Goal: Information Seeking & Learning: Learn about a topic

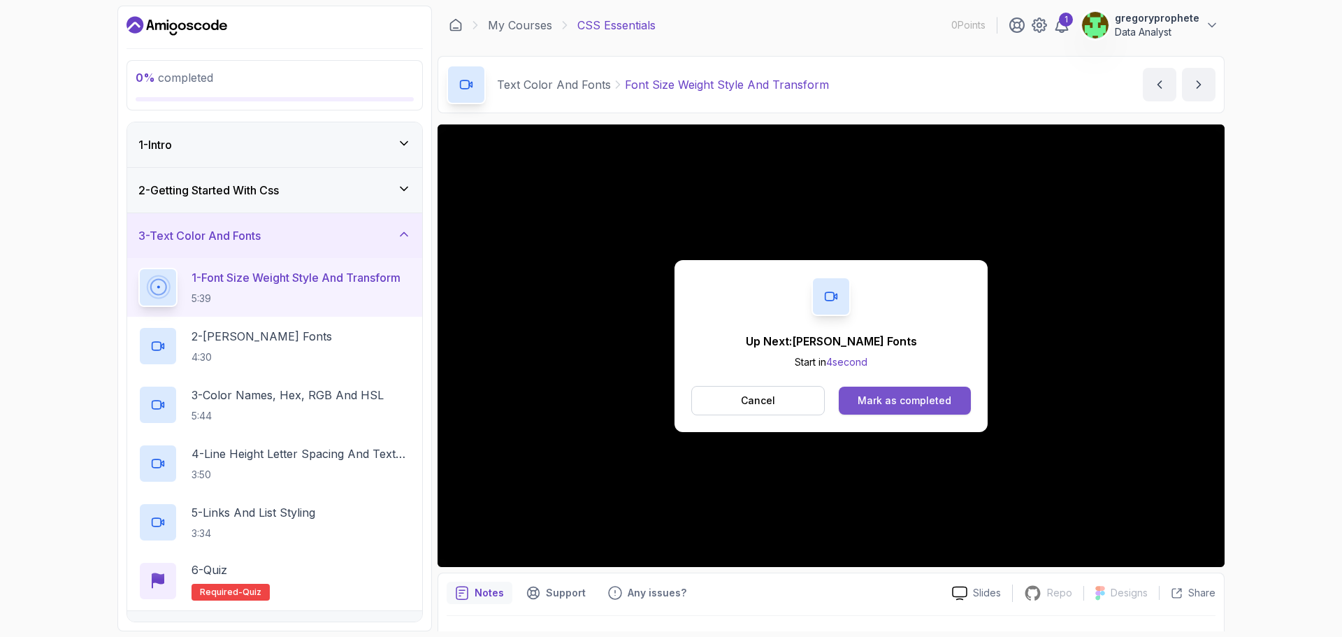
click at [923, 398] on div "Mark as completed" at bounding box center [904, 400] width 94 height 14
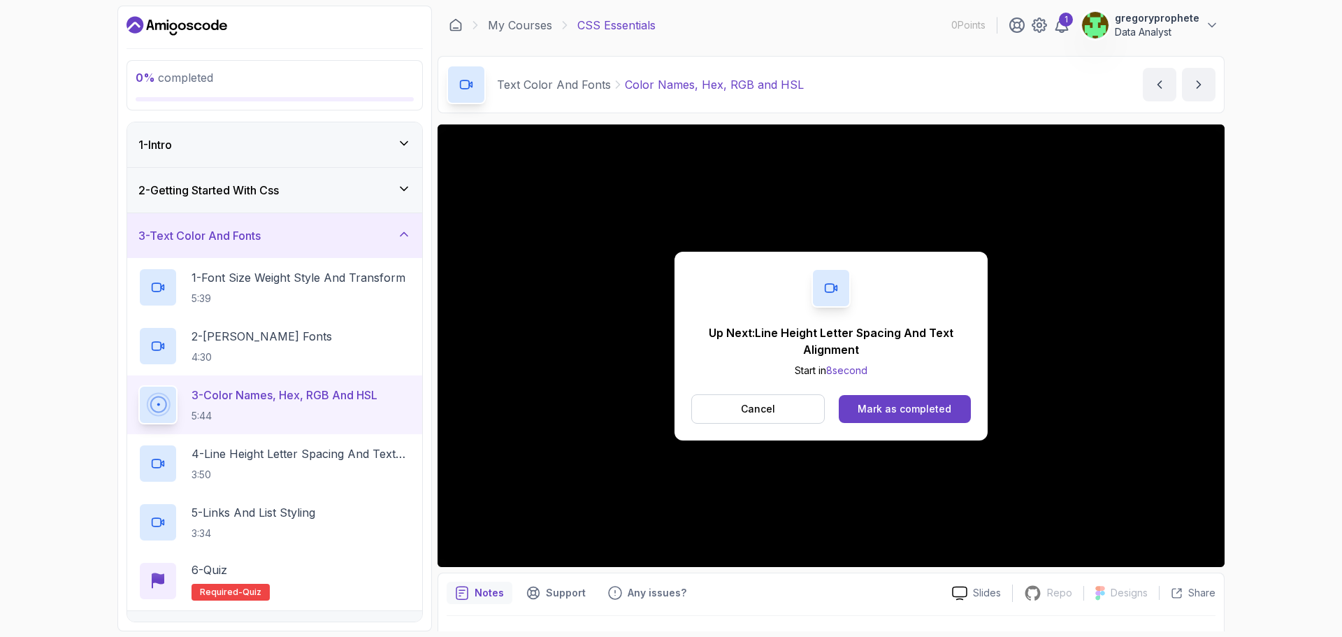
click at [678, 334] on div "Up Next: Line Height Letter Spacing And Text Alignment Start in 8 second Cancel…" at bounding box center [830, 346] width 313 height 189
click at [940, 411] on div "Mark as completed" at bounding box center [904, 409] width 94 height 14
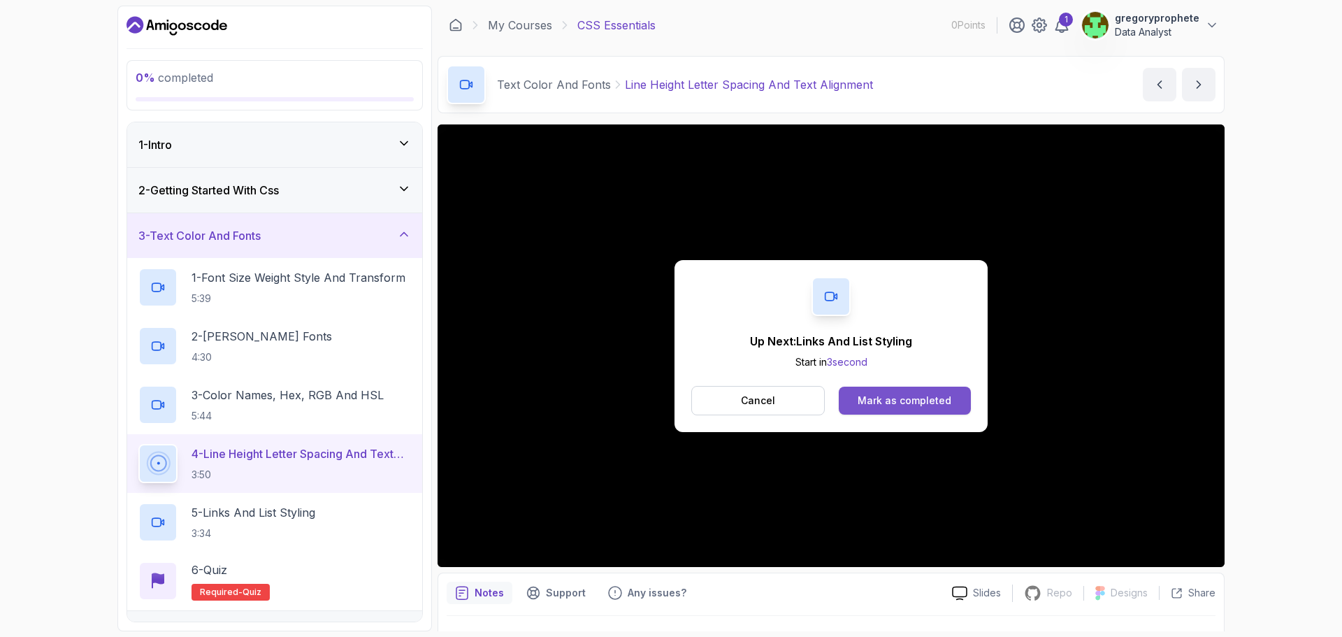
click at [904, 400] on div "Mark as completed" at bounding box center [904, 400] width 94 height 14
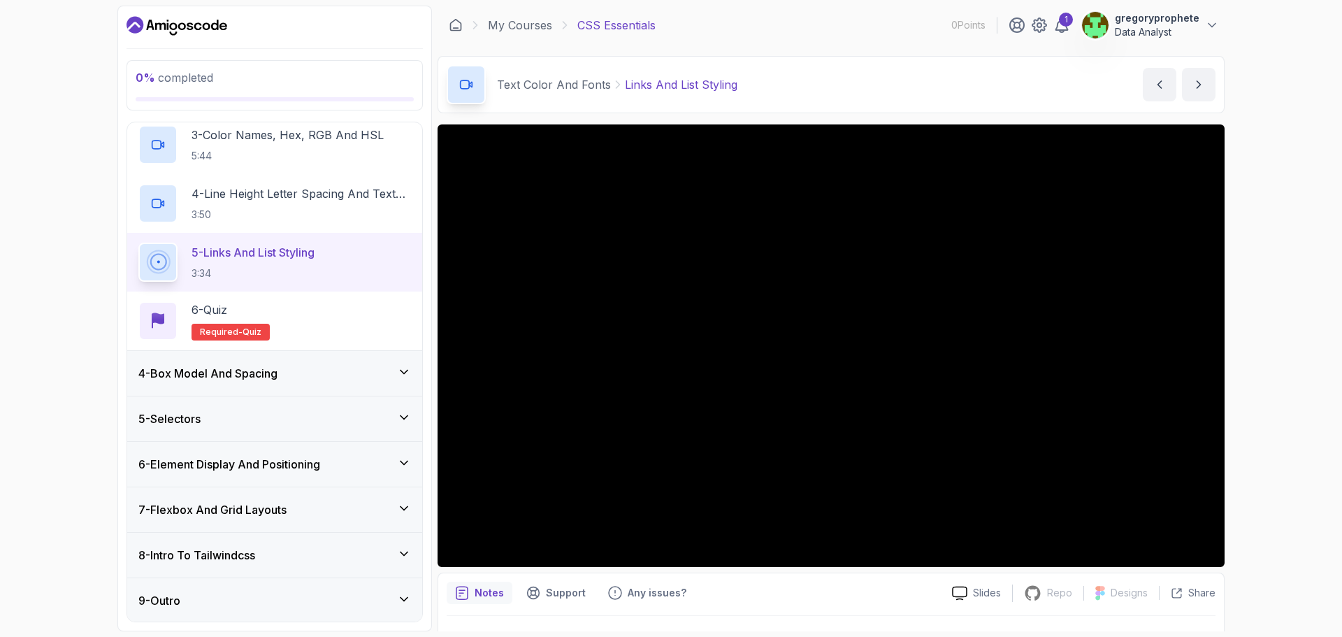
scroll to position [261, 0]
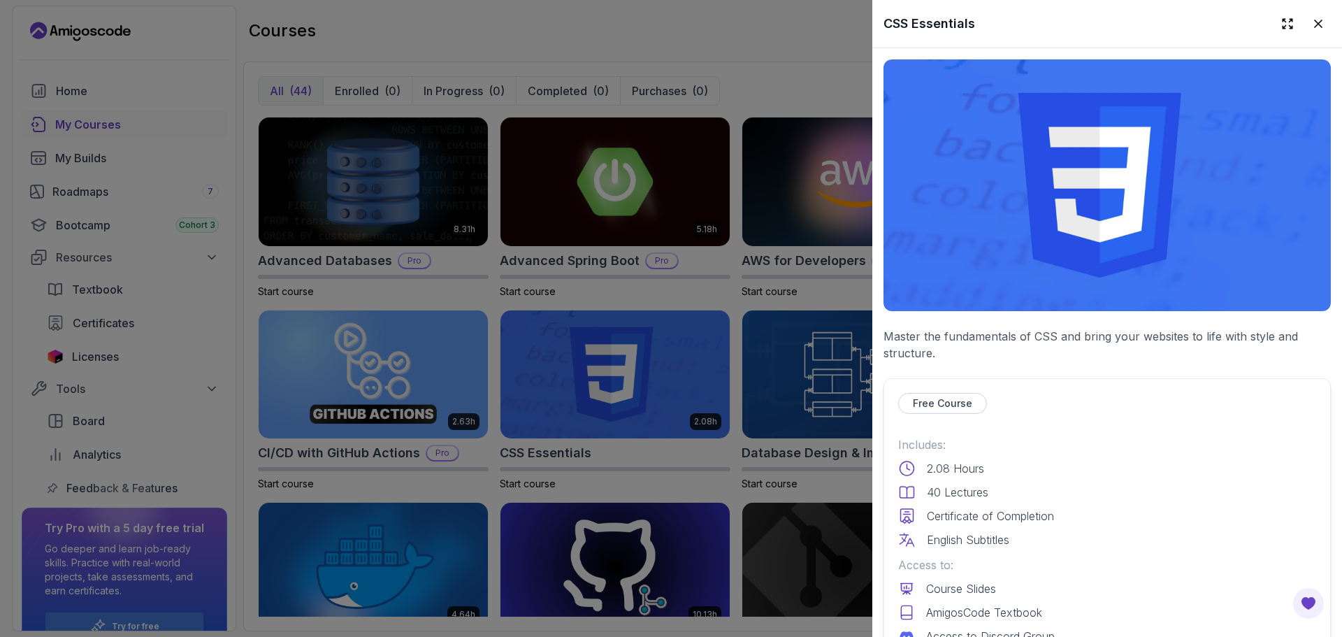
scroll to position [419, 0]
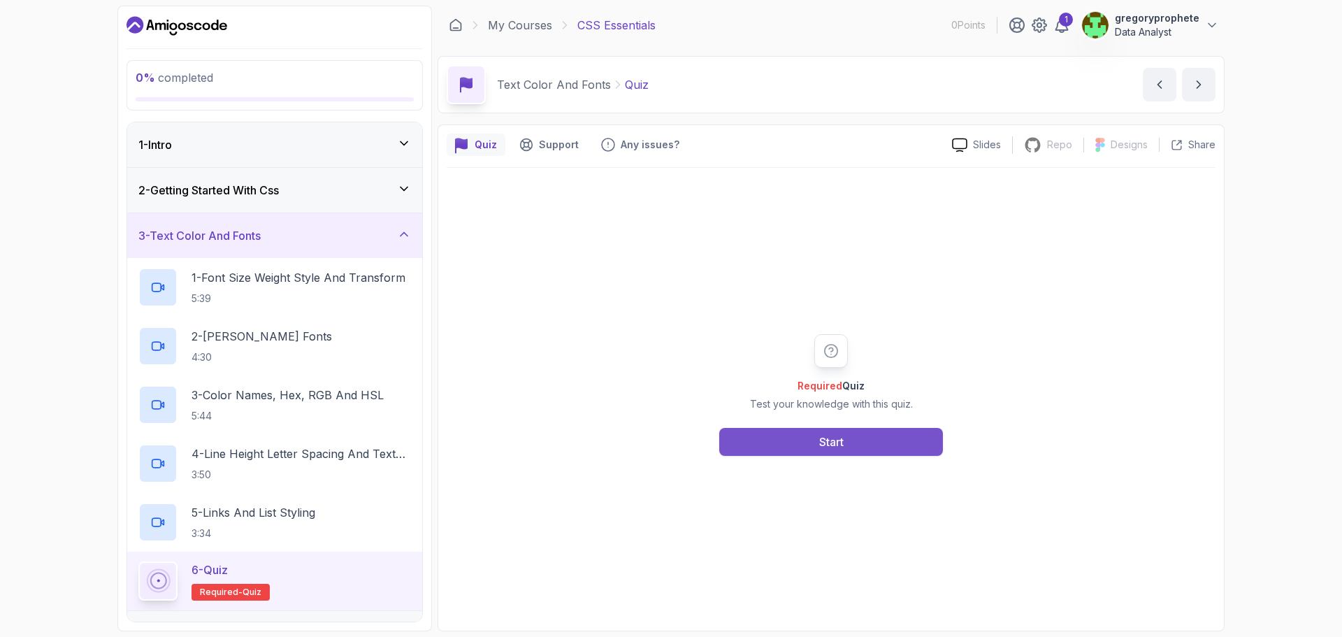
click at [858, 442] on button "Start" at bounding box center [831, 442] width 224 height 28
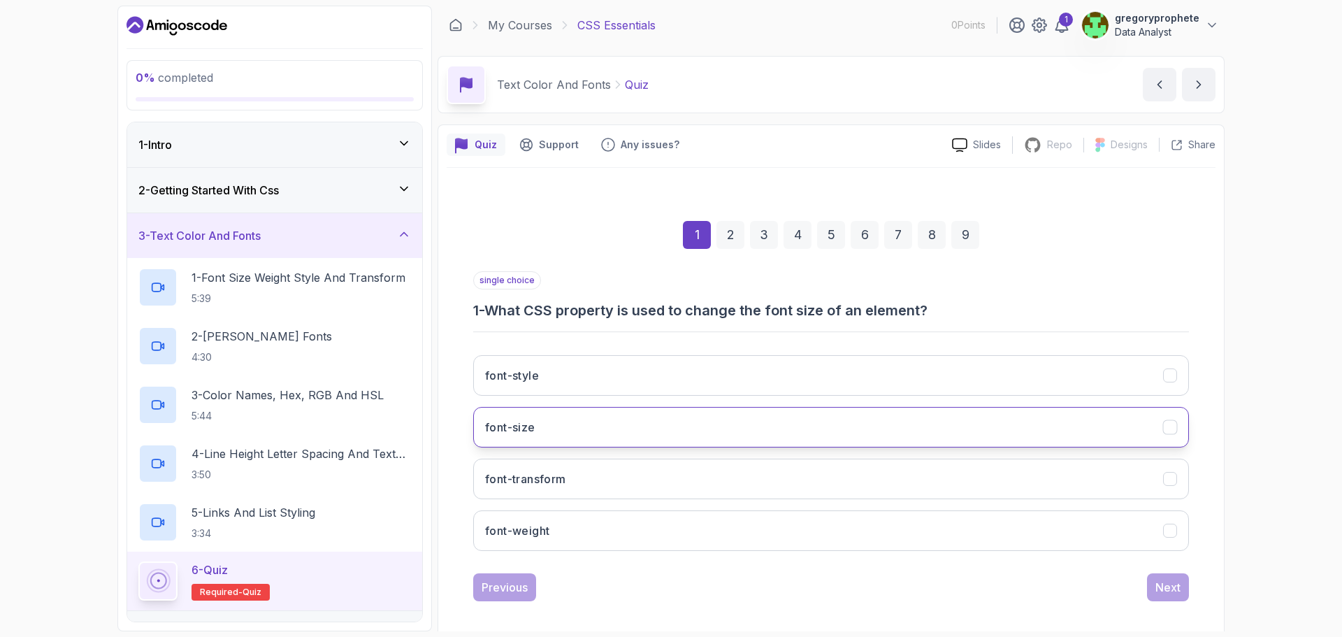
click at [572, 437] on button "font-size" at bounding box center [831, 427] width 716 height 41
click at [1170, 590] on div "Next" at bounding box center [1167, 587] width 25 height 17
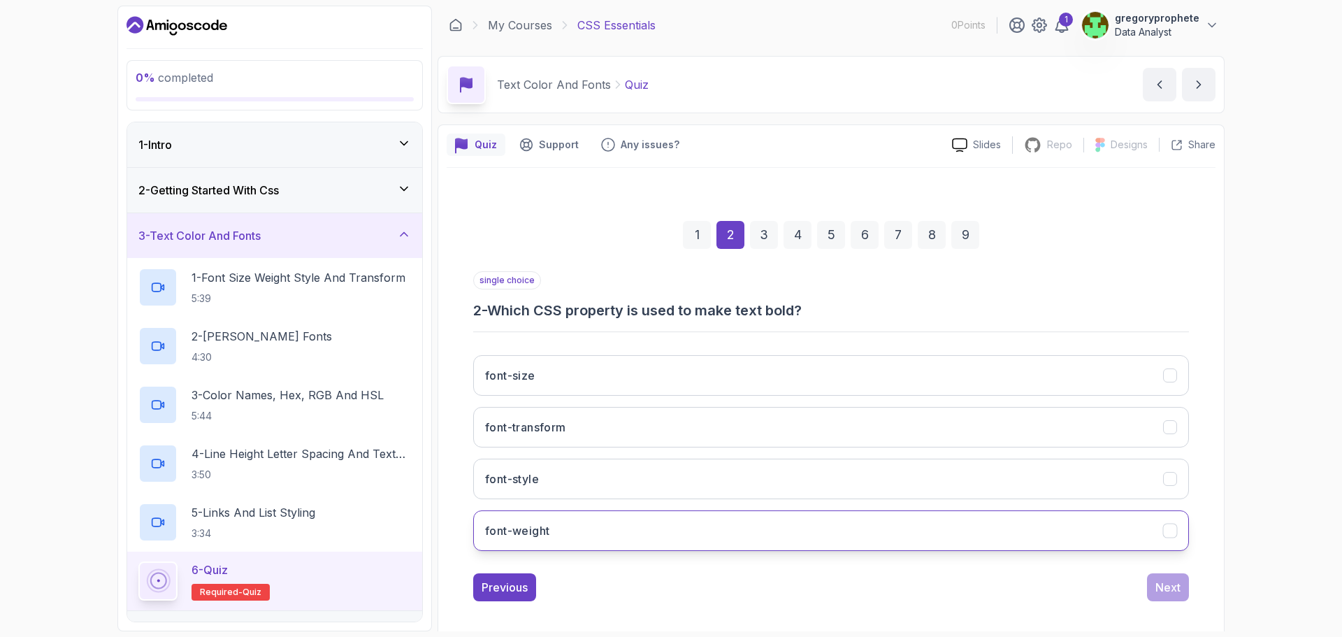
click at [586, 537] on button "font-weight" at bounding box center [831, 530] width 716 height 41
click at [1169, 592] on div "Next" at bounding box center [1167, 587] width 25 height 17
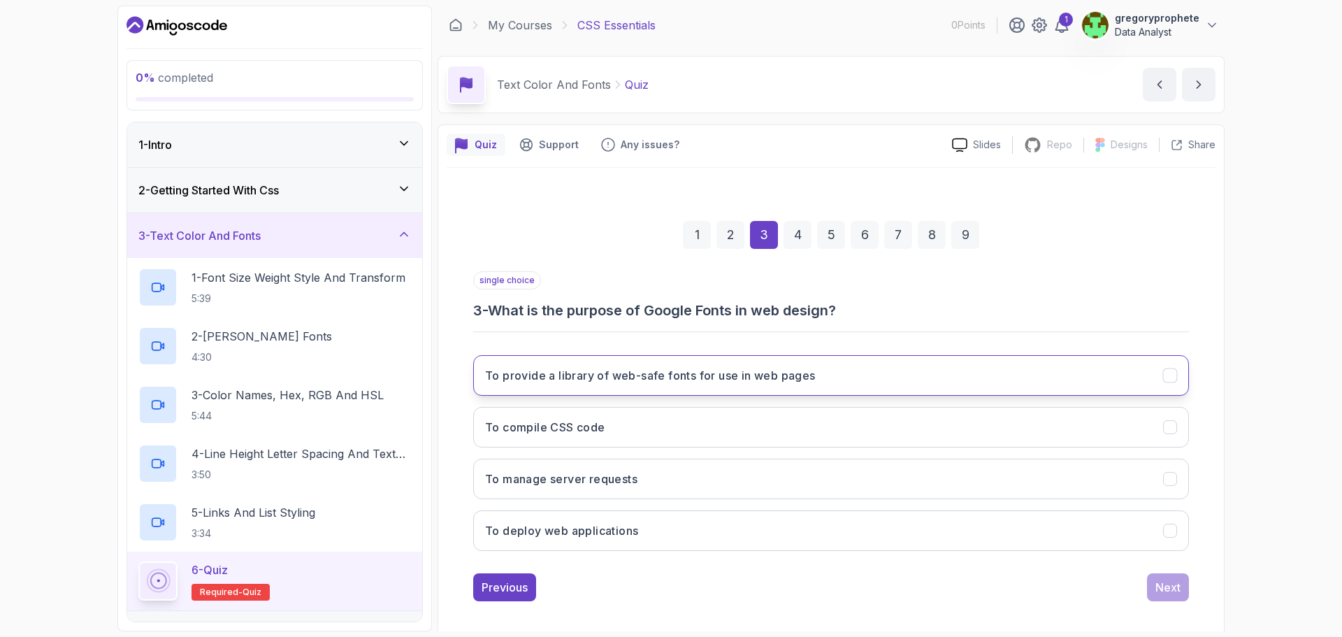
click at [561, 375] on h3 "To provide a library of web-safe fonts for use in web pages" at bounding box center [650, 375] width 331 height 17
click at [1168, 593] on div "Next" at bounding box center [1167, 587] width 25 height 17
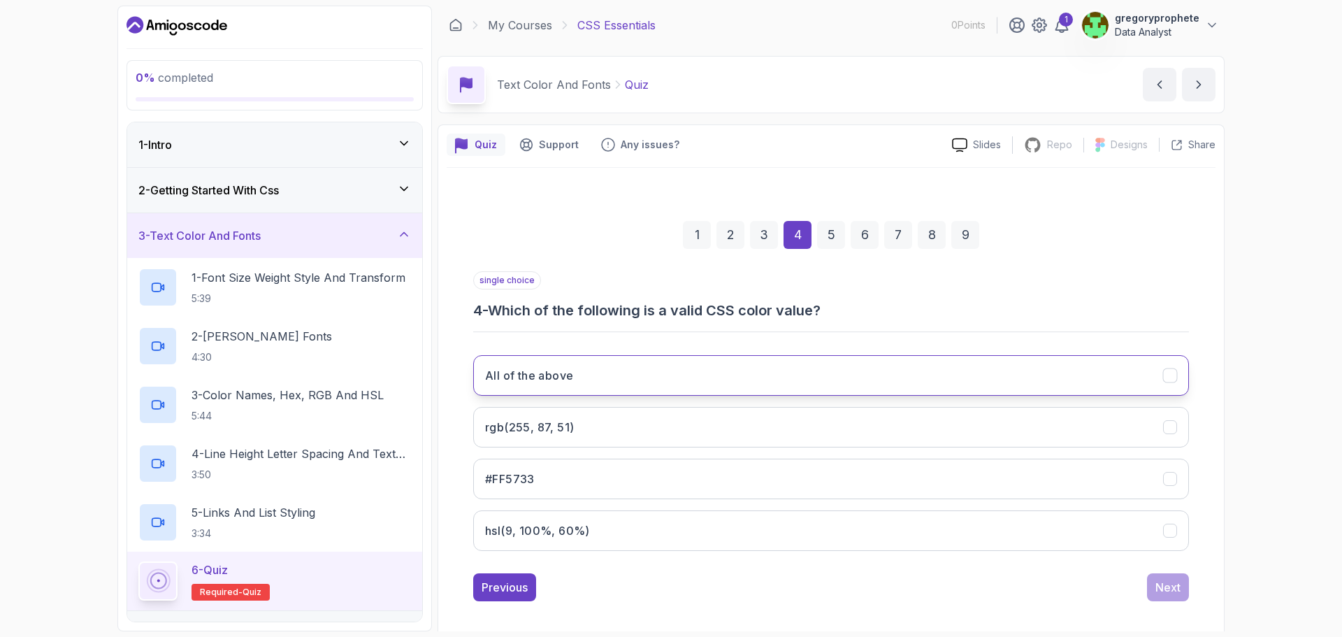
click at [593, 365] on button "All of the above" at bounding box center [831, 375] width 716 height 41
click at [1159, 588] on div "Next" at bounding box center [1167, 587] width 25 height 17
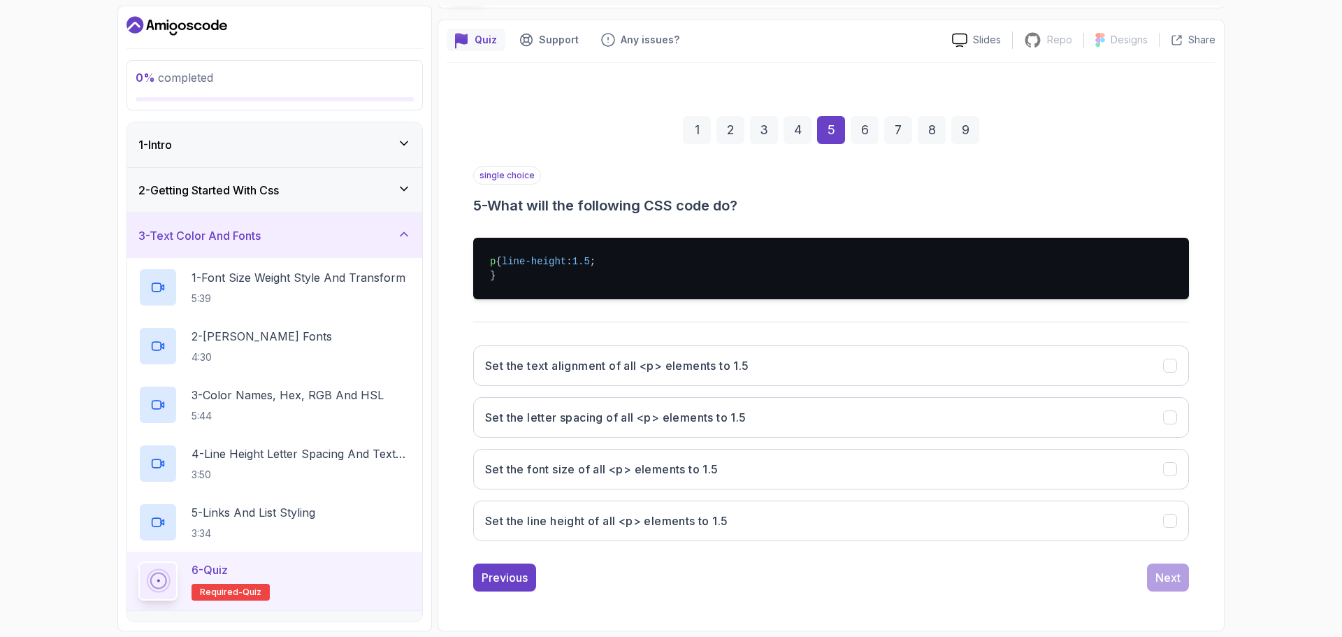
scroll to position [119, 0]
click at [635, 517] on h3 "Set the line height of all <p> elements to 1.5" at bounding box center [606, 520] width 242 height 17
click at [1173, 586] on button "Next" at bounding box center [1168, 577] width 42 height 28
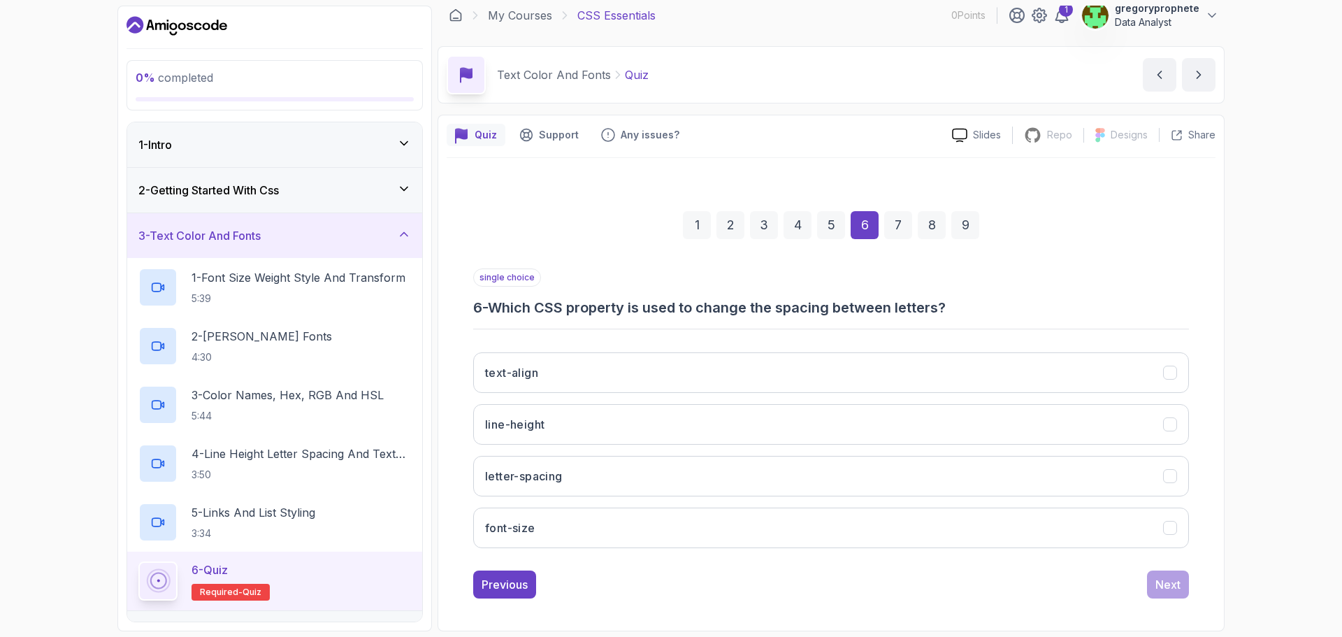
scroll to position [10, 0]
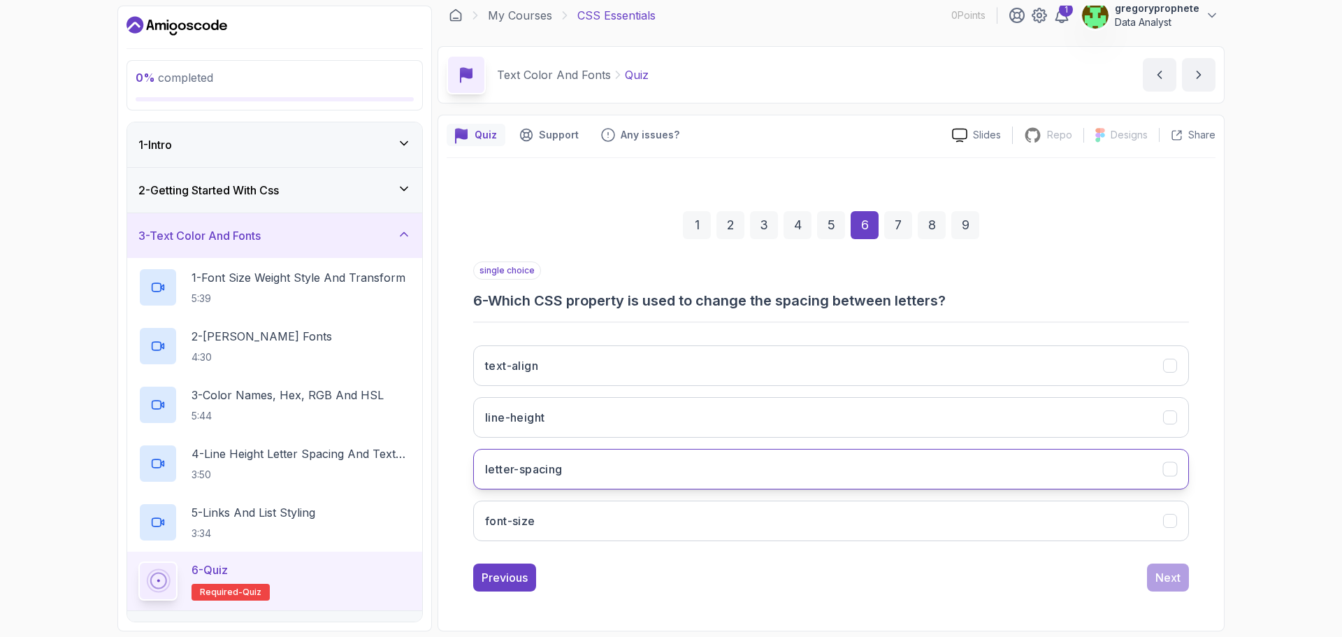
click at [557, 477] on h3 "letter-spacing" at bounding box center [524, 469] width 78 height 17
click at [1180, 585] on button "Next" at bounding box center [1168, 577] width 42 height 28
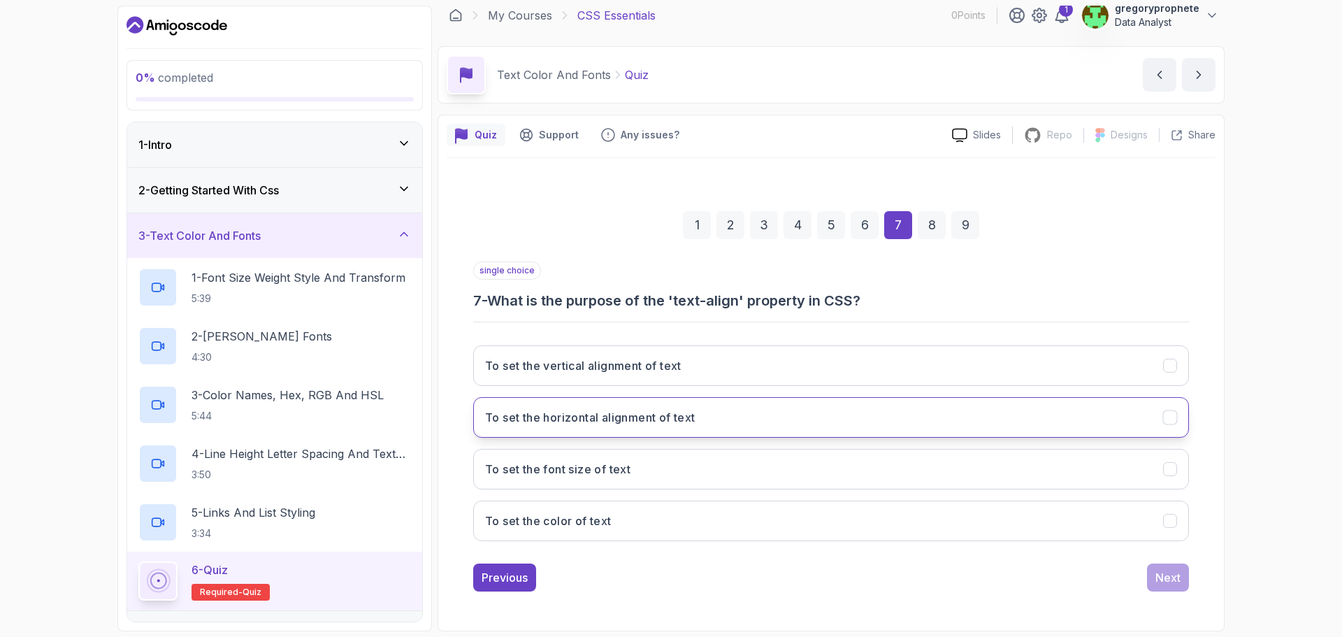
click at [719, 420] on button "To set the horizontal alignment of text" at bounding box center [831, 417] width 716 height 41
click at [1166, 583] on div "Next" at bounding box center [1167, 577] width 25 height 17
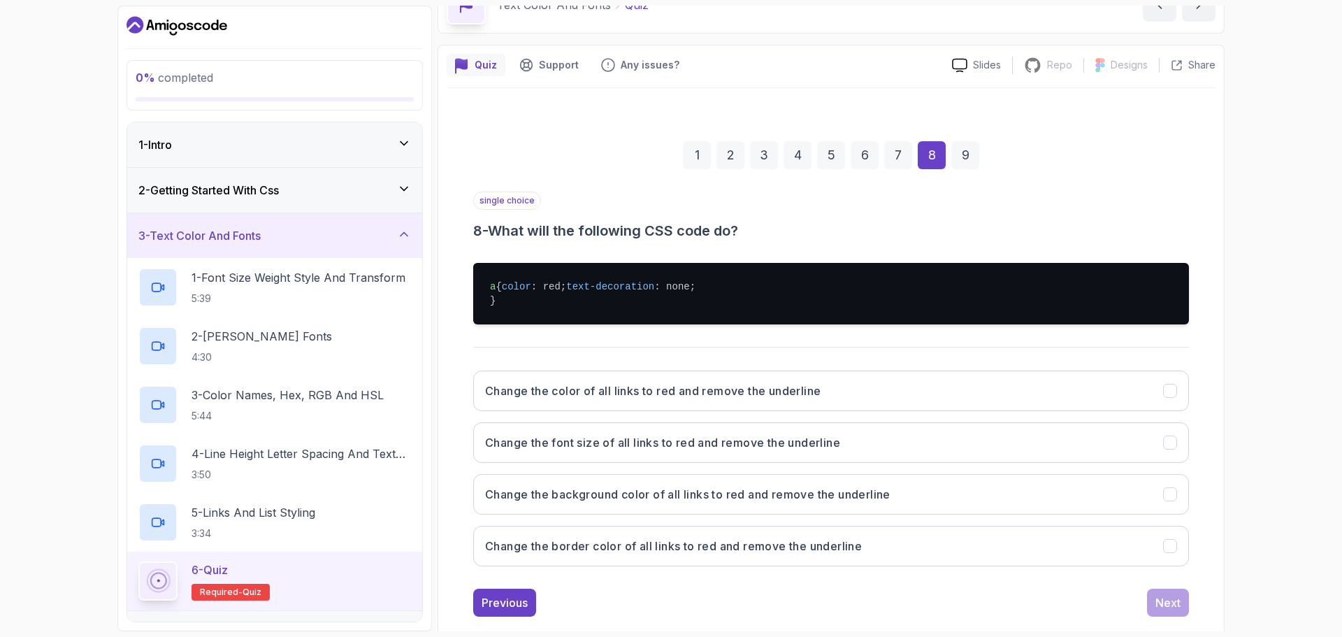
scroll to position [133, 0]
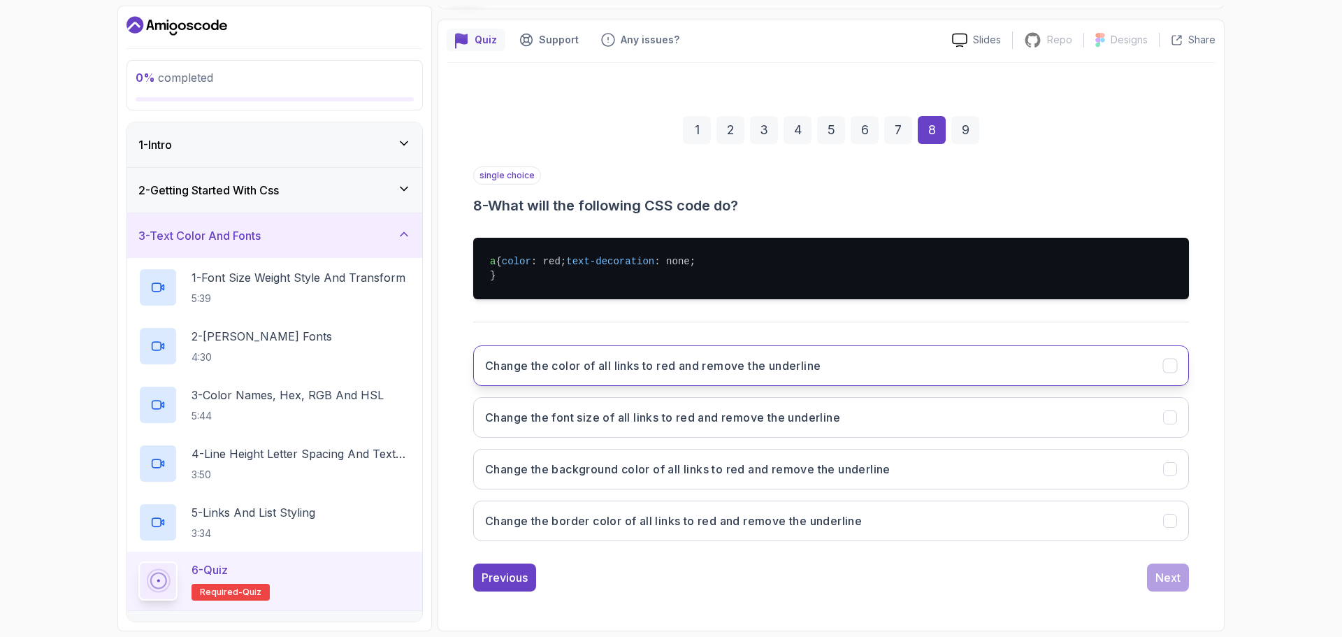
click at [554, 362] on h3 "Change the color of all links to red and remove the underline" at bounding box center [652, 365] width 335 height 17
click at [1170, 574] on div "Next" at bounding box center [1167, 577] width 25 height 17
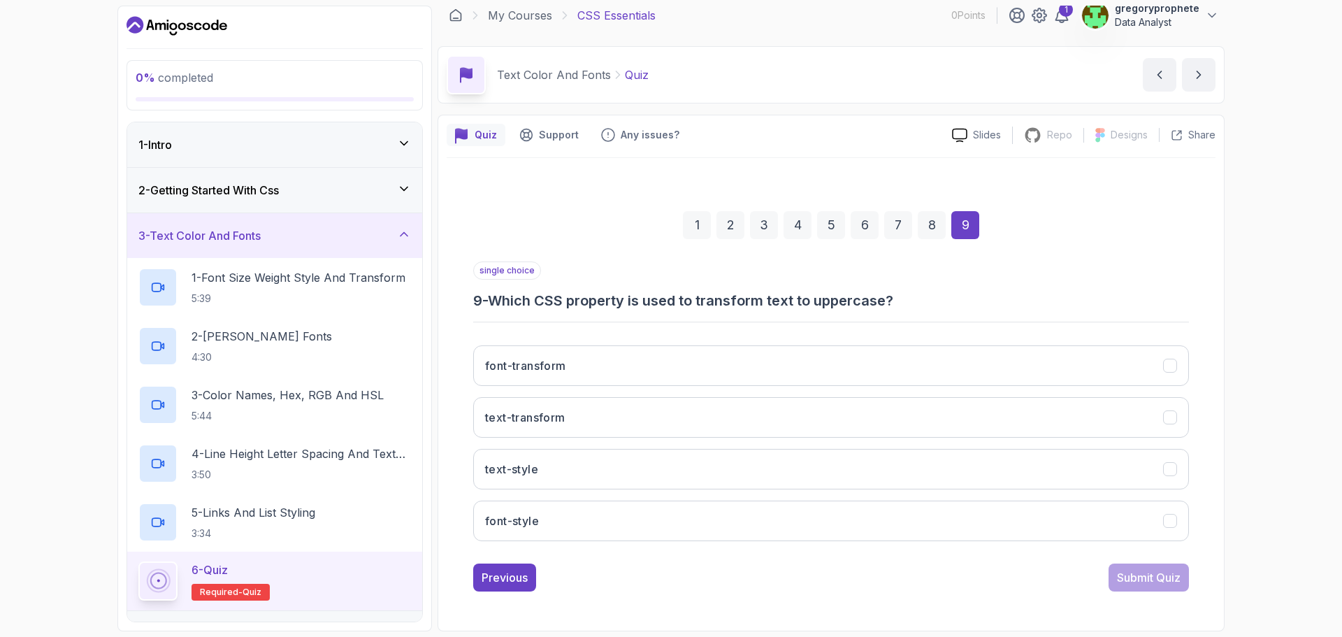
scroll to position [10, 0]
click at [601, 423] on button "text-transform" at bounding box center [831, 417] width 716 height 41
click at [1152, 583] on div "Submit Quiz" at bounding box center [1149, 577] width 64 height 17
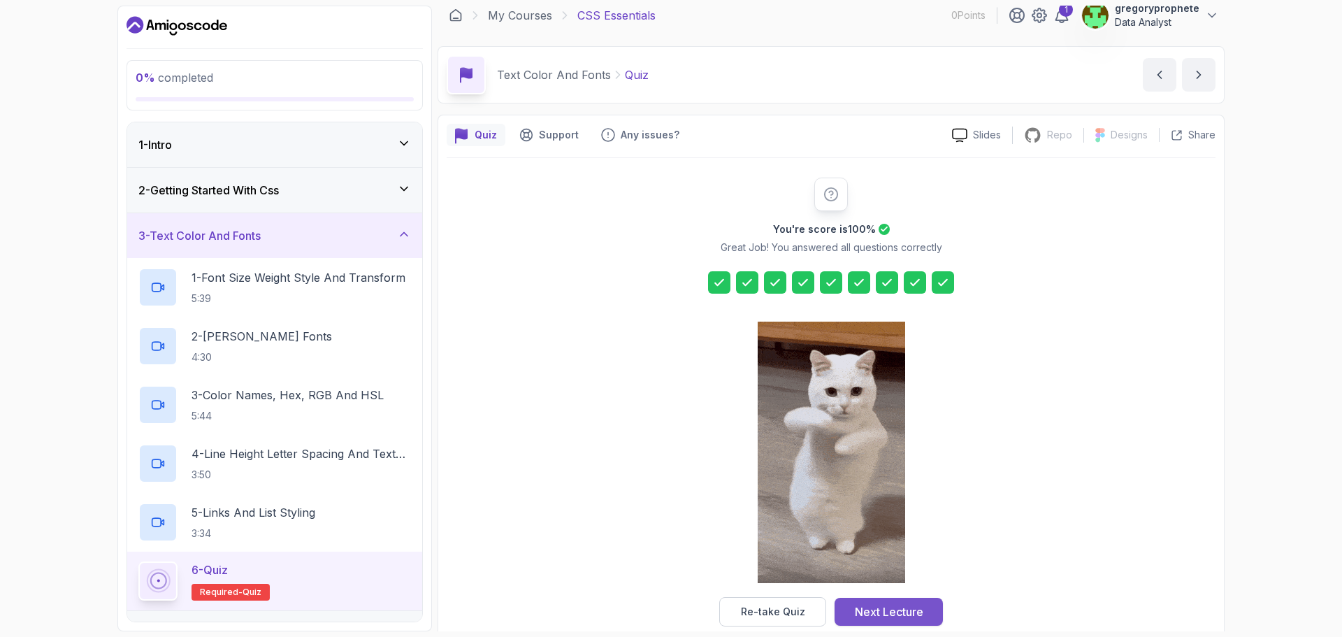
click at [913, 611] on div "Next Lecture" at bounding box center [889, 611] width 68 height 17
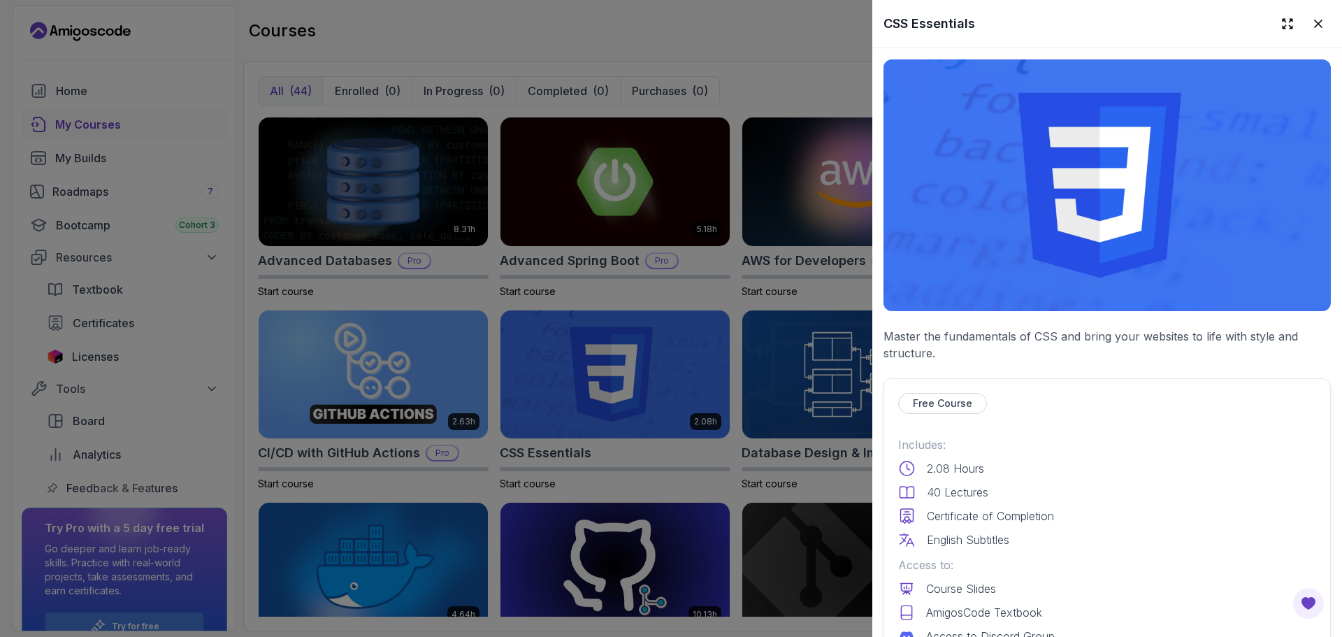
scroll to position [419, 0]
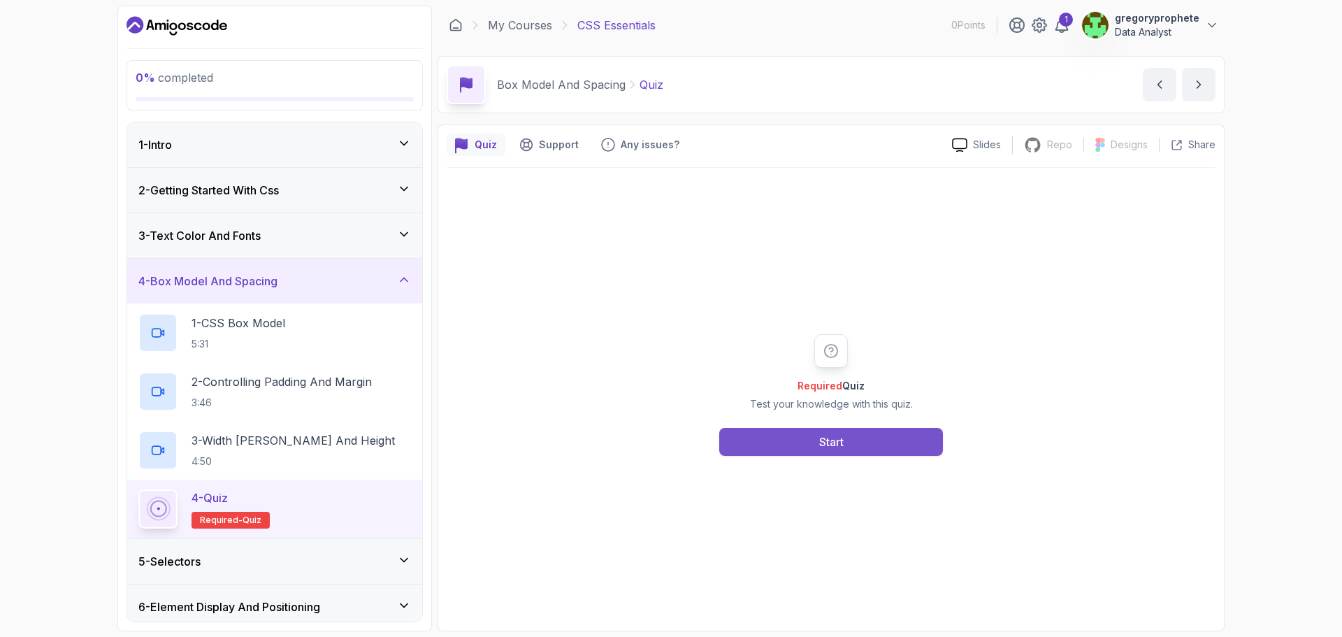
click at [771, 435] on button "Start" at bounding box center [831, 442] width 224 height 28
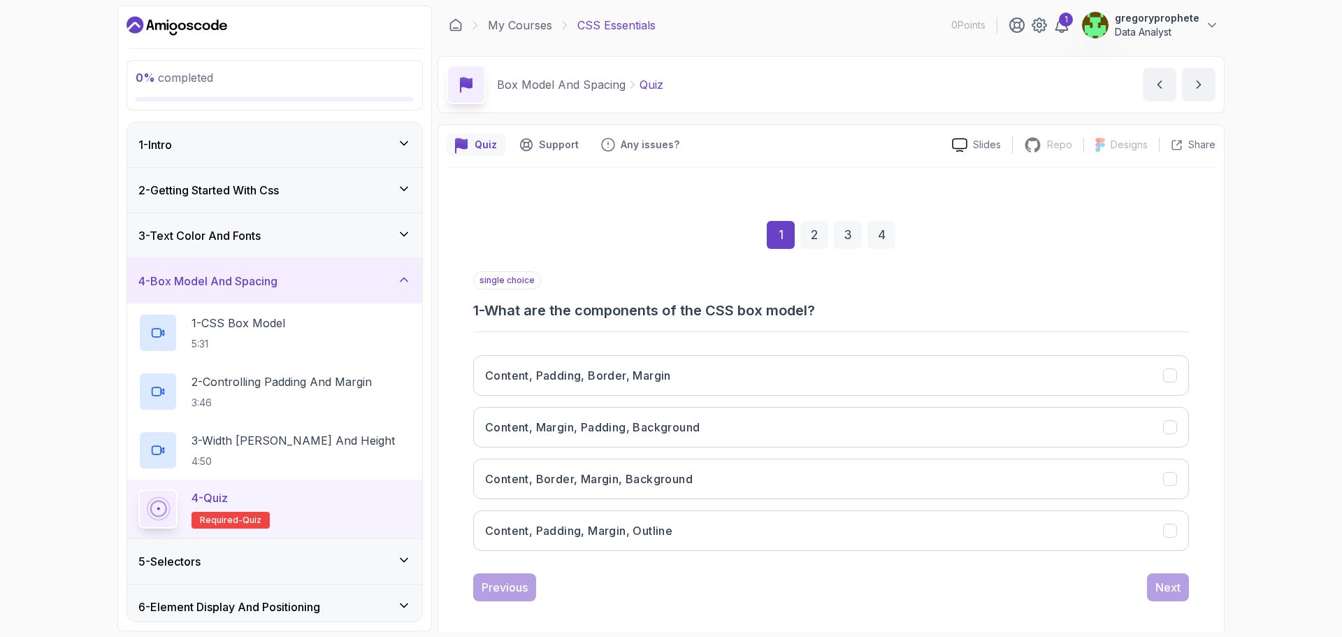
scroll to position [10, 0]
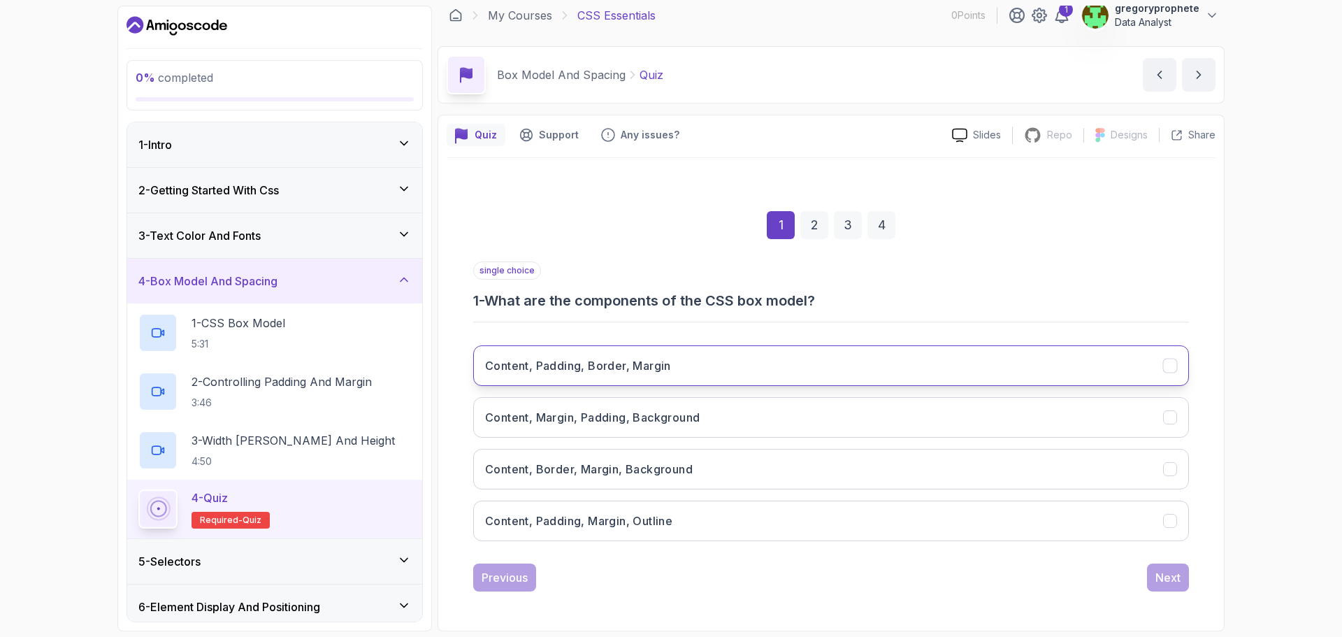
click at [636, 384] on button "Content, Padding, Border, Margin" at bounding box center [831, 365] width 716 height 41
click at [1170, 581] on div "Next" at bounding box center [1167, 577] width 25 height 17
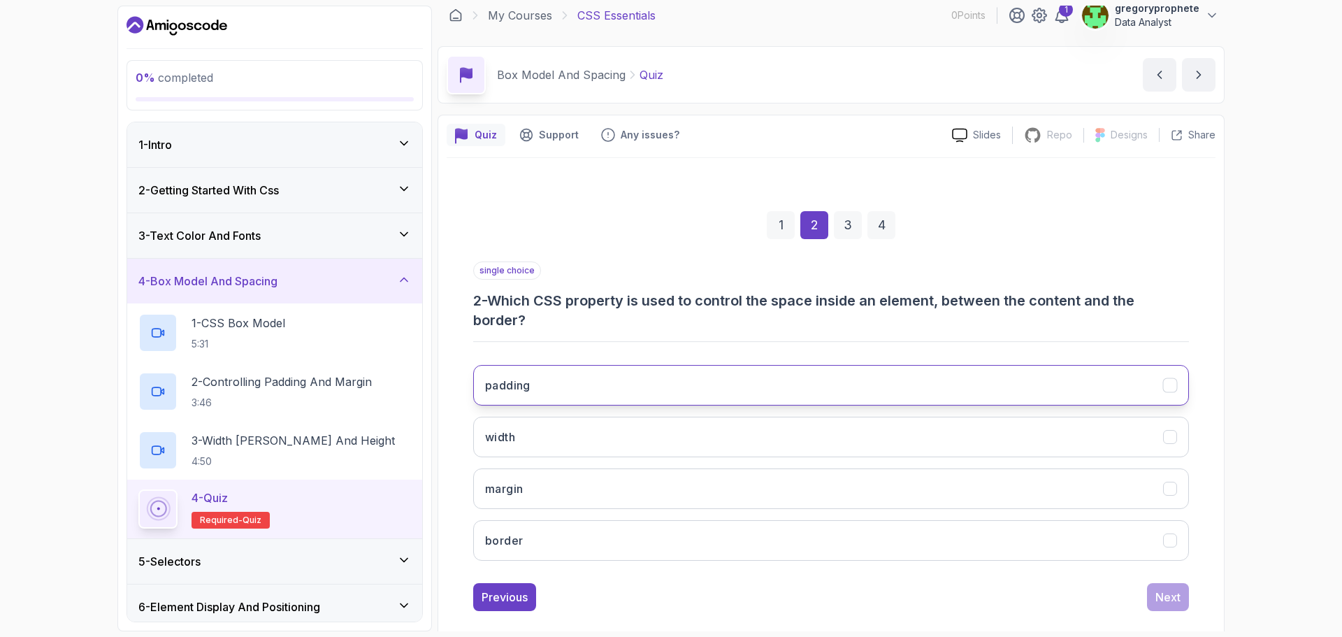
click at [565, 365] on button "padding" at bounding box center [831, 385] width 716 height 41
click at [1173, 599] on div "Next" at bounding box center [1167, 596] width 25 height 17
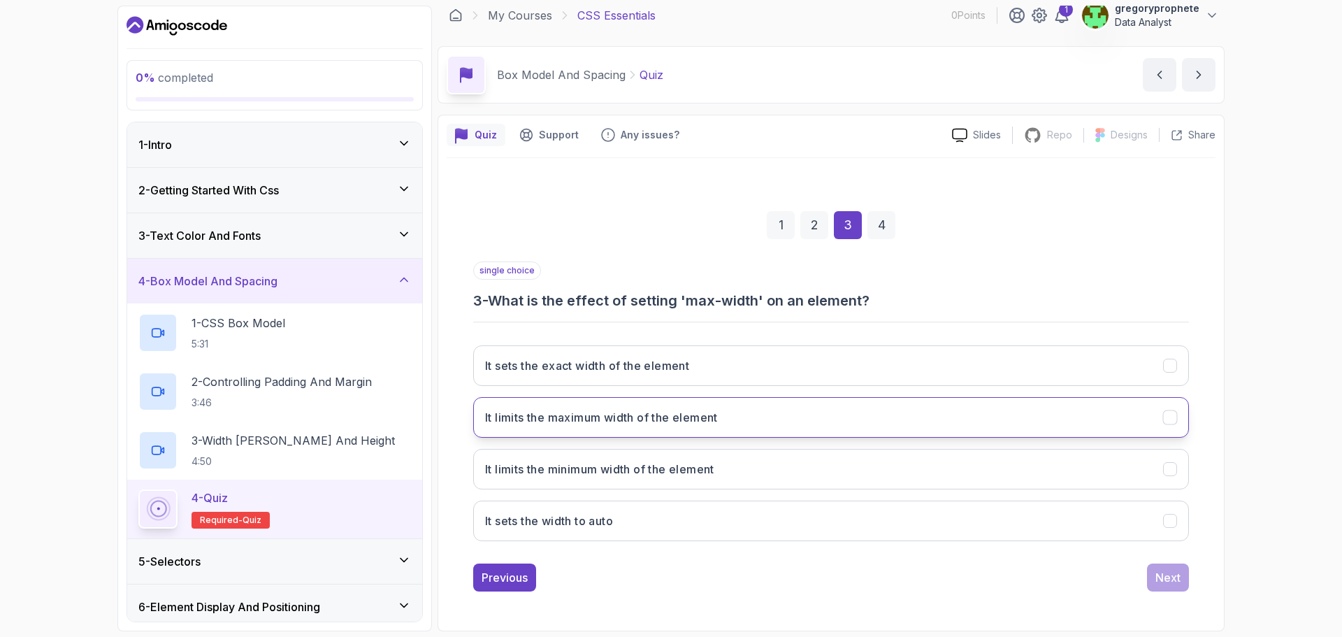
click at [779, 419] on button "It limits the maximum width of the element" at bounding box center [831, 417] width 716 height 41
click at [1175, 582] on div "Next" at bounding box center [1167, 577] width 25 height 17
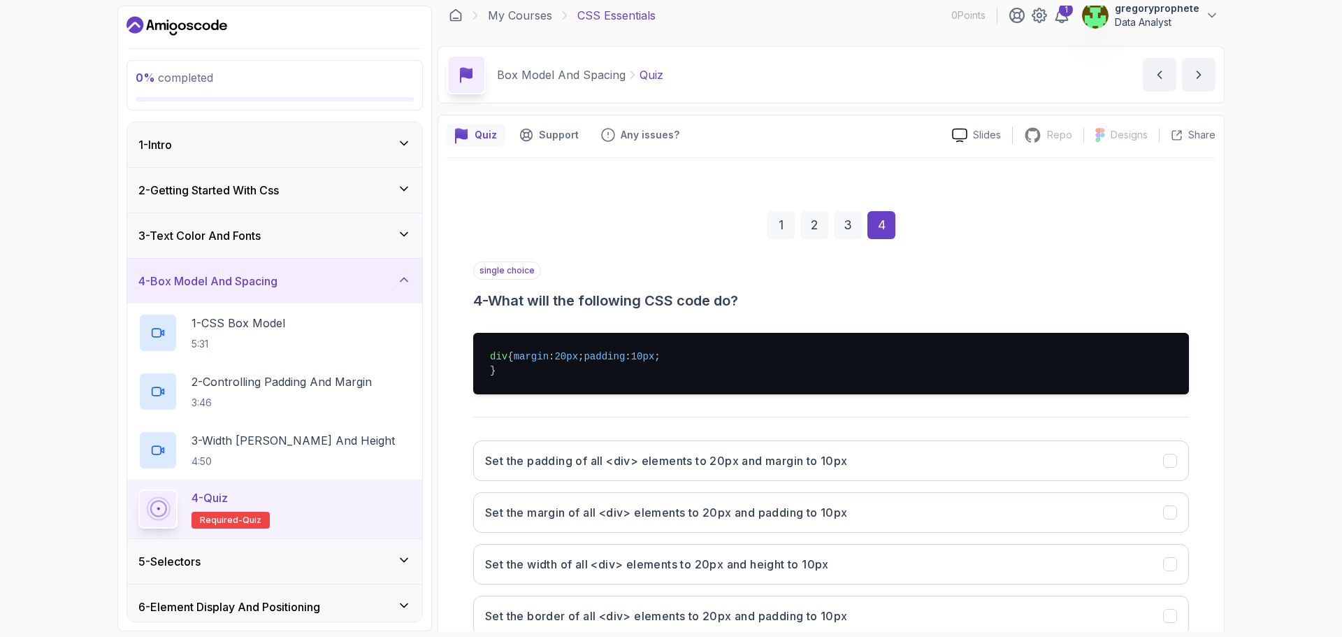
scroll to position [80, 0]
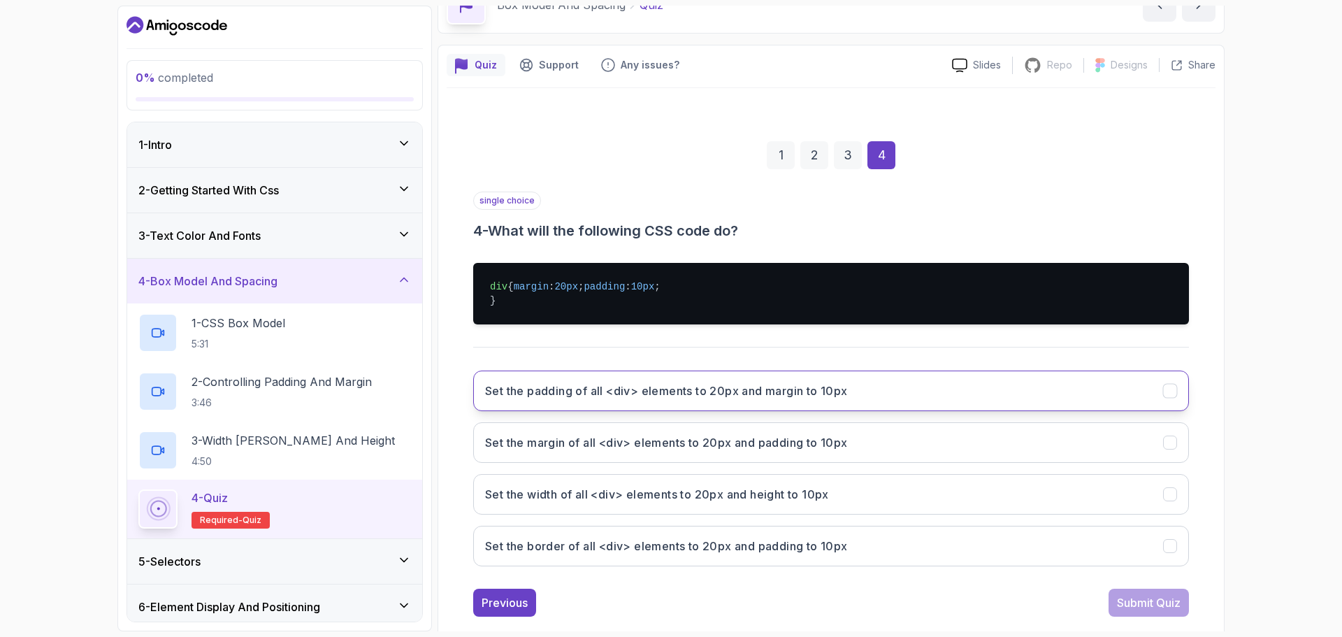
click at [770, 399] on h3 "Set the padding of all <div> elements to 20px and margin to 10px" at bounding box center [666, 390] width 363 height 17
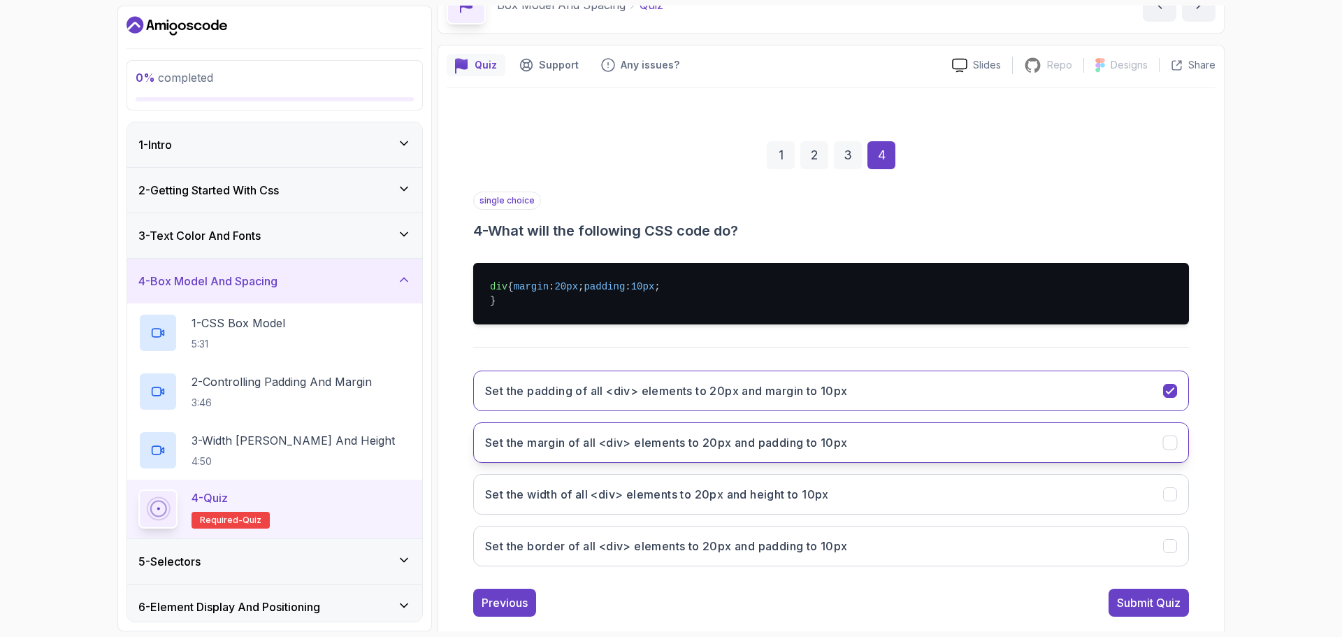
click at [605, 451] on h3 "Set the margin of all <div> elements to 20px and padding to 10px" at bounding box center [666, 442] width 363 height 17
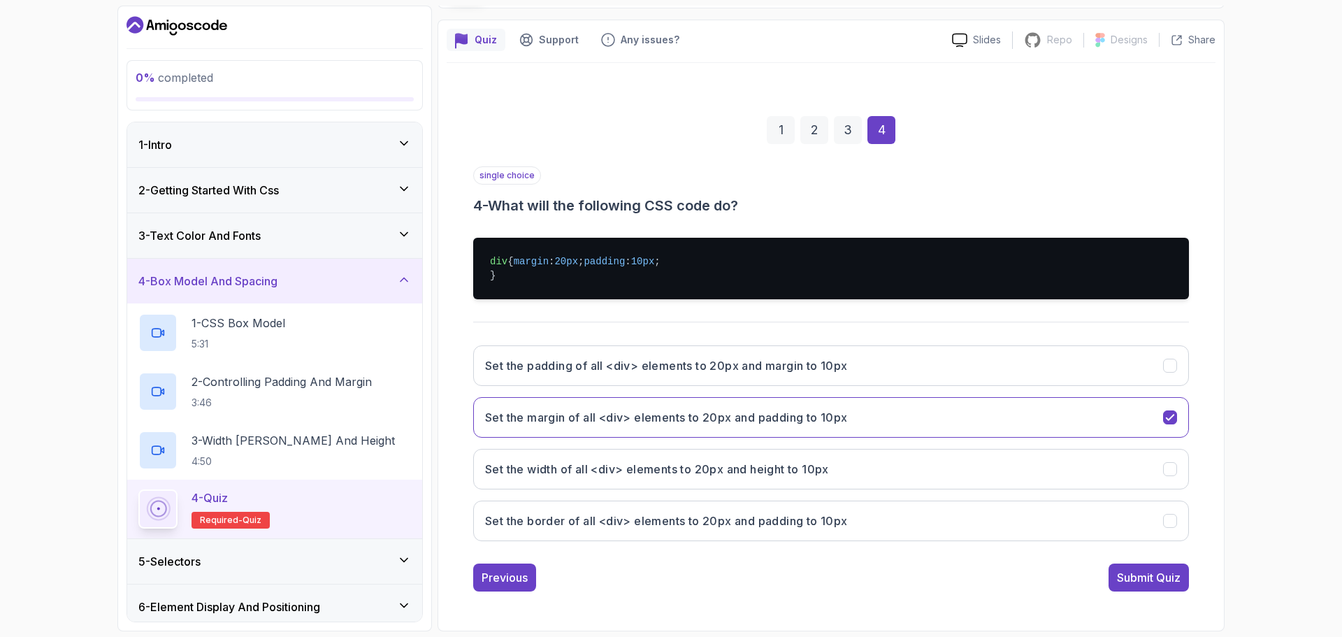
scroll to position [133, 0]
click at [1146, 580] on div "Submit Quiz" at bounding box center [1149, 577] width 64 height 17
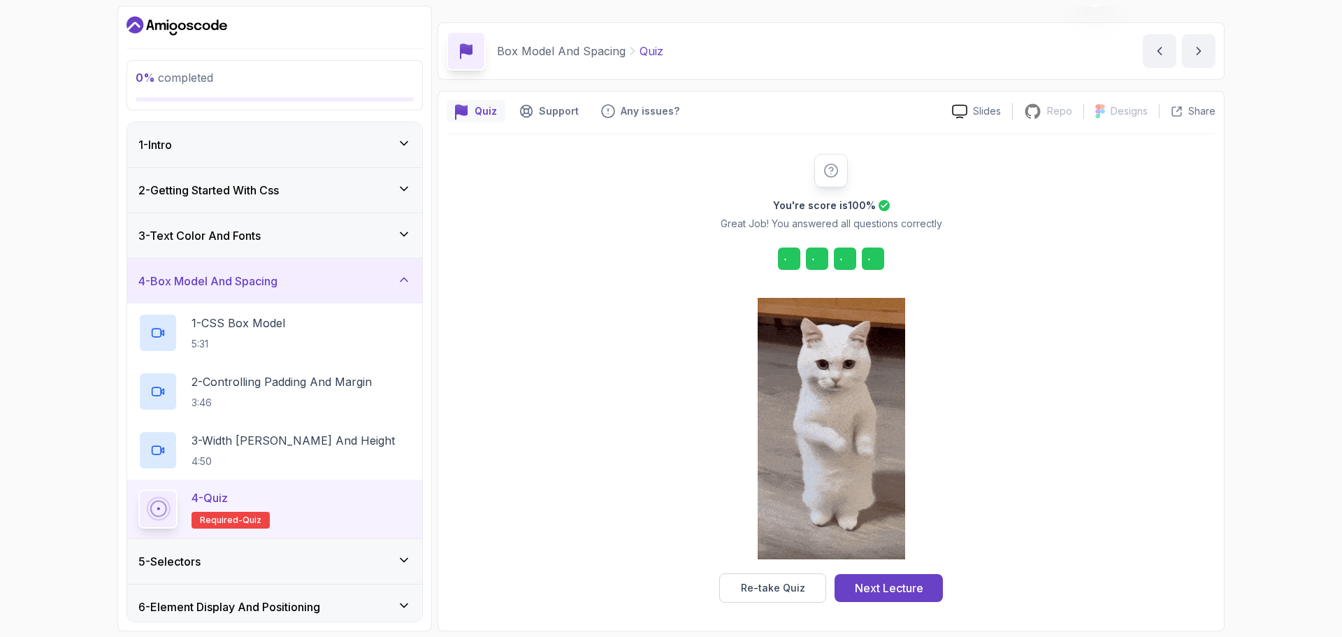
scroll to position [34, 0]
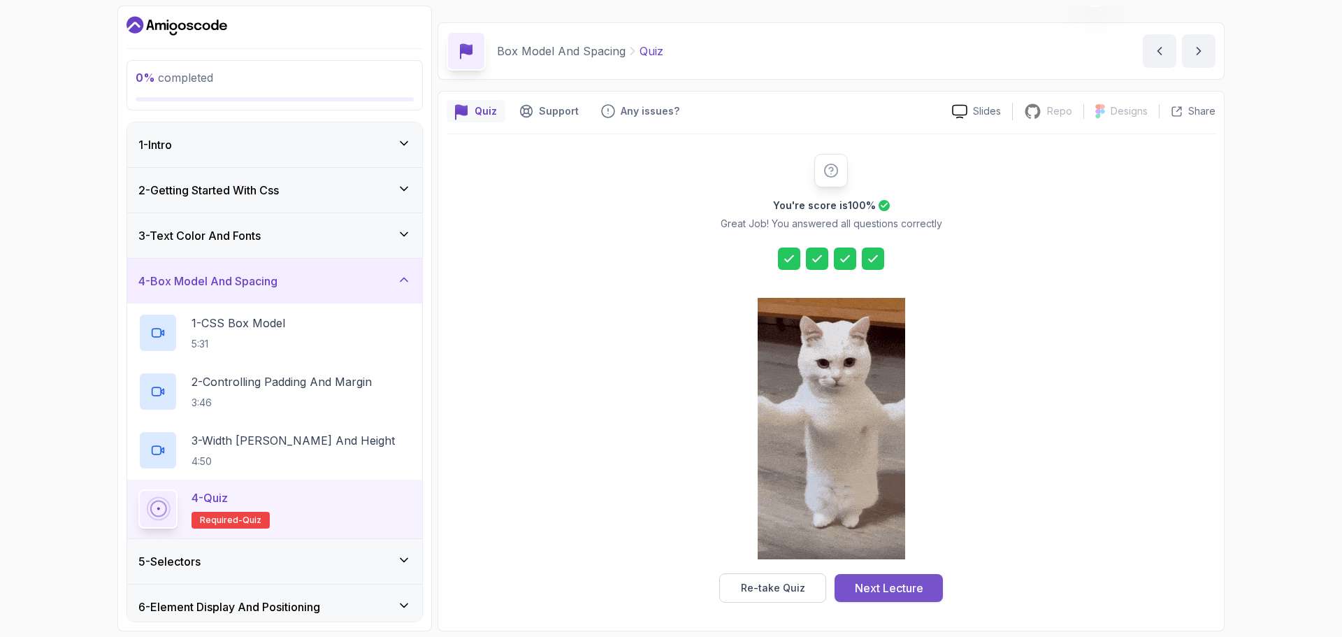
click at [908, 593] on div "Next Lecture" at bounding box center [889, 587] width 68 height 17
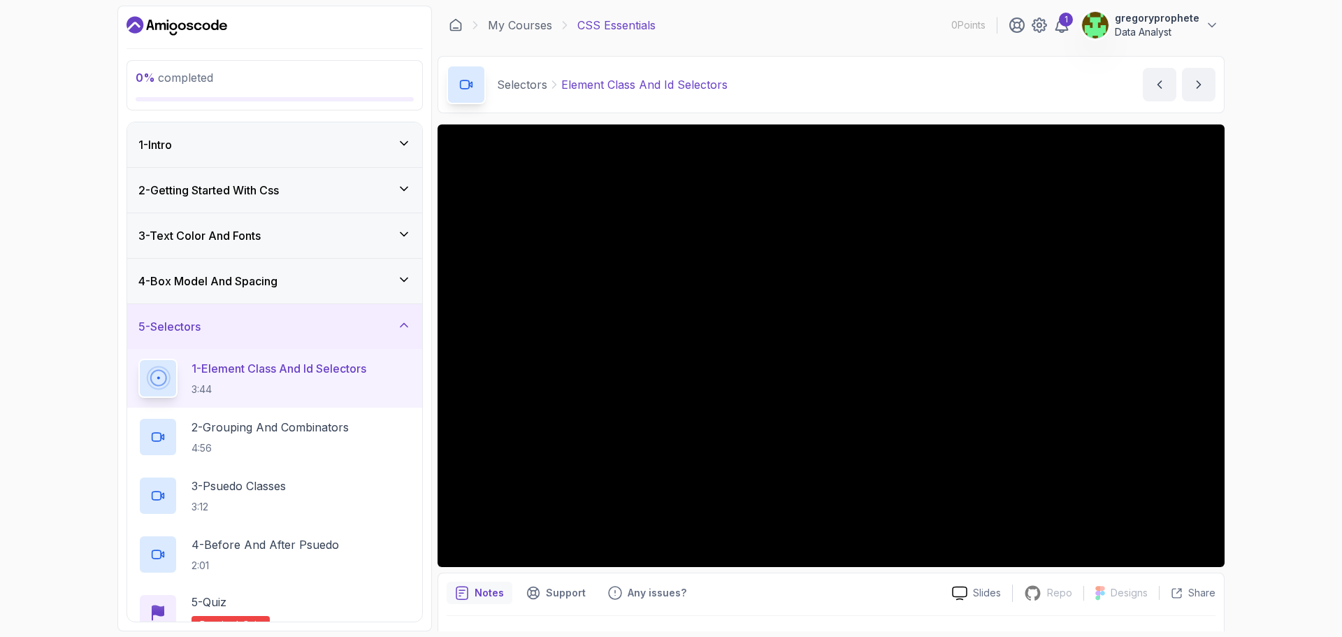
click at [899, 595] on div "Notes Support Any issues?" at bounding box center [694, 592] width 494 height 22
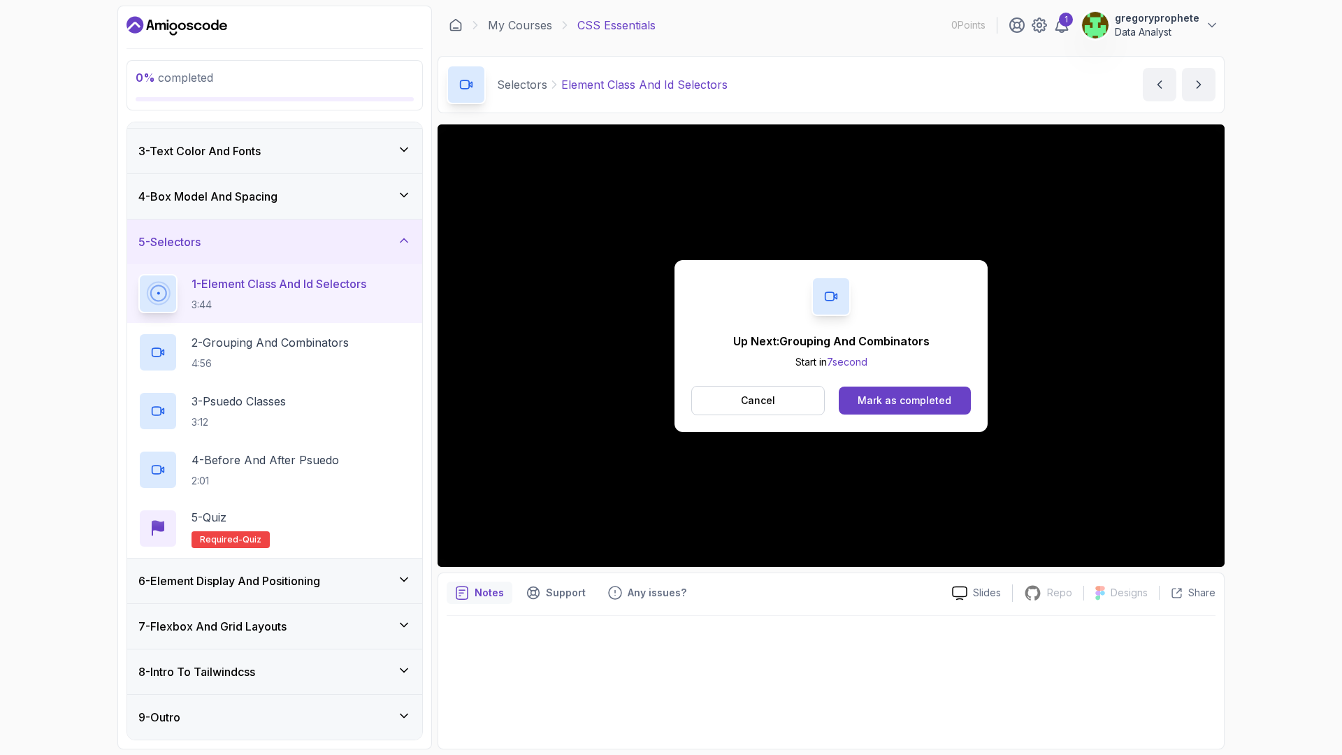
scroll to position [203, 0]
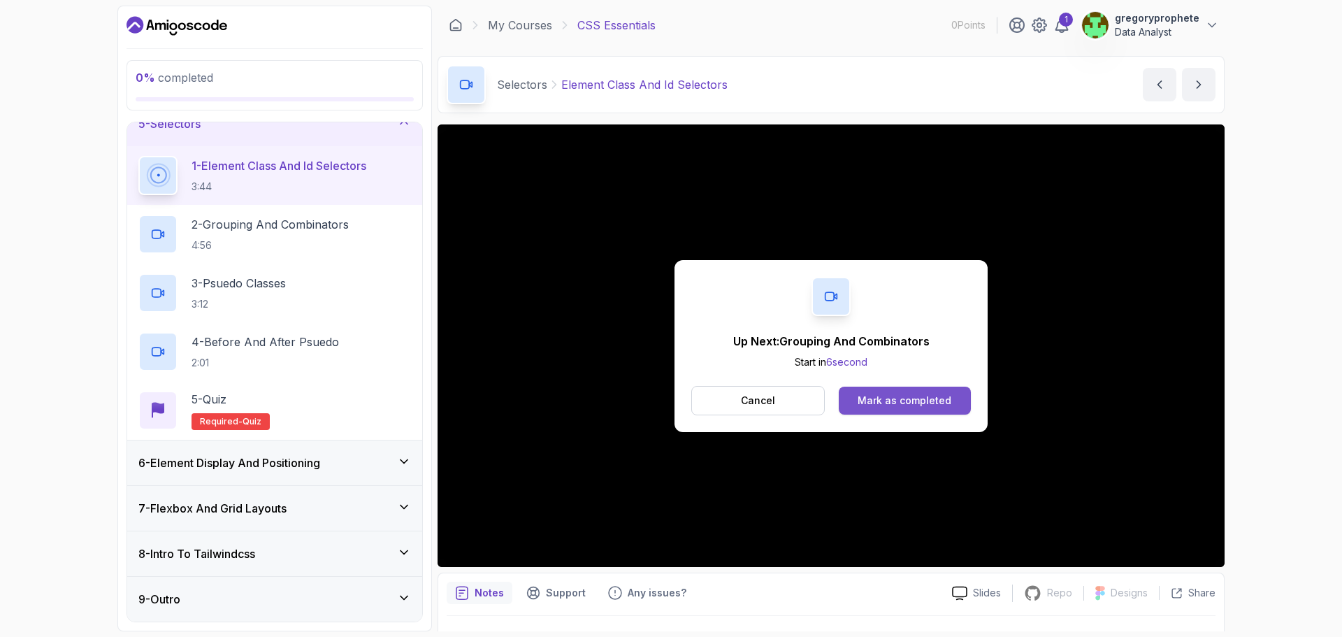
click at [940, 403] on div "Mark as completed" at bounding box center [904, 400] width 94 height 14
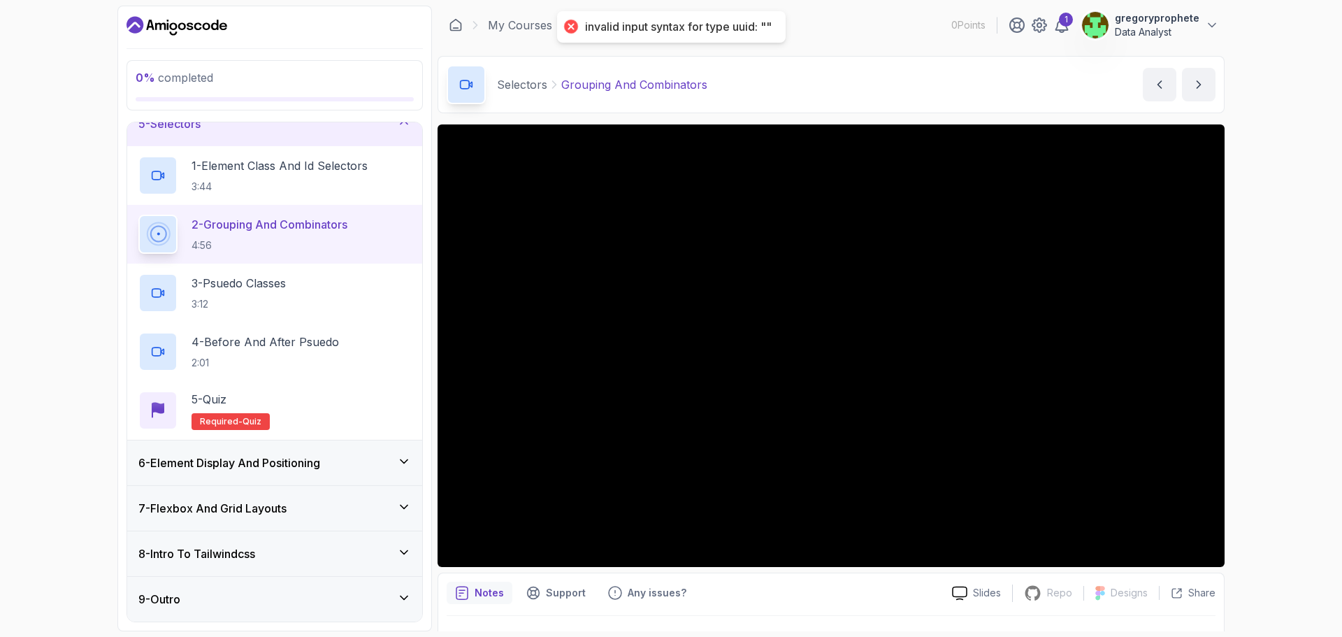
click at [727, 29] on div "invalid input syntax for type uuid: """ at bounding box center [678, 27] width 187 height 15
click at [797, 21] on div "My Courses CSS Essentials 0 Points 1 gregoryprophete Data Analyst" at bounding box center [830, 25] width 787 height 39
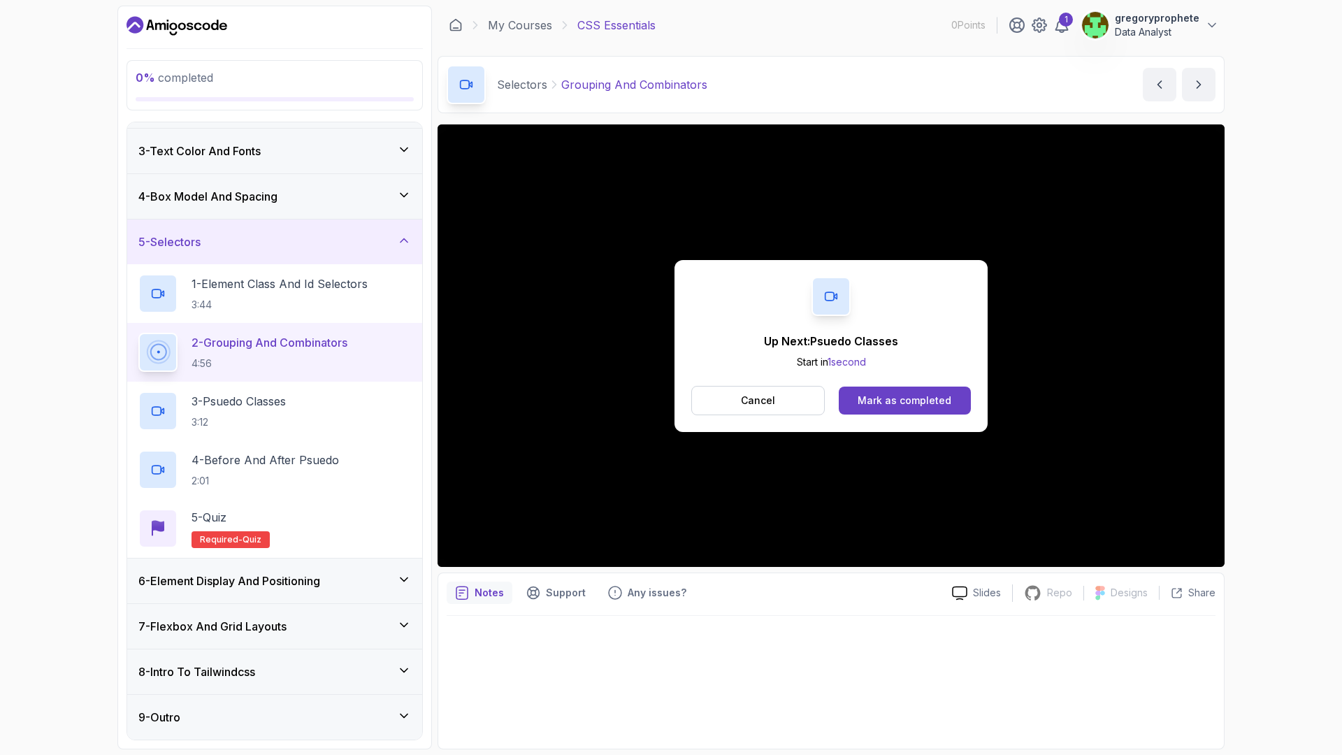
scroll to position [203, 0]
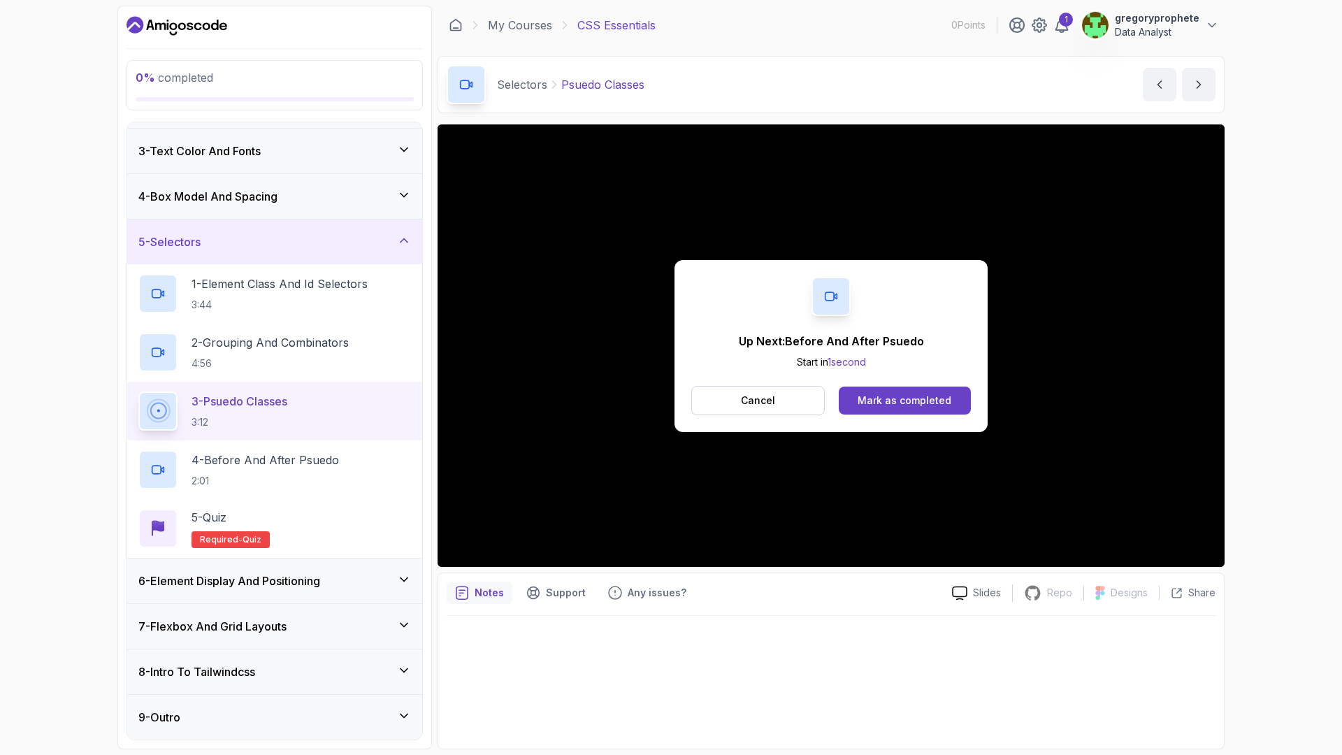
scroll to position [203, 0]
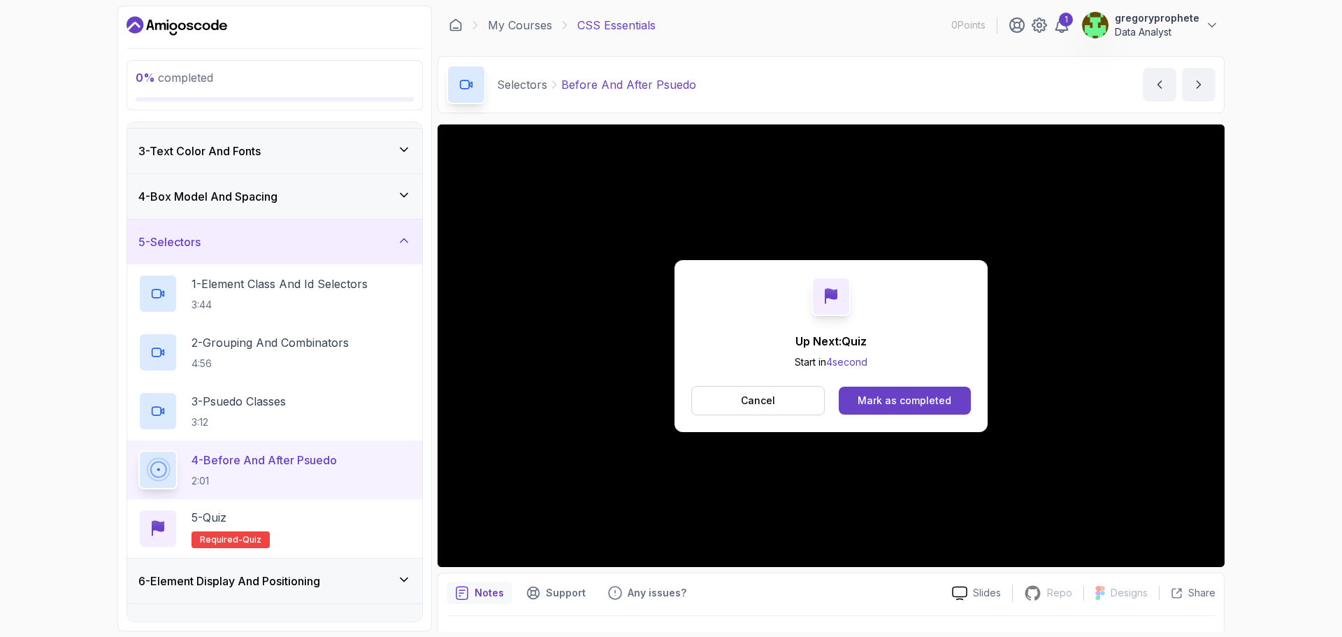
scroll to position [203, 0]
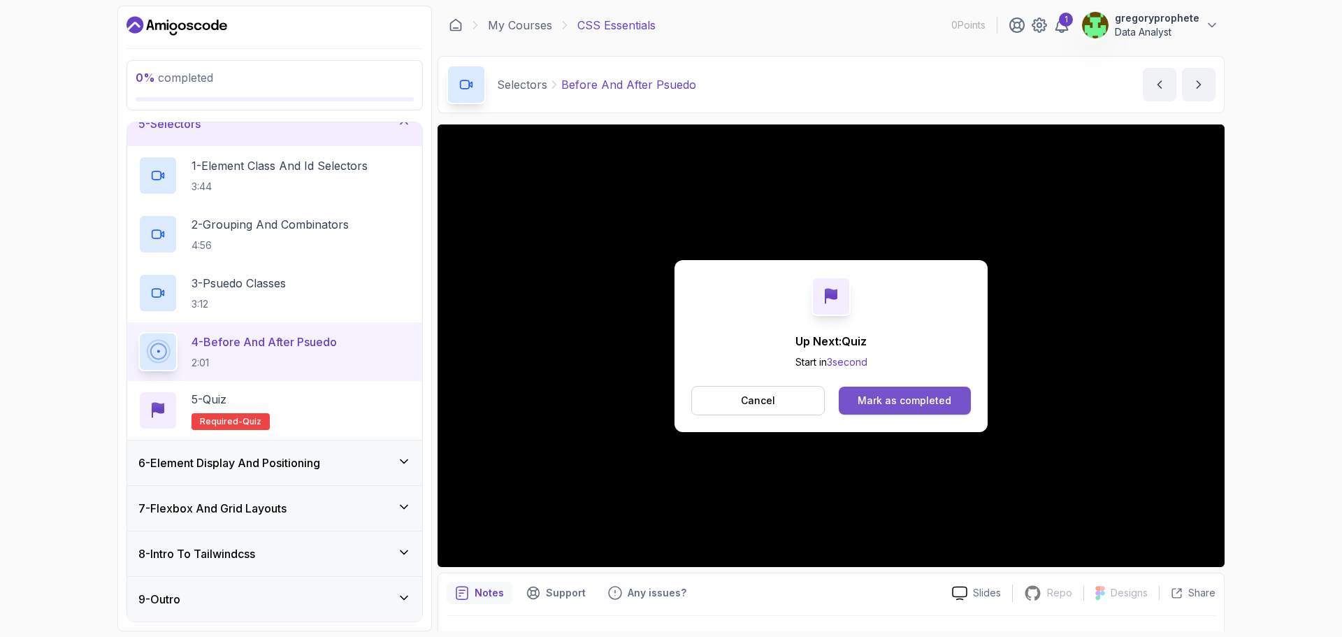
click at [869, 403] on div "Mark as completed" at bounding box center [904, 400] width 94 height 14
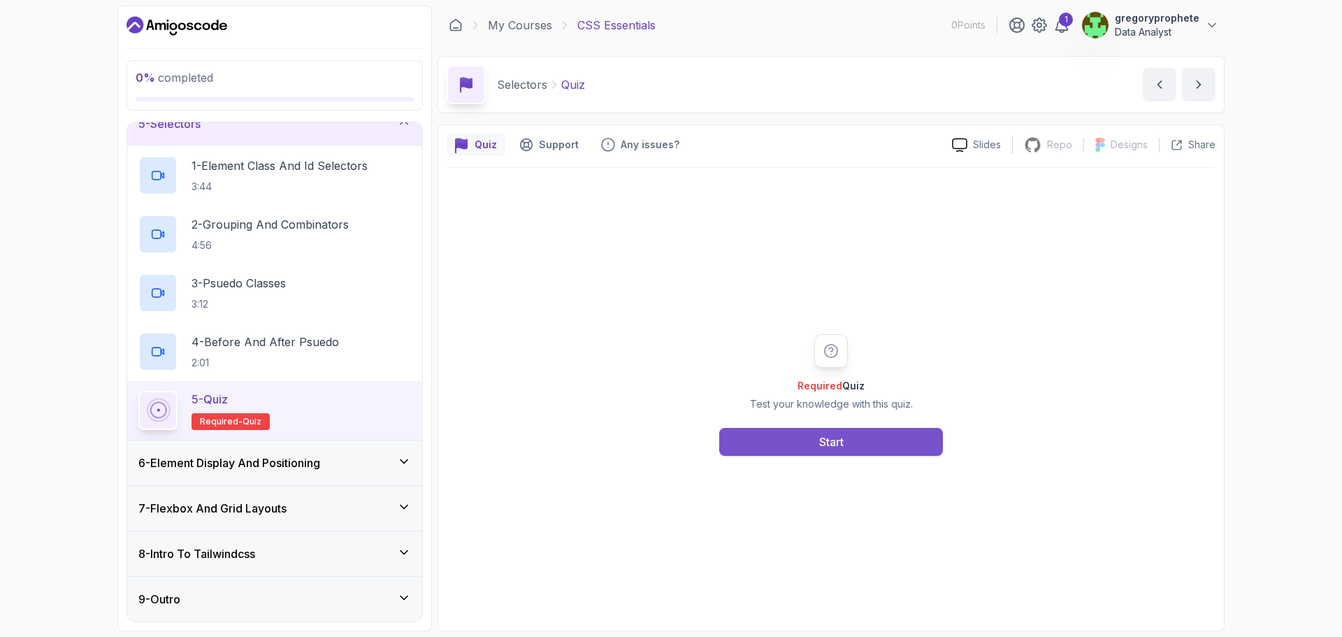
click at [819, 435] on div "Start" at bounding box center [831, 441] width 24 height 17
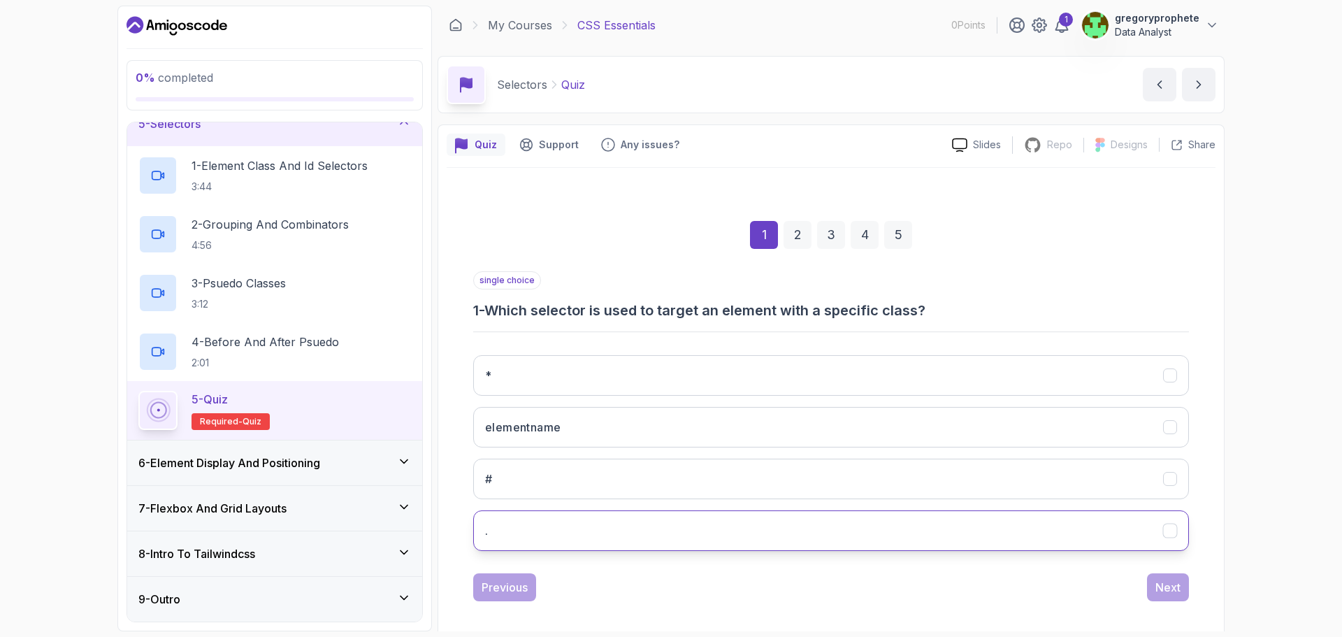
click at [647, 532] on button "." at bounding box center [831, 530] width 716 height 41
click at [1175, 586] on div "Next" at bounding box center [1167, 587] width 25 height 17
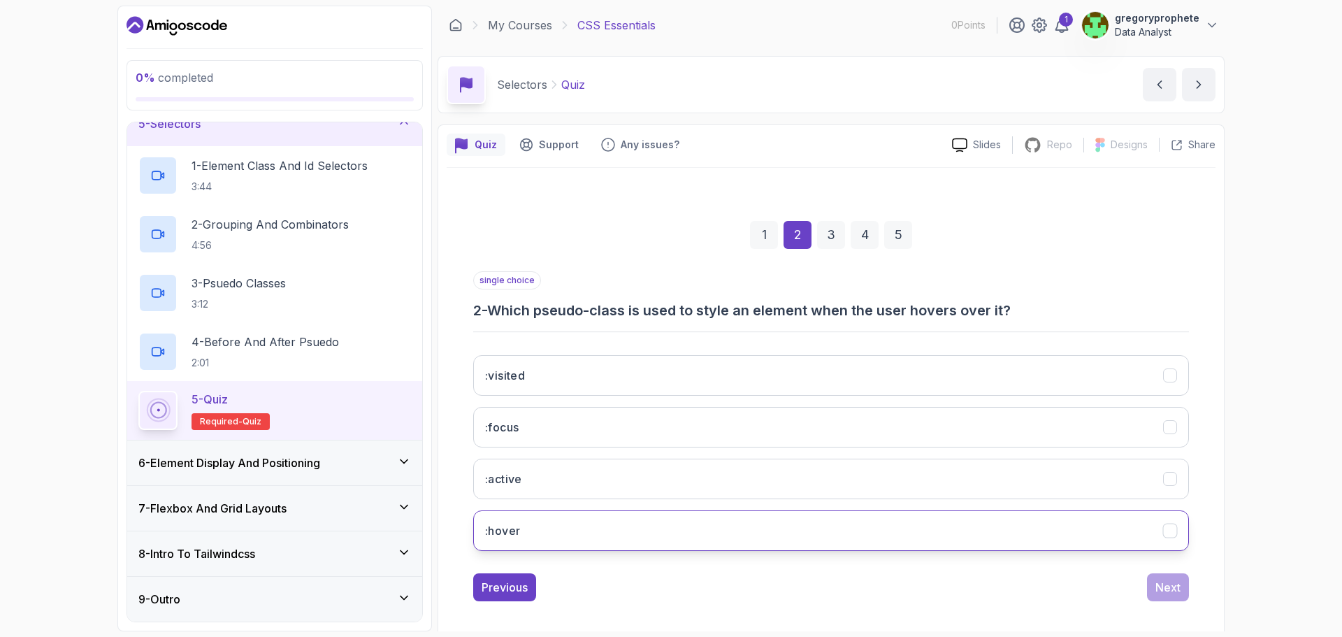
click at [584, 538] on button ":hover" at bounding box center [831, 530] width 716 height 41
click at [1168, 586] on div "Next" at bounding box center [1167, 587] width 25 height 17
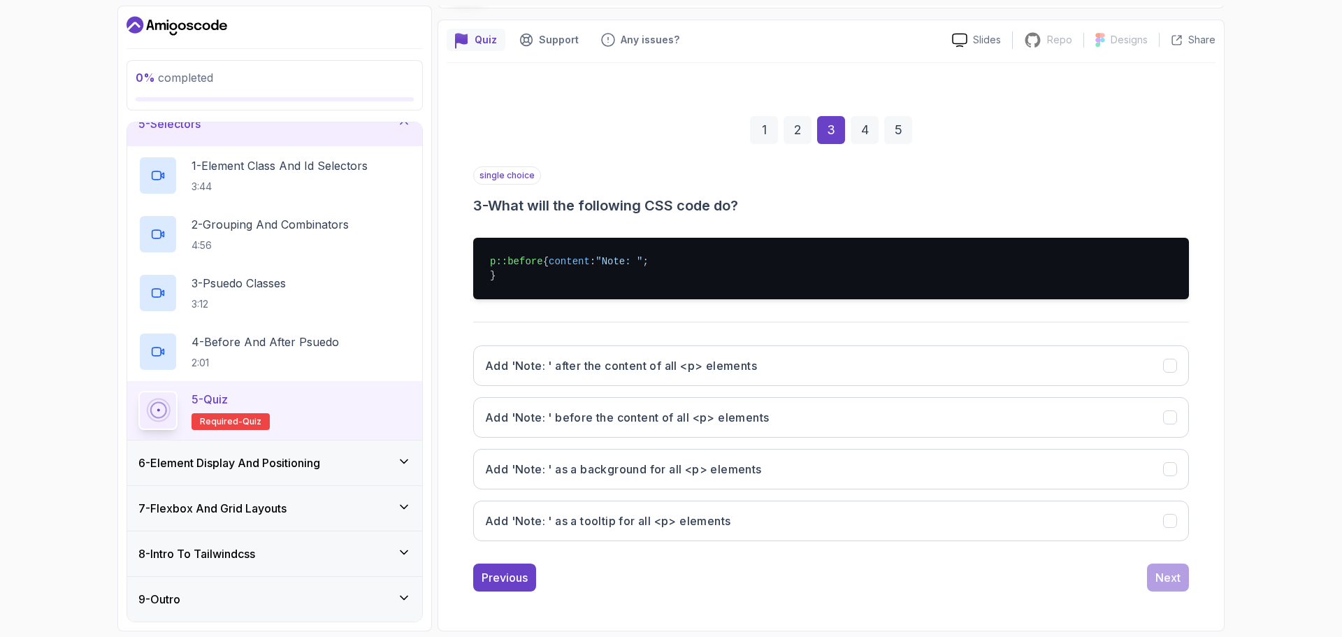
scroll to position [119, 0]
click at [543, 422] on h3 "Add 'Note: ' before the content of all <p> elements" at bounding box center [627, 417] width 284 height 17
click at [1173, 587] on button "Next" at bounding box center [1168, 577] width 42 height 28
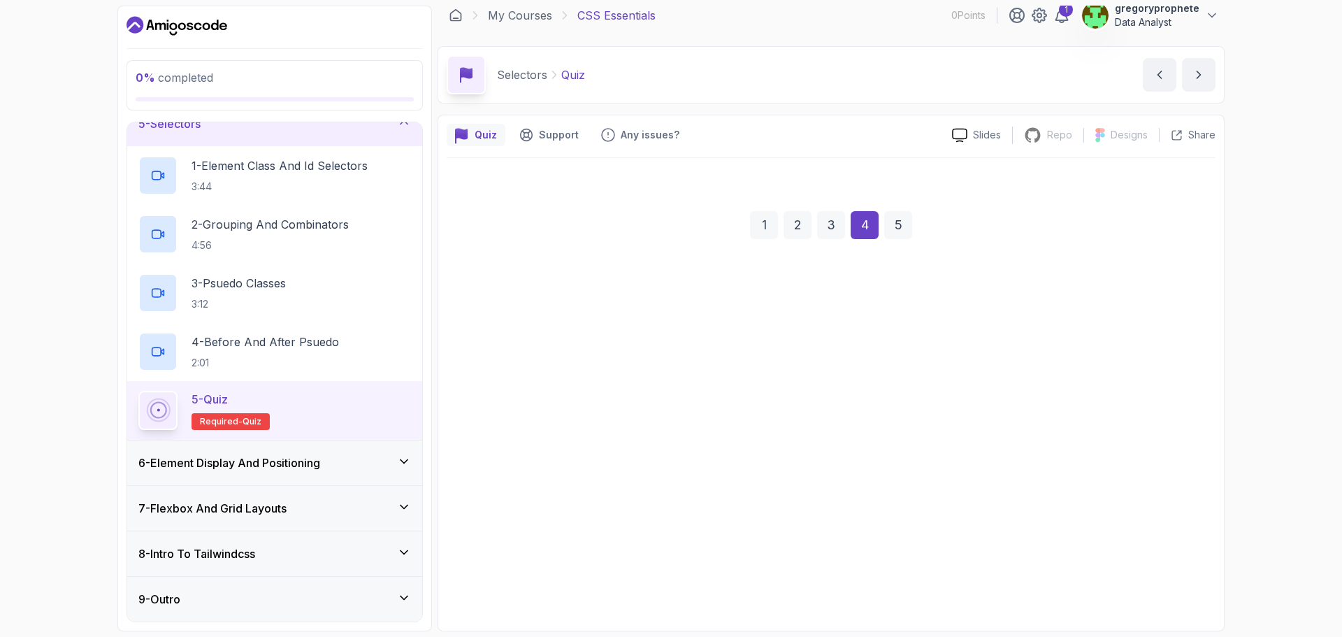
scroll to position [10, 0]
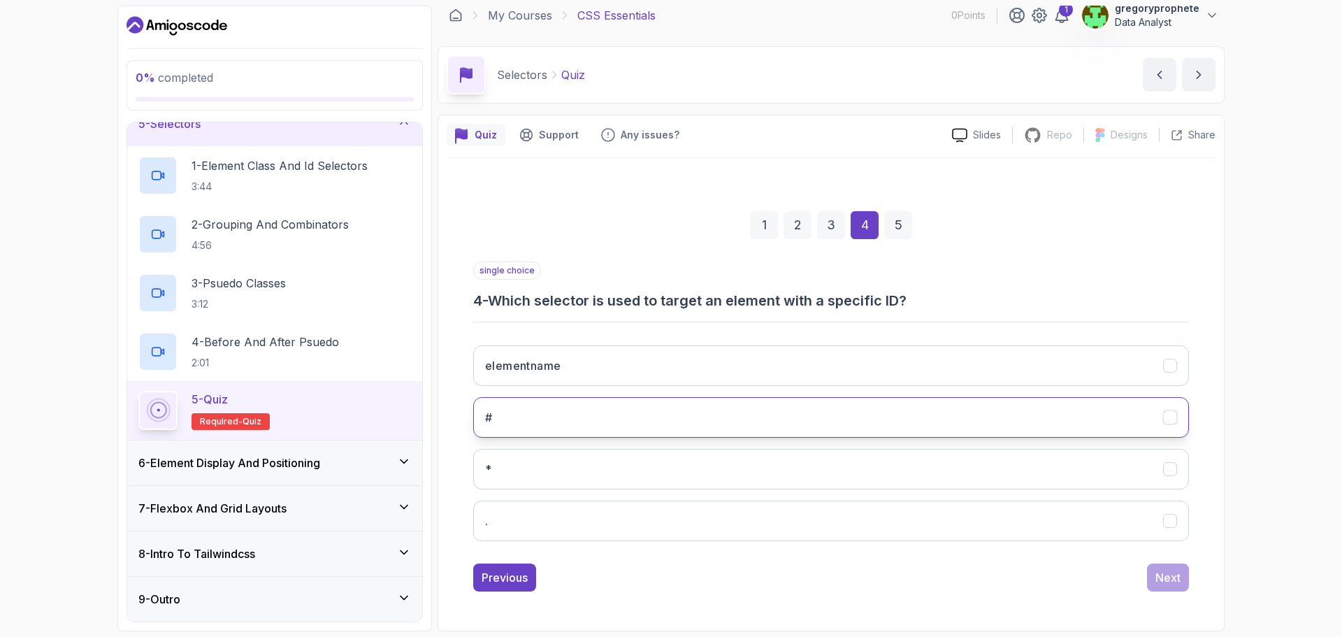
click at [578, 427] on button "#" at bounding box center [831, 417] width 716 height 41
click at [1170, 582] on div "Next" at bounding box center [1167, 577] width 25 height 17
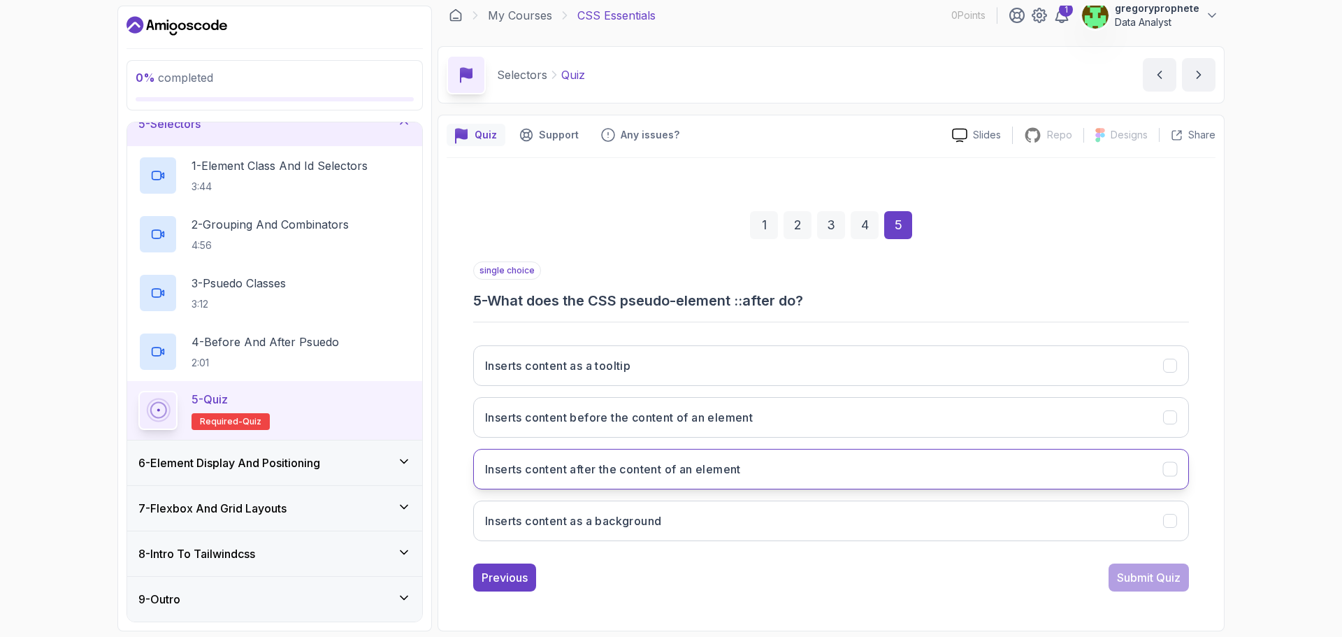
click at [664, 479] on button "Inserts content after the content of an element" at bounding box center [831, 469] width 716 height 41
click at [1152, 581] on div "Submit Quiz" at bounding box center [1149, 577] width 64 height 17
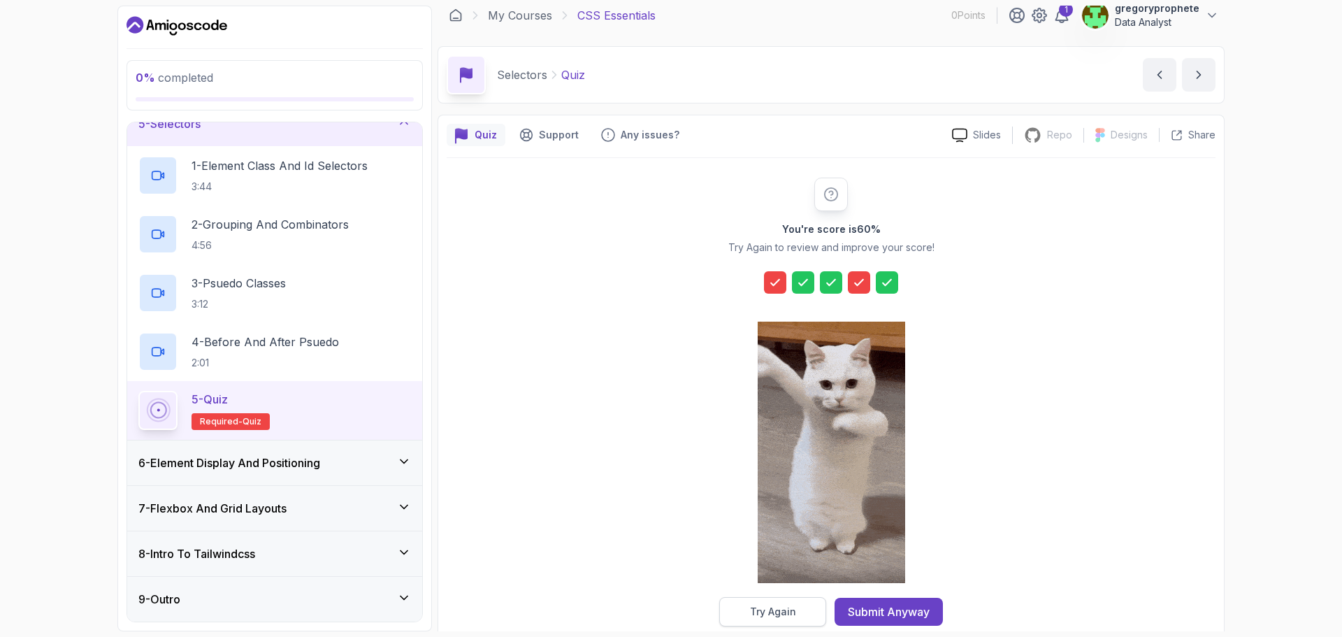
click at [753, 611] on div "Try Again" at bounding box center [773, 611] width 46 height 14
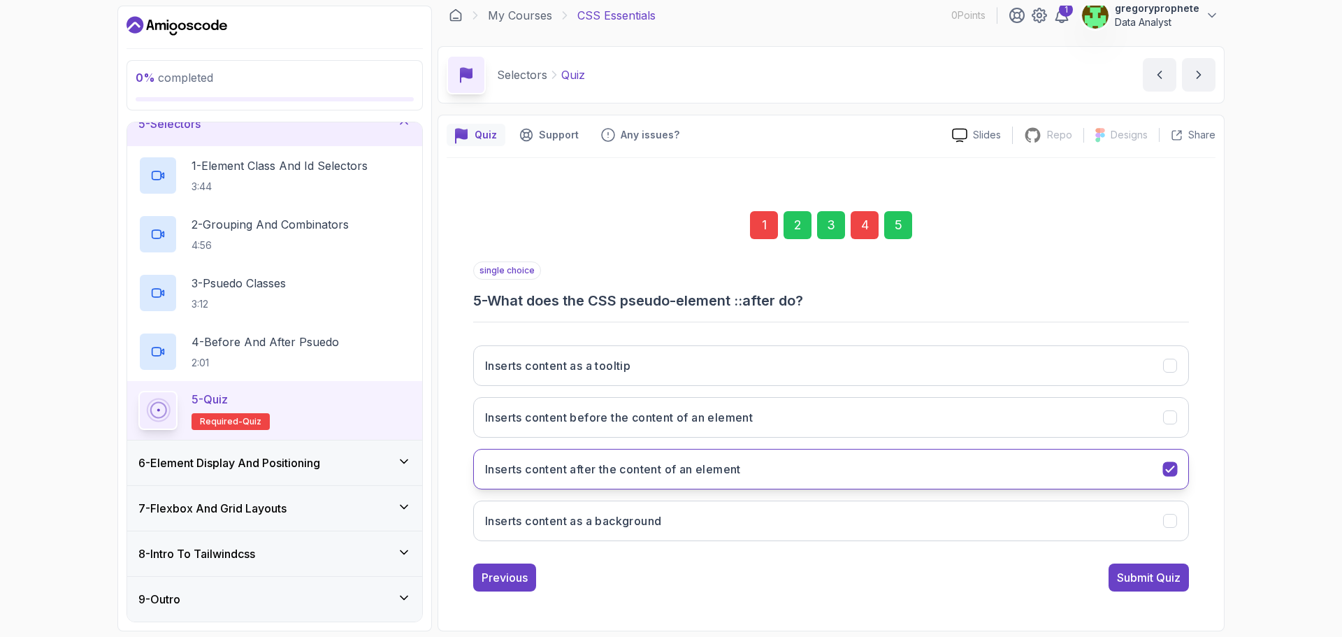
click at [648, 470] on h3 "Inserts content after the content of an element" at bounding box center [613, 469] width 256 height 17
click at [729, 420] on h3 "Inserts content before the content of an element" at bounding box center [619, 417] width 268 height 17
click at [768, 228] on div "1" at bounding box center [764, 225] width 28 height 28
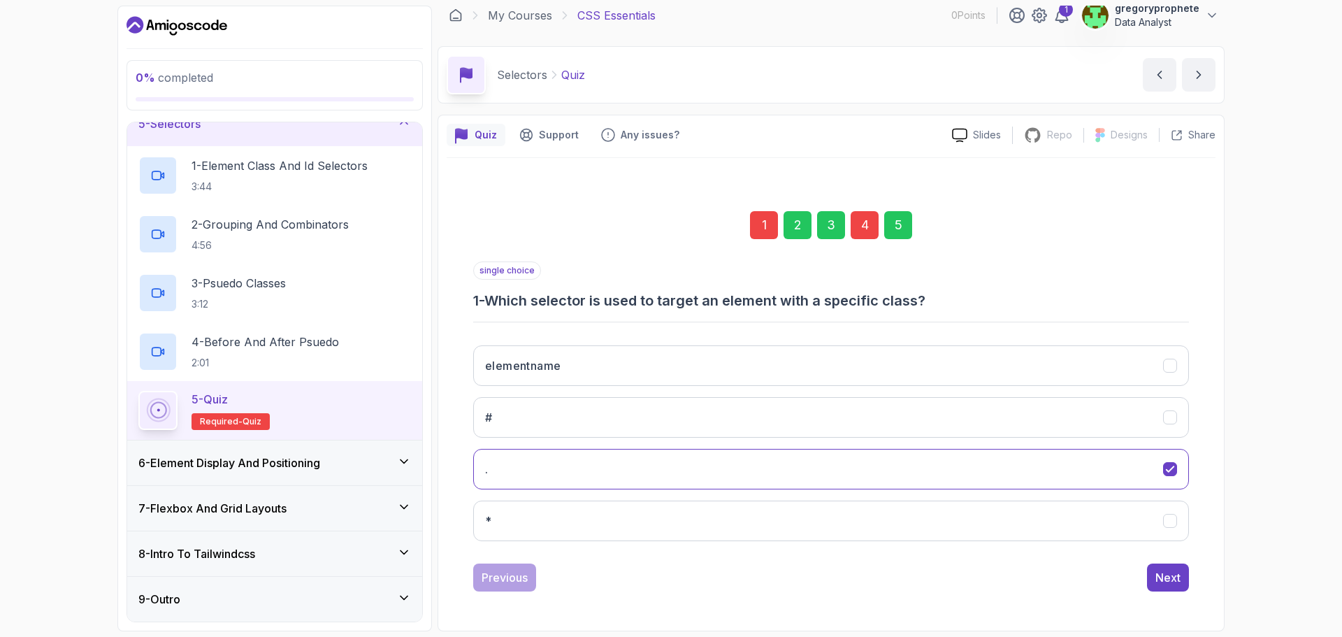
drag, startPoint x: 906, startPoint y: 239, endPoint x: 906, endPoint y: 231, distance: 8.4
click at [906, 231] on div "1 2 3 4 5" at bounding box center [831, 225] width 716 height 73
click at [906, 231] on div "5" at bounding box center [898, 225] width 28 height 28
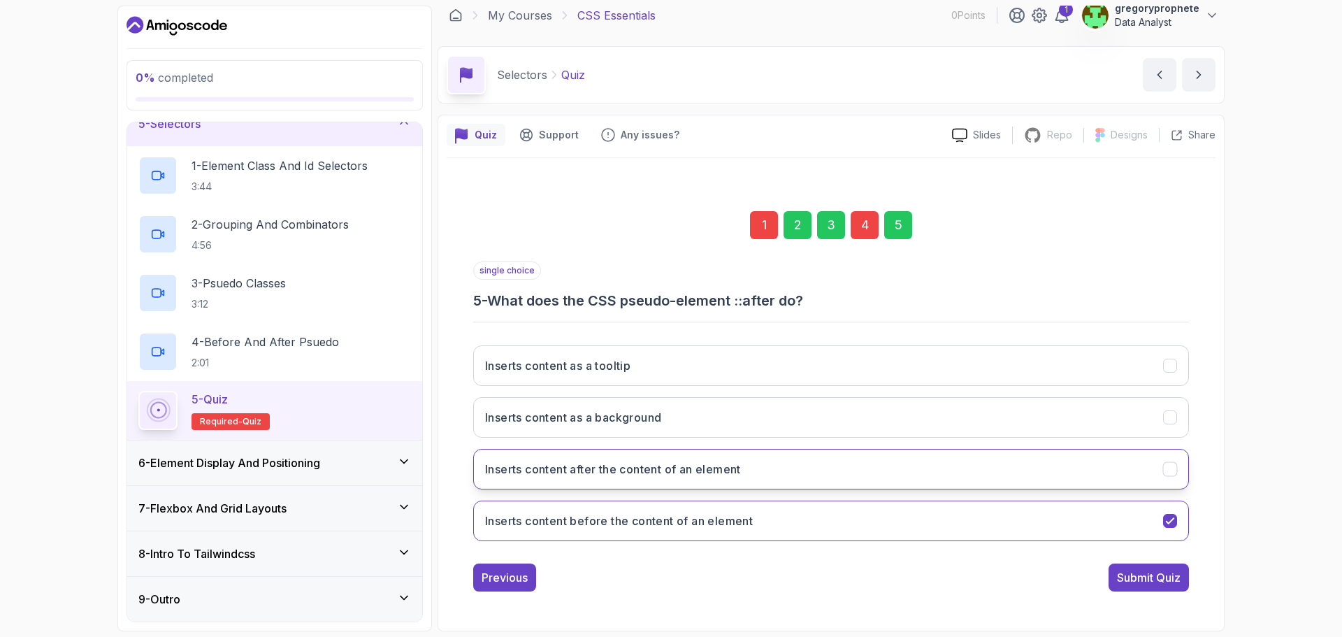
click at [1155, 474] on button "Inserts content after the content of an element" at bounding box center [831, 469] width 716 height 41
click at [767, 232] on div "1" at bounding box center [764, 225] width 28 height 28
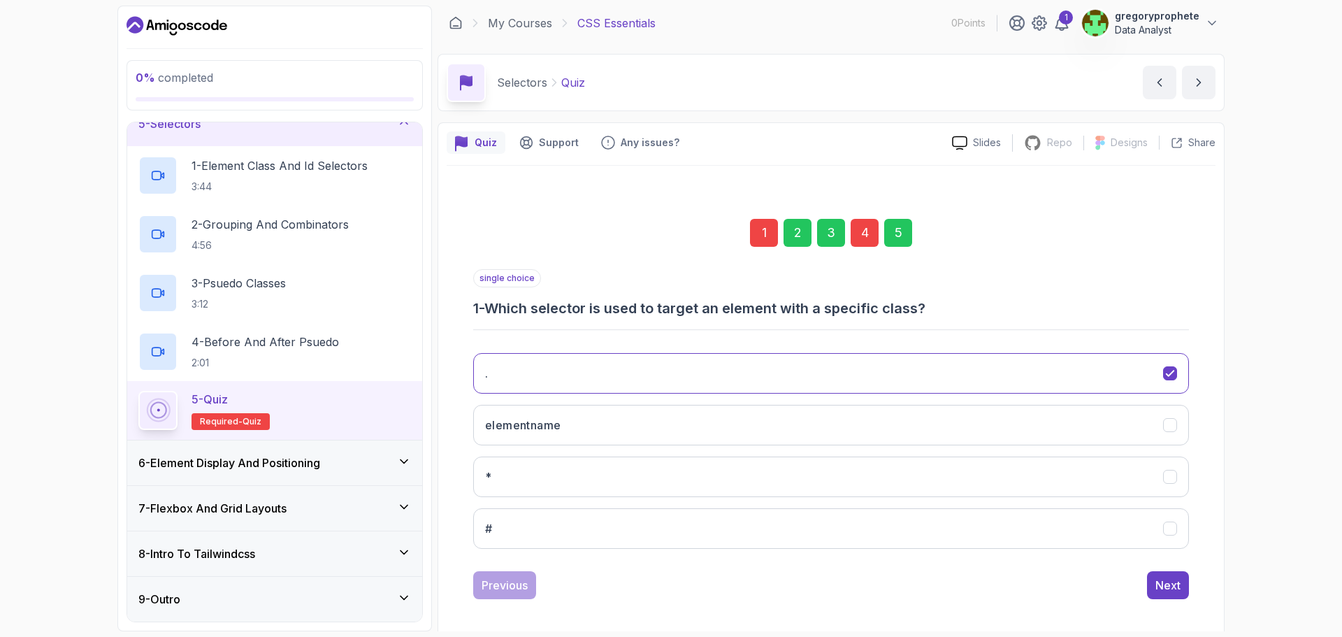
scroll to position [0, 0]
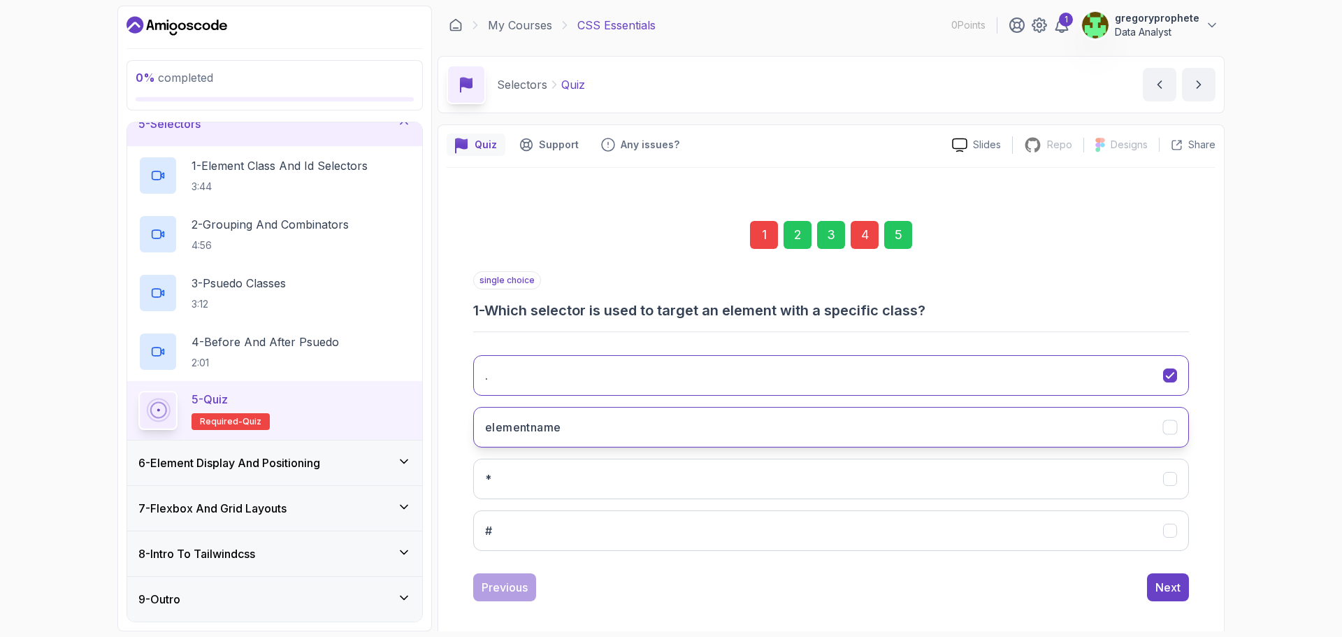
click at [996, 435] on button "elementname" at bounding box center [831, 427] width 716 height 41
click at [1030, 389] on button "." at bounding box center [831, 375] width 716 height 41
click at [986, 428] on button "elementname" at bounding box center [831, 427] width 716 height 41
click at [1182, 589] on button "Next" at bounding box center [1168, 587] width 42 height 28
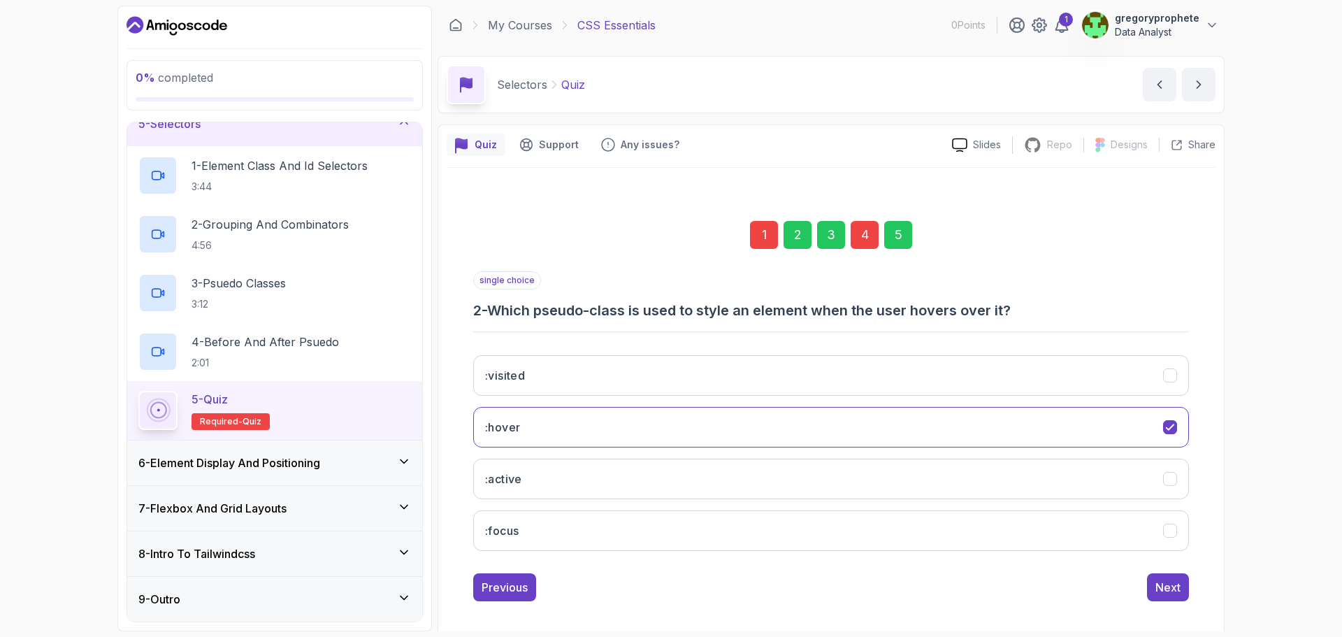
click at [873, 244] on div "4" at bounding box center [864, 235] width 28 height 28
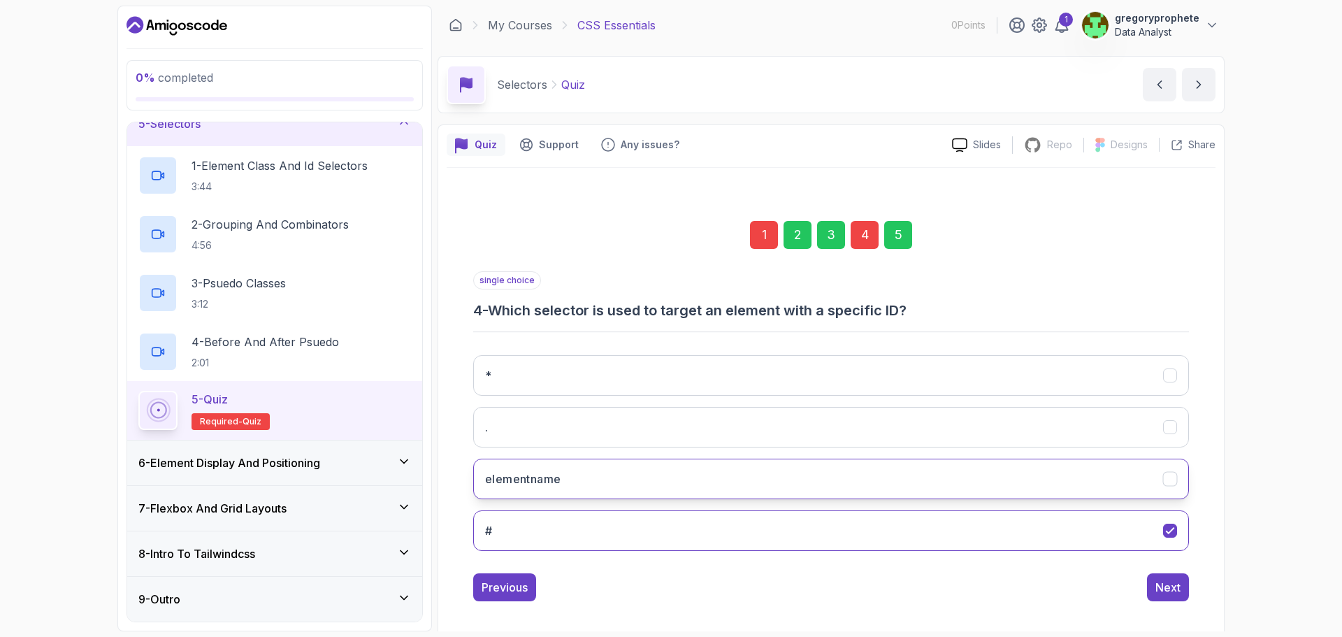
click at [753, 497] on button "elementname" at bounding box center [831, 478] width 716 height 41
click at [743, 534] on button "#" at bounding box center [831, 530] width 716 height 41
click at [762, 238] on div "1" at bounding box center [764, 235] width 28 height 28
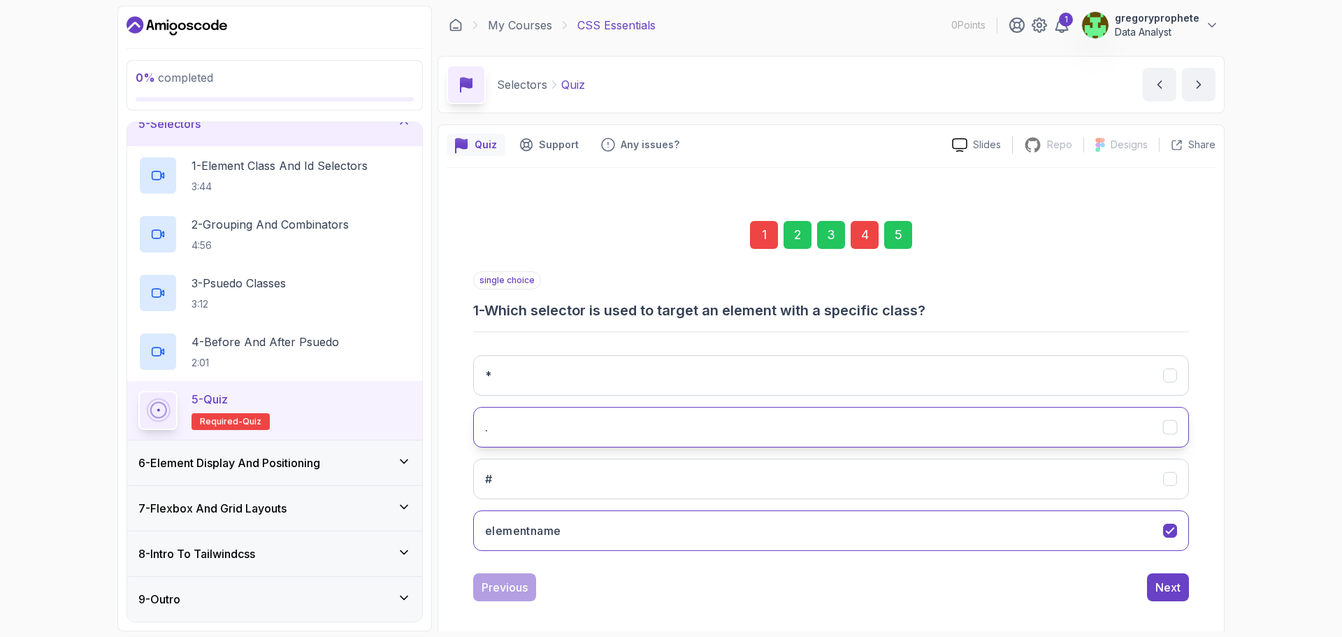
click at [550, 428] on button "." at bounding box center [831, 427] width 716 height 41
click at [1169, 593] on div "Next" at bounding box center [1167, 587] width 25 height 17
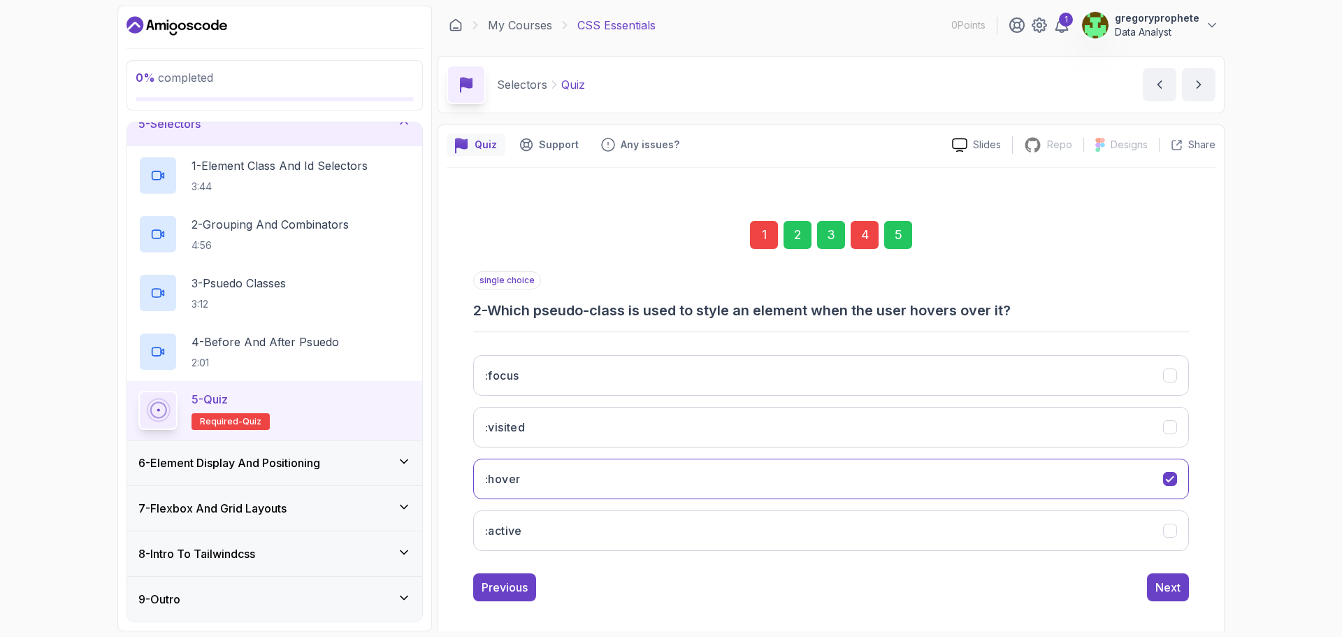
click at [1167, 592] on div "Next" at bounding box center [1167, 587] width 25 height 17
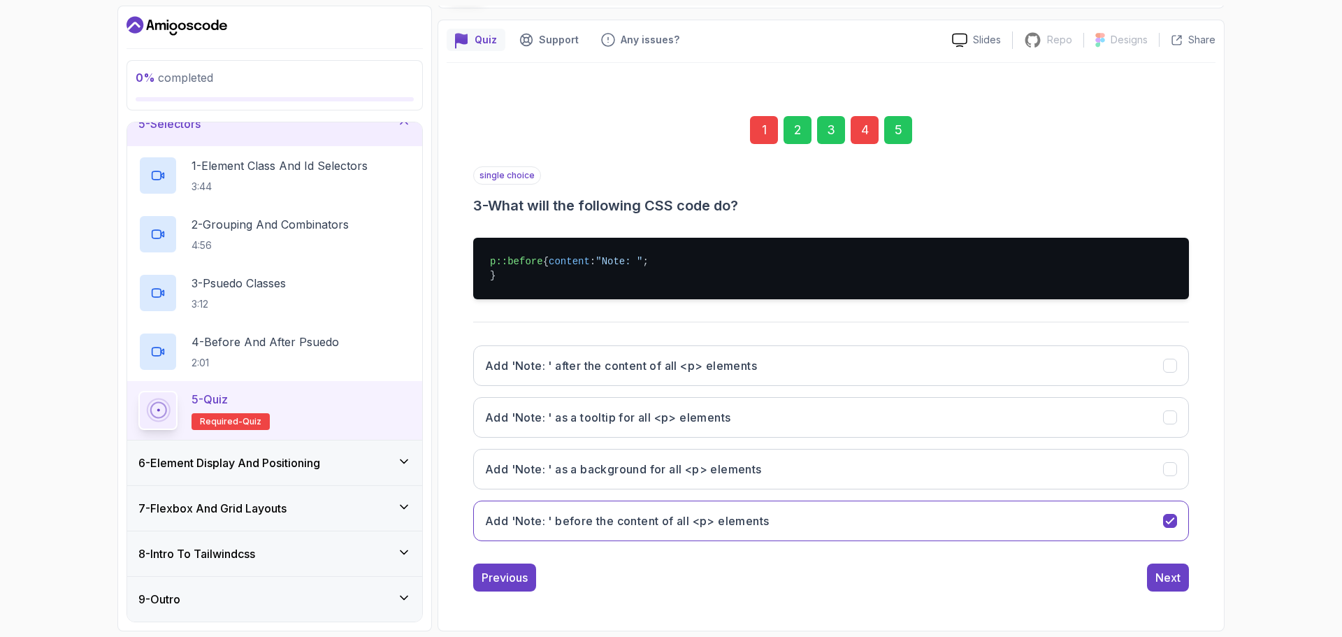
scroll to position [119, 0]
click at [1168, 574] on div "Next" at bounding box center [1167, 577] width 25 height 17
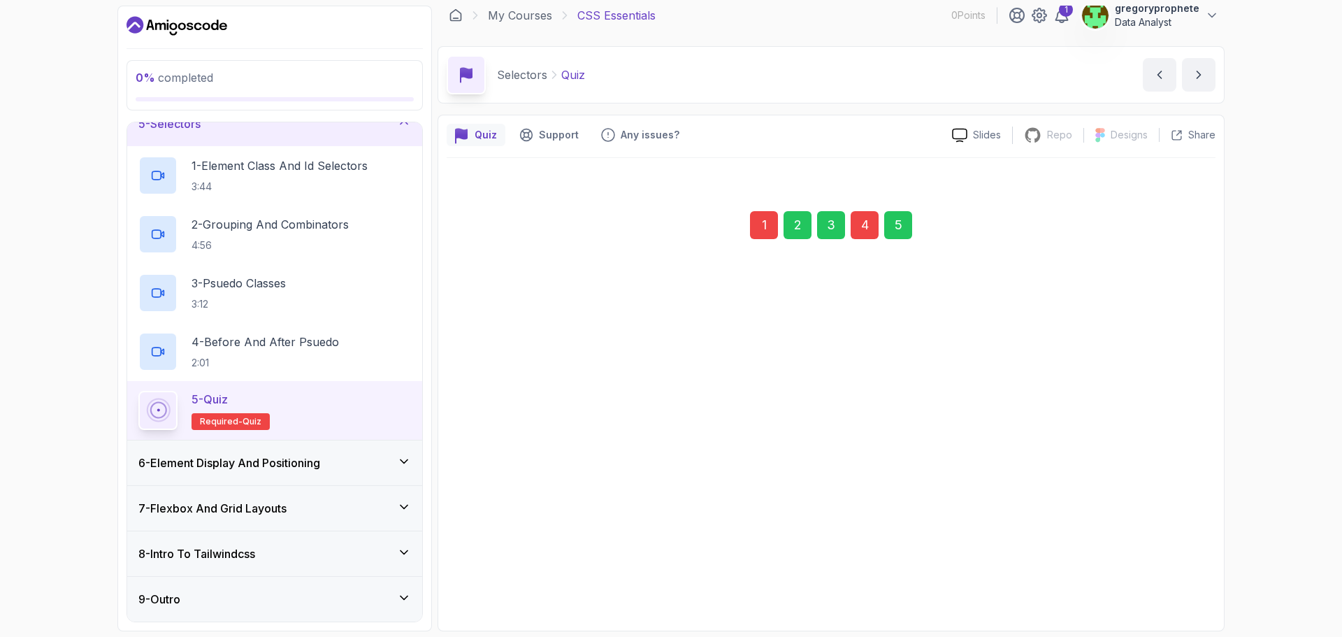
scroll to position [10, 0]
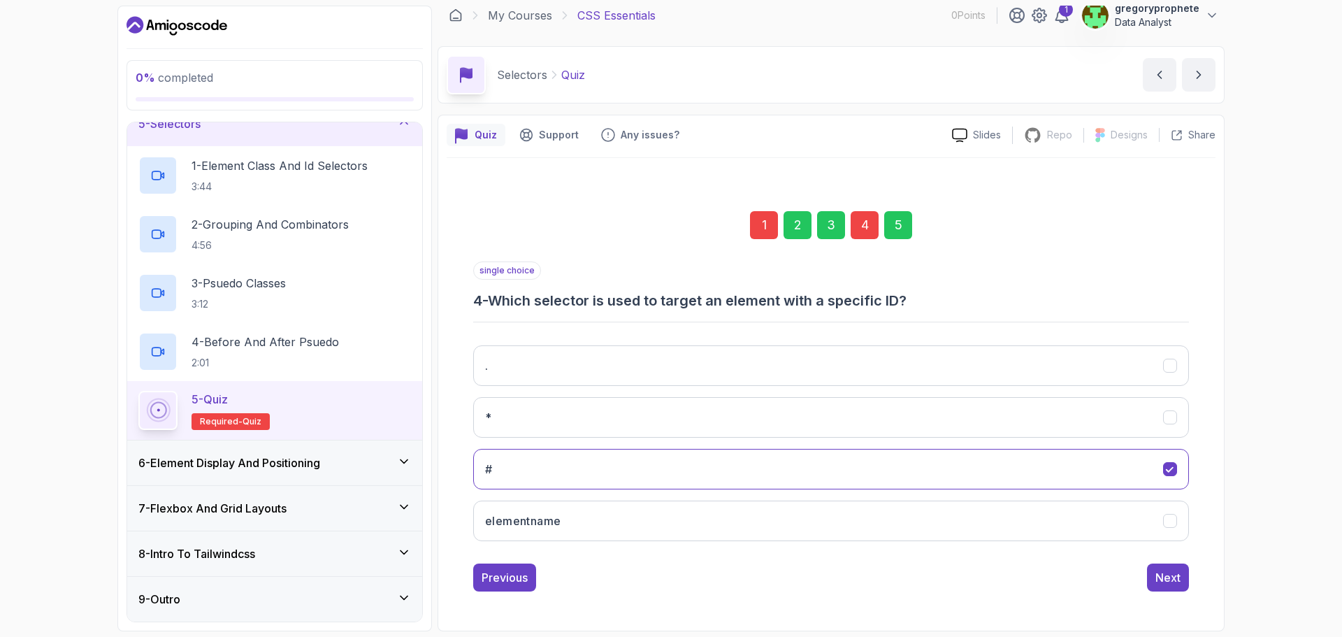
click at [1168, 574] on div "Next" at bounding box center [1167, 577] width 25 height 17
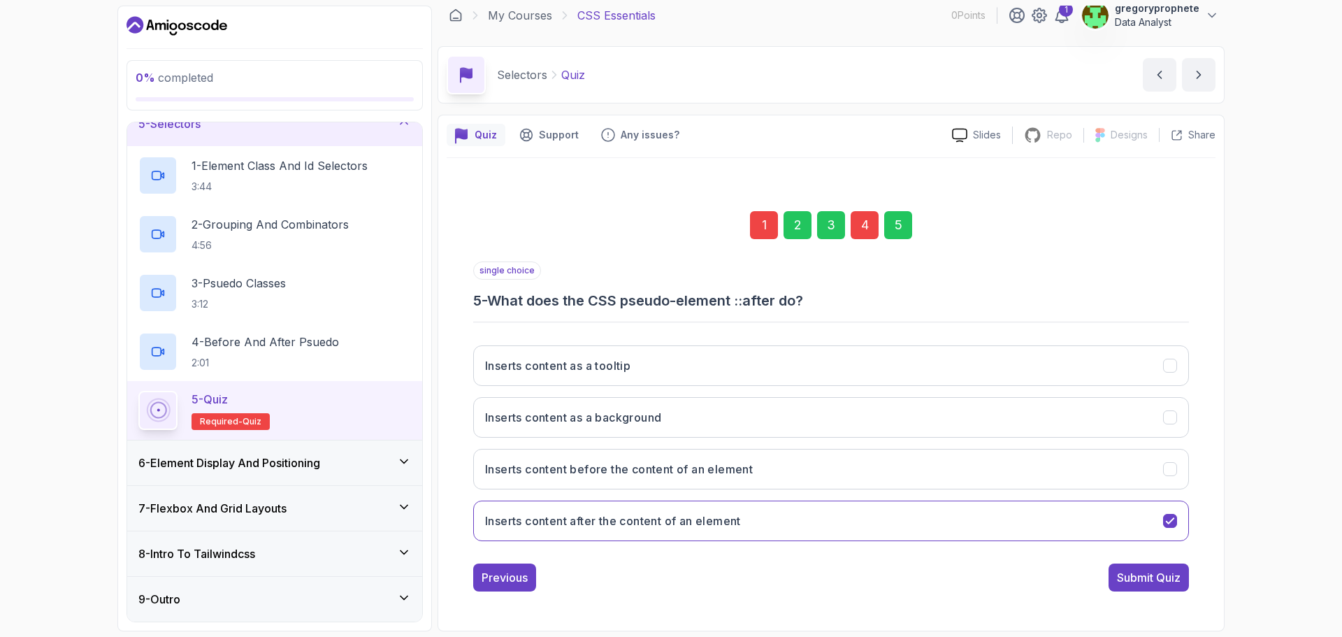
click at [1168, 574] on div "Submit Quiz" at bounding box center [1149, 577] width 64 height 17
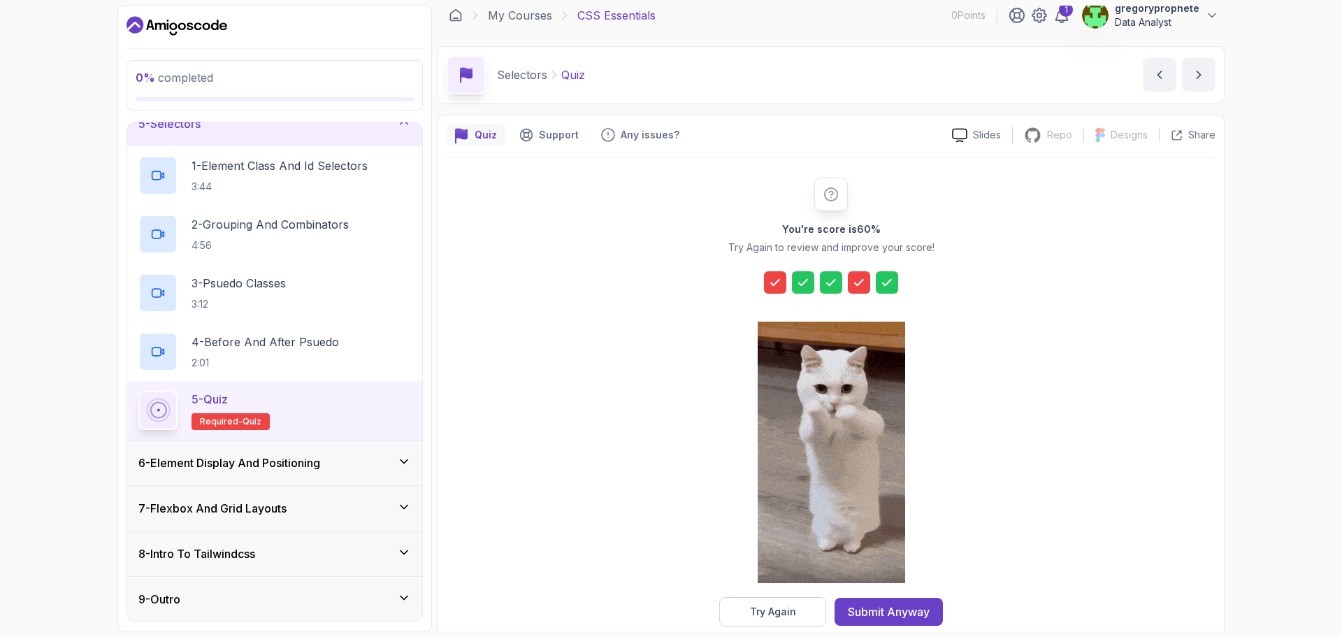
click at [773, 284] on icon at bounding box center [775, 282] width 14 height 14
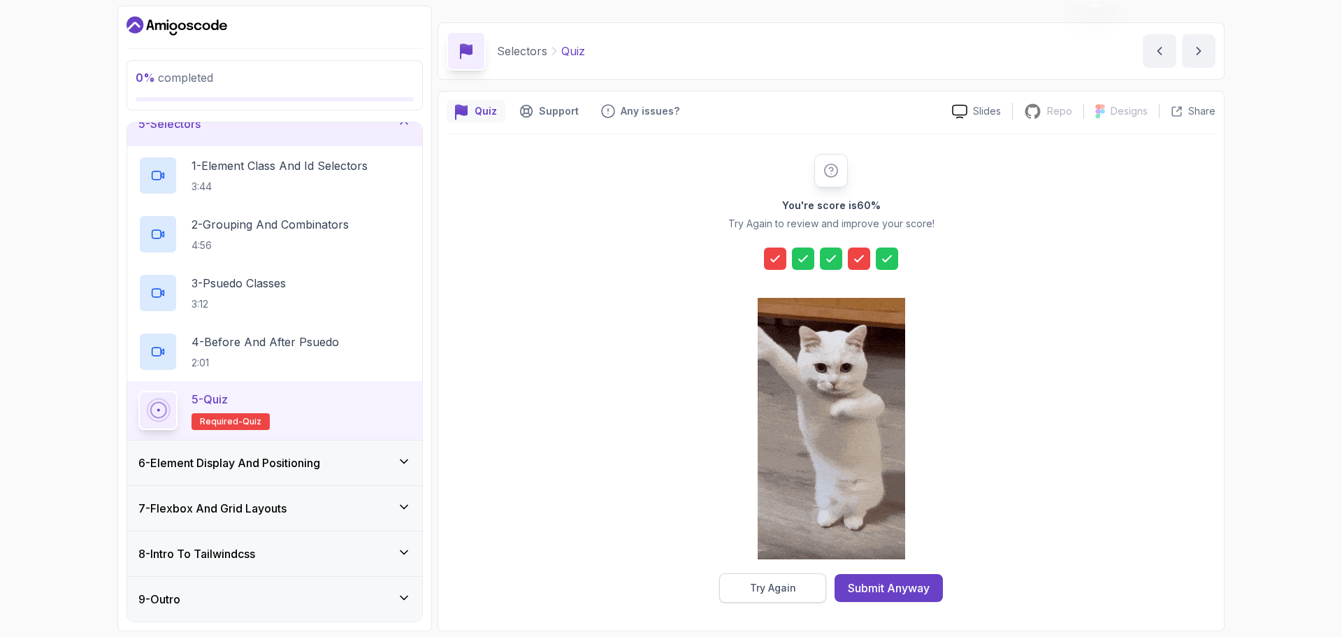
click at [787, 580] on button "Try Again" at bounding box center [772, 587] width 107 height 29
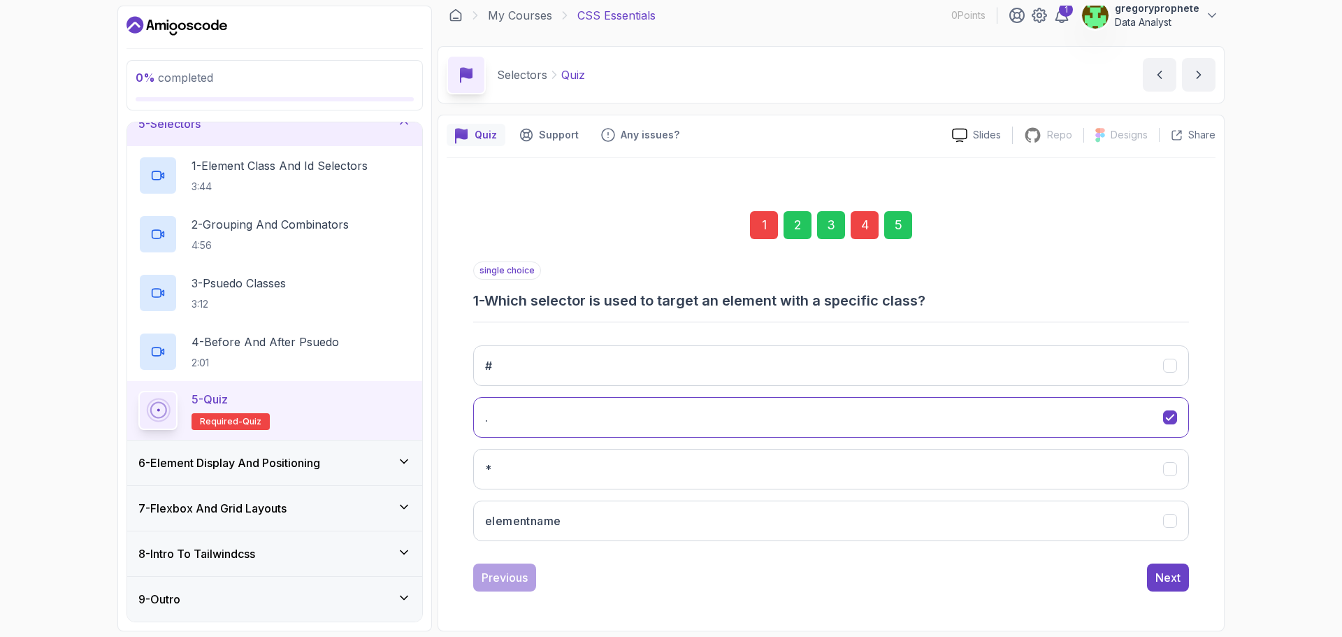
click at [621, 288] on div "single choice 1 - Which selector is used to target an element with a specific c…" at bounding box center [831, 285] width 716 height 49
click at [621, 306] on h3 "1 - Which selector is used to target an element with a specific class?" at bounding box center [831, 301] width 716 height 20
copy p "single choice"
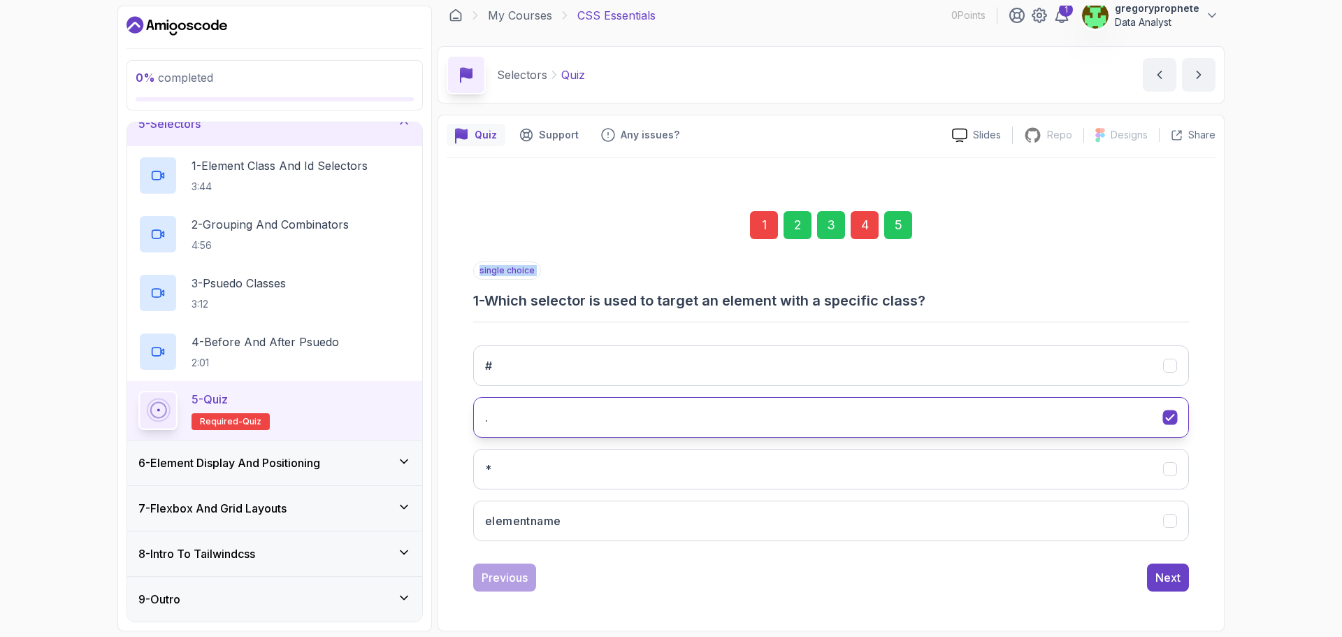
click at [632, 408] on button "." at bounding box center [831, 417] width 716 height 41
click at [686, 289] on div "single choice 1 - Which selector is used to target an element with a specific c…" at bounding box center [831, 285] width 716 height 49
click at [540, 466] on button "*" at bounding box center [831, 469] width 716 height 41
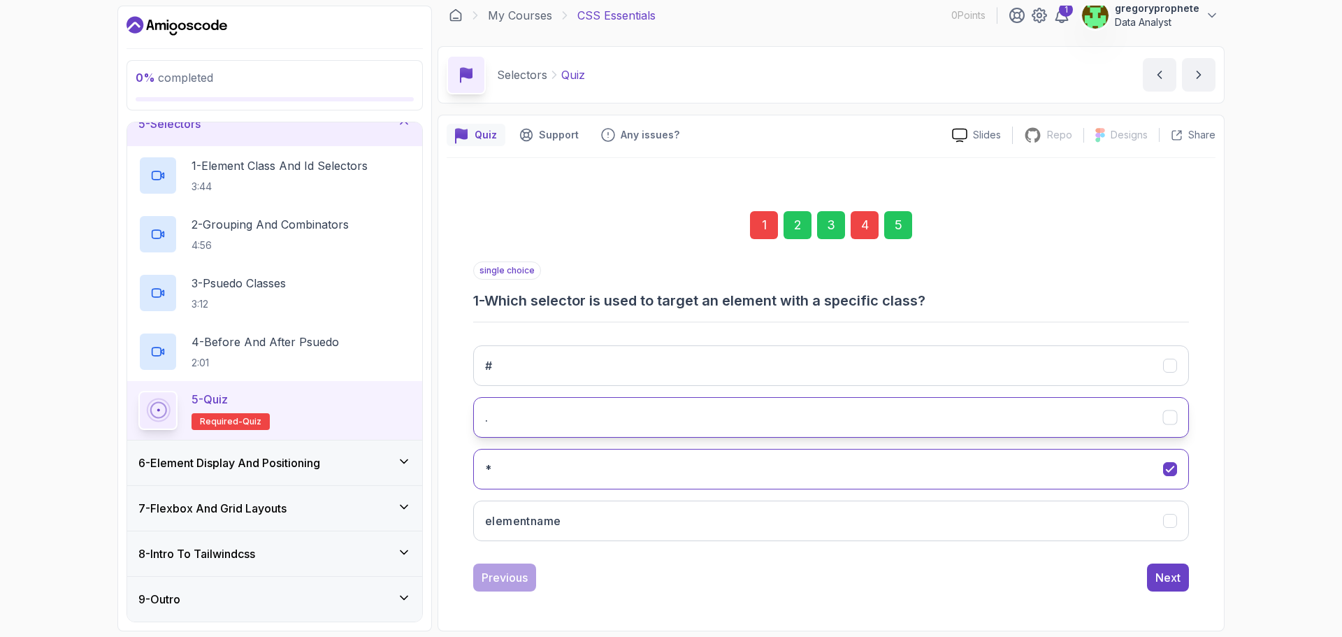
click at [637, 419] on button "." at bounding box center [831, 417] width 716 height 41
click at [1167, 415] on icon "." at bounding box center [1169, 417] width 13 height 13
click at [1179, 581] on div "Next" at bounding box center [1167, 577] width 25 height 17
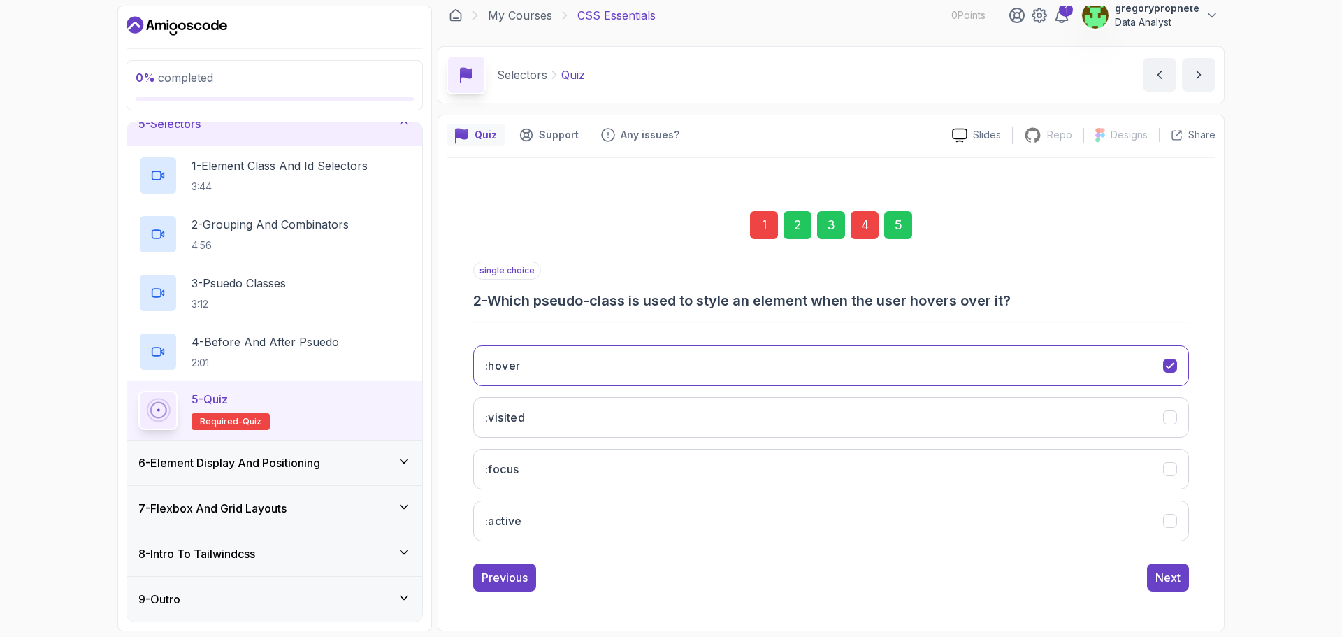
click at [871, 224] on div "4" at bounding box center [864, 225] width 28 height 28
click at [713, 290] on div "single choice 4 - Which selector is used to target an element with a specific I…" at bounding box center [831, 285] width 716 height 49
copy p "single choice"
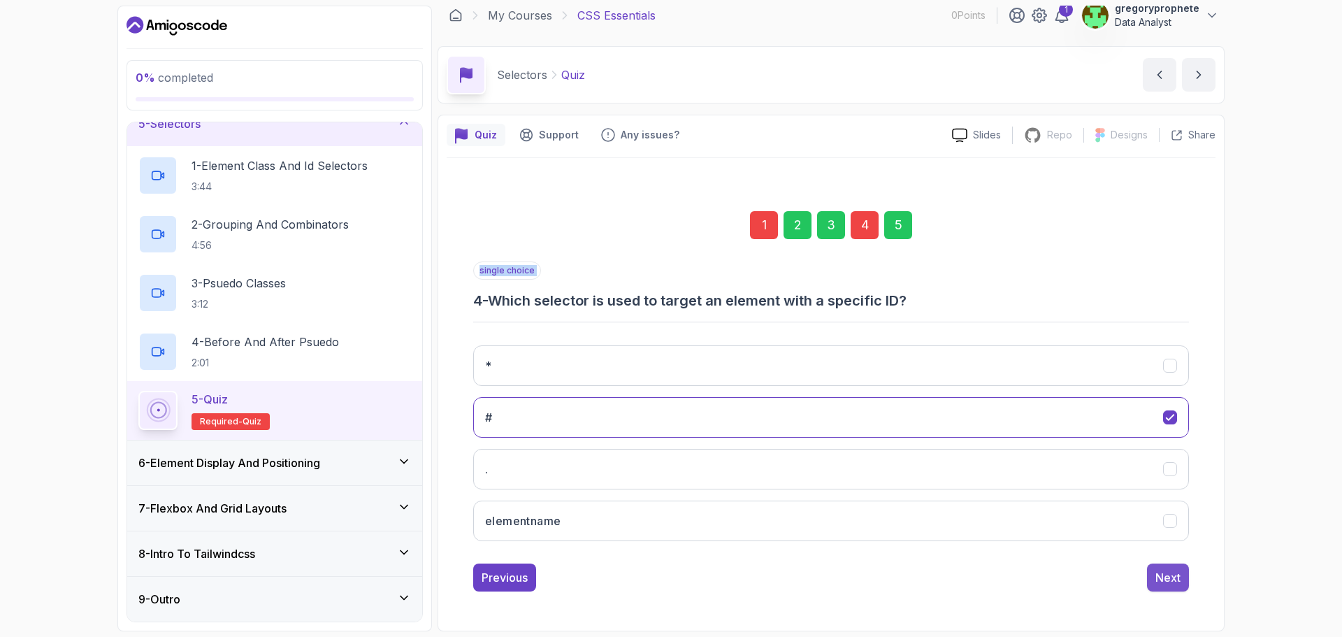
click at [1168, 577] on div "Next" at bounding box center [1167, 577] width 25 height 17
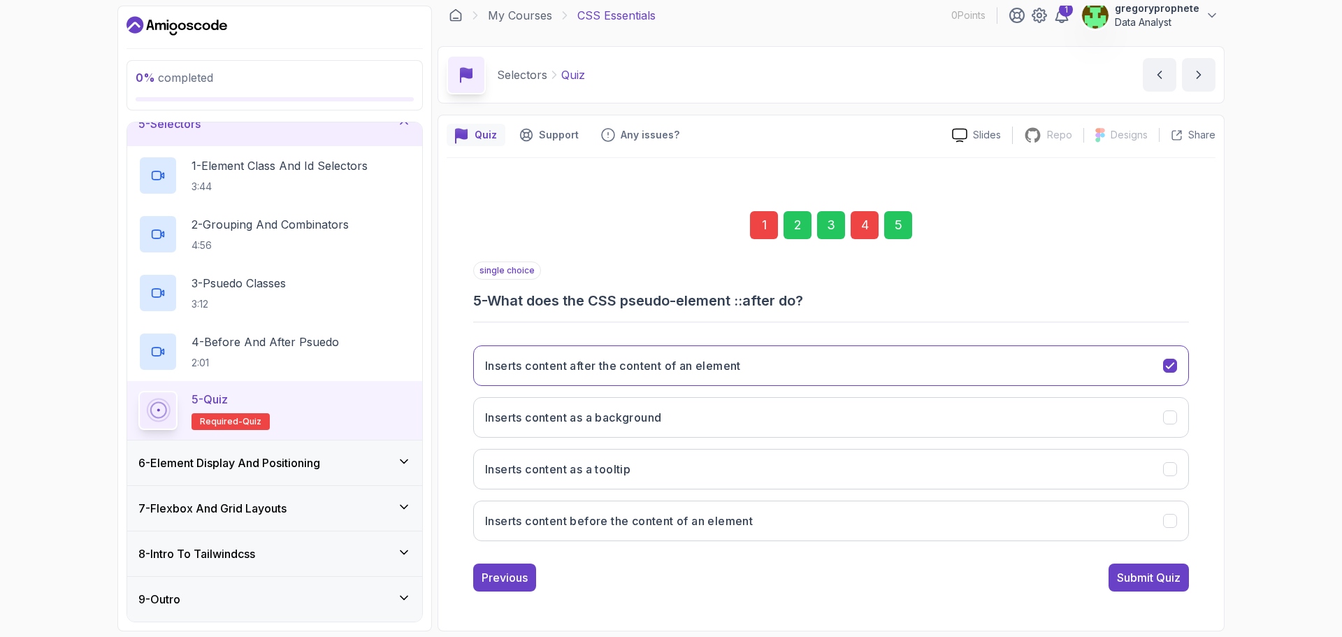
click at [1168, 577] on div "Submit Quiz" at bounding box center [1149, 577] width 64 height 17
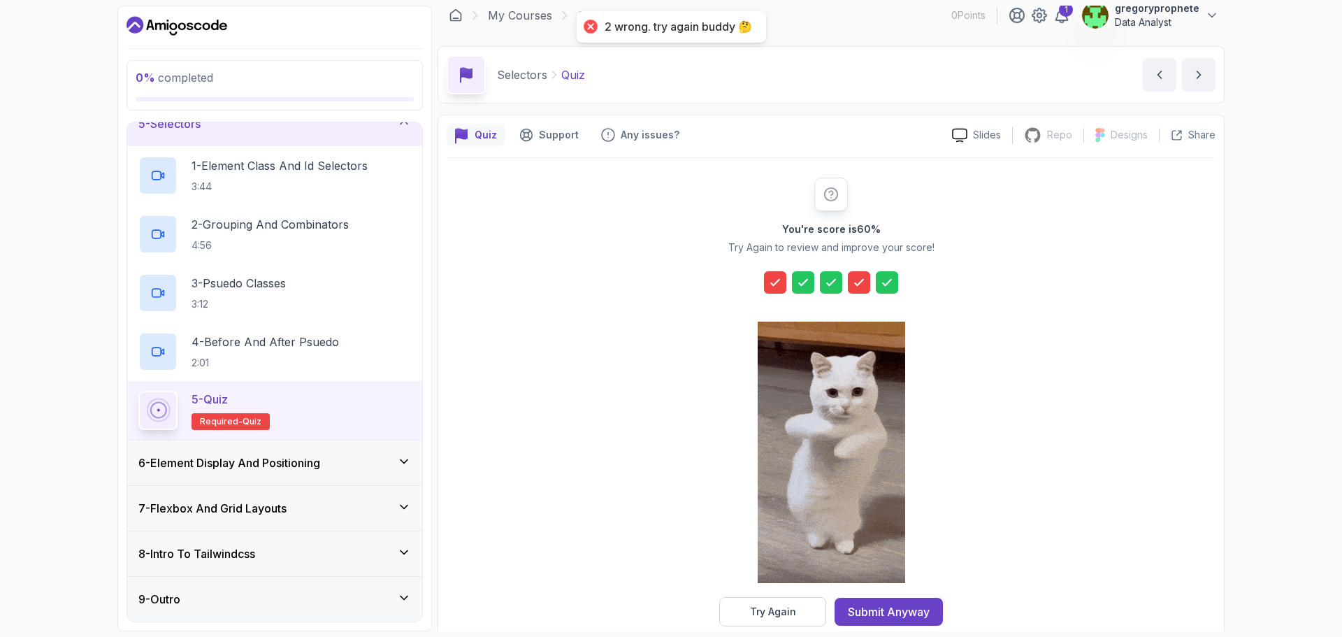
scroll to position [34, 0]
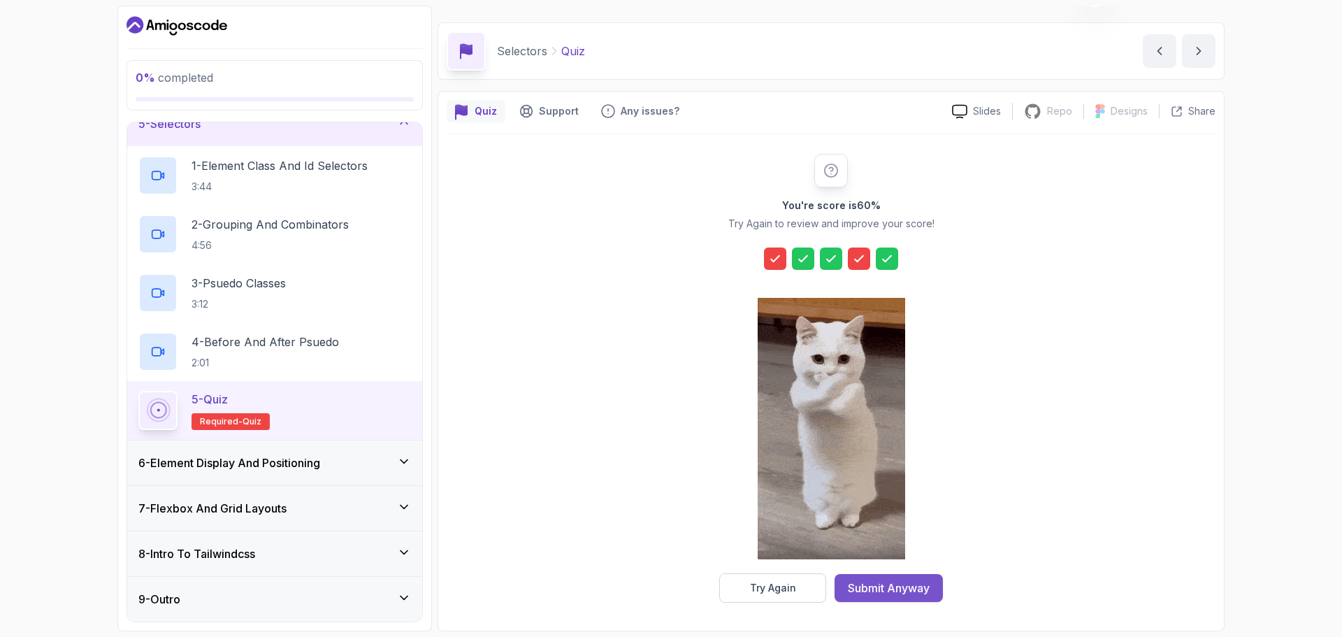
click at [934, 591] on button "Submit Anyway" at bounding box center [888, 588] width 108 height 28
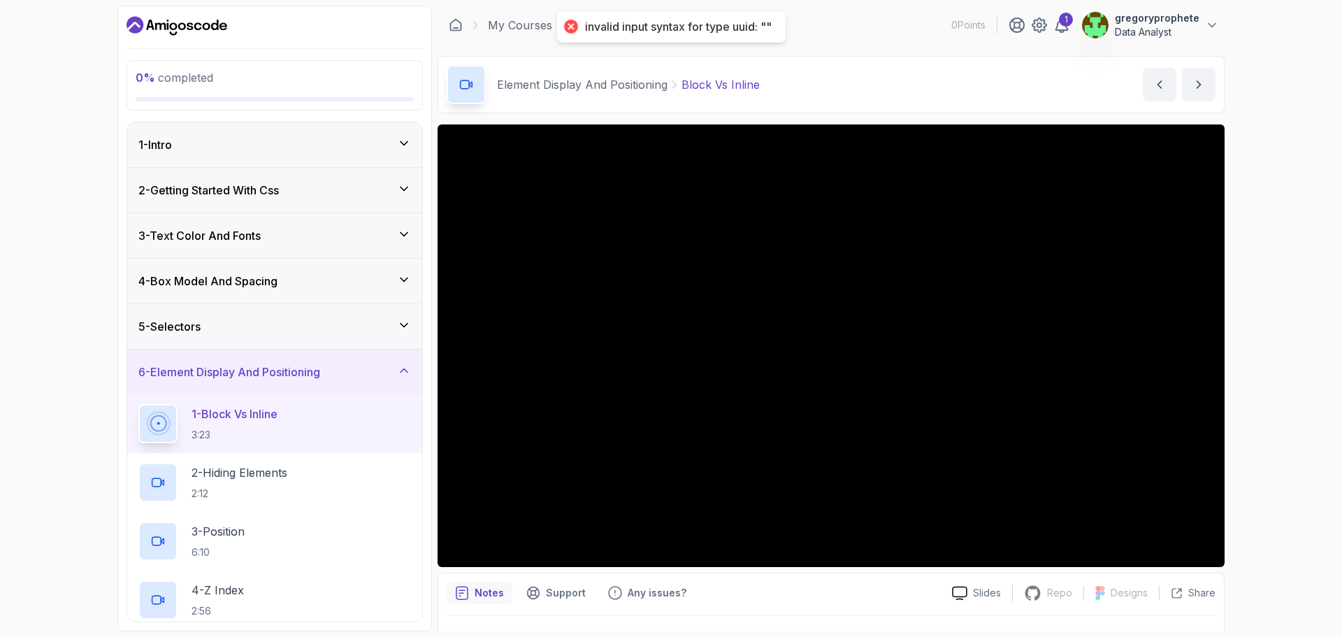
click at [215, 331] on div "5 - Selectors" at bounding box center [274, 326] width 273 height 17
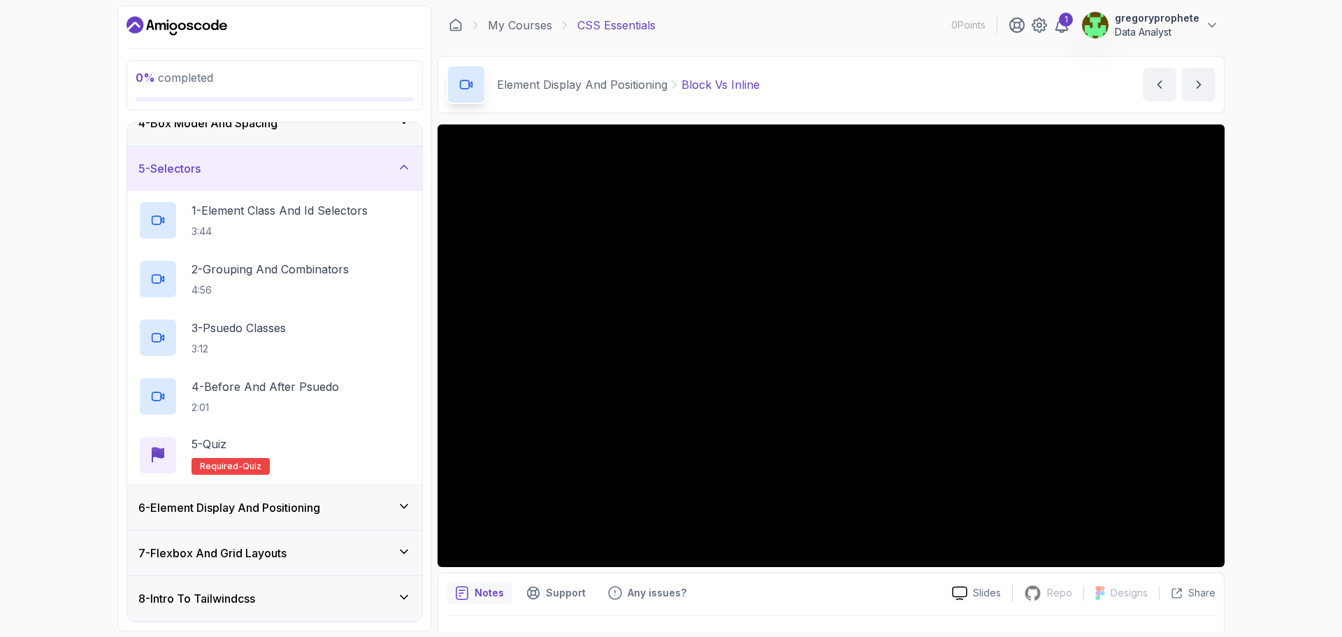
scroll to position [203, 0]
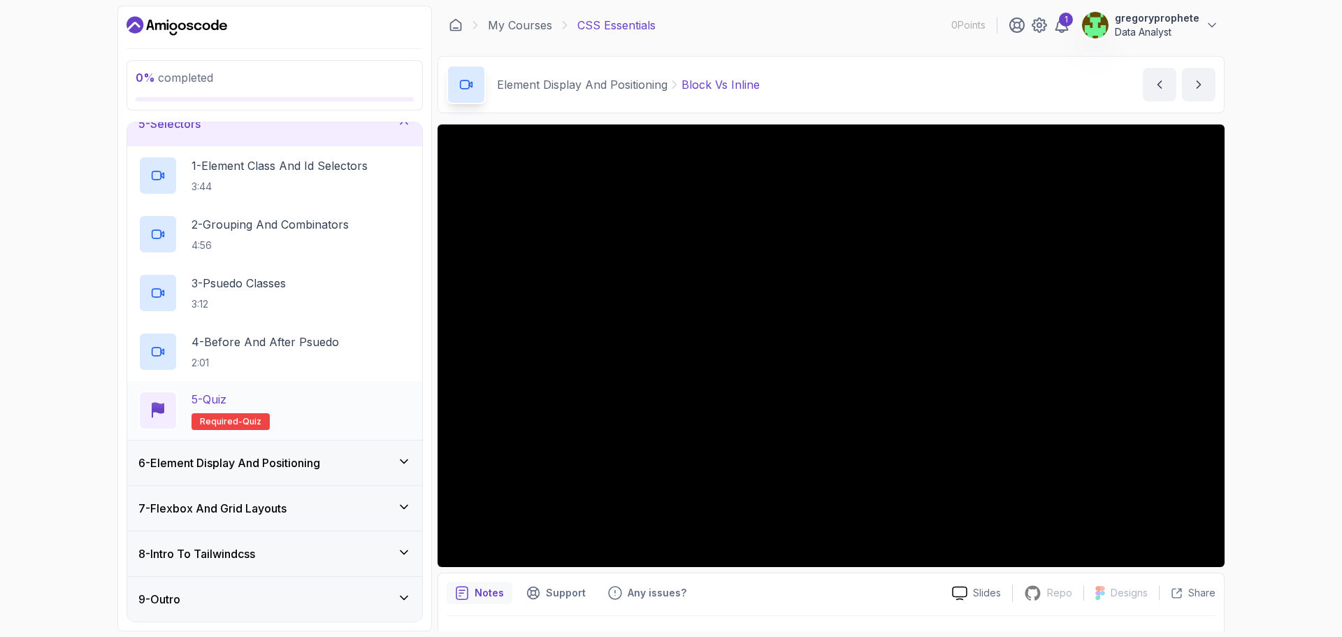
click at [291, 416] on div "5 - Quiz Required- quiz" at bounding box center [274, 410] width 273 height 39
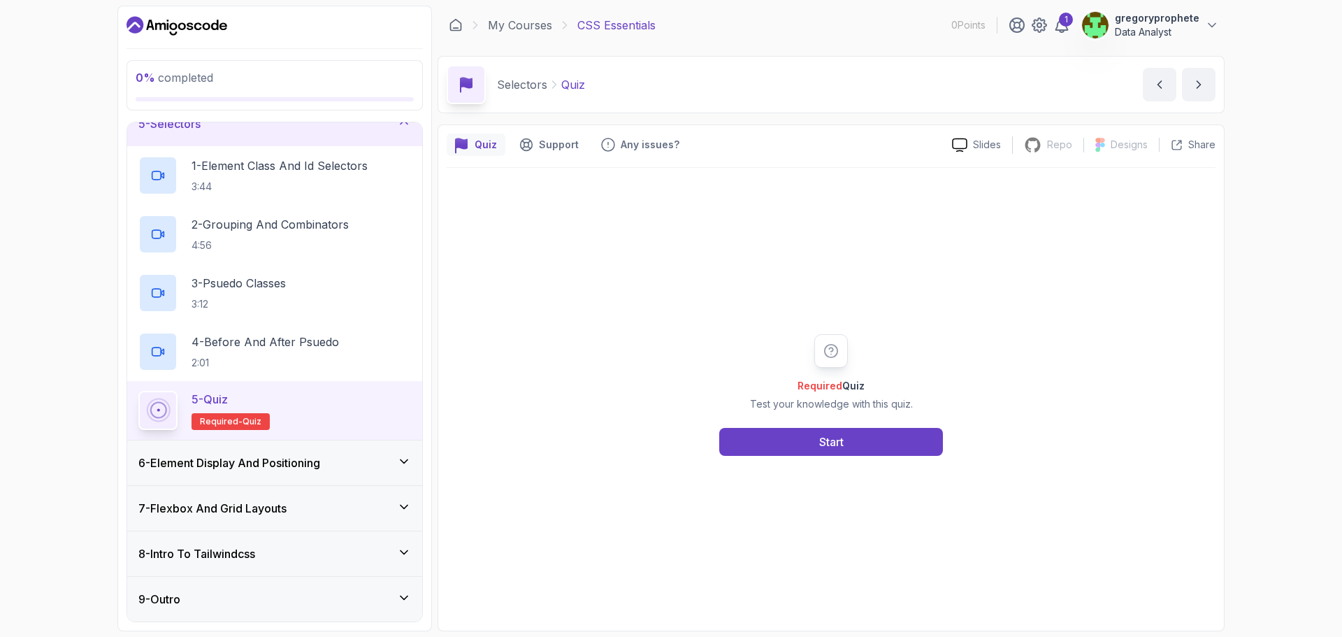
click at [869, 465] on div "Required Quiz Test your knowledge with this quiz. Start" at bounding box center [831, 395] width 769 height 454
click at [876, 451] on button "Start" at bounding box center [831, 442] width 224 height 28
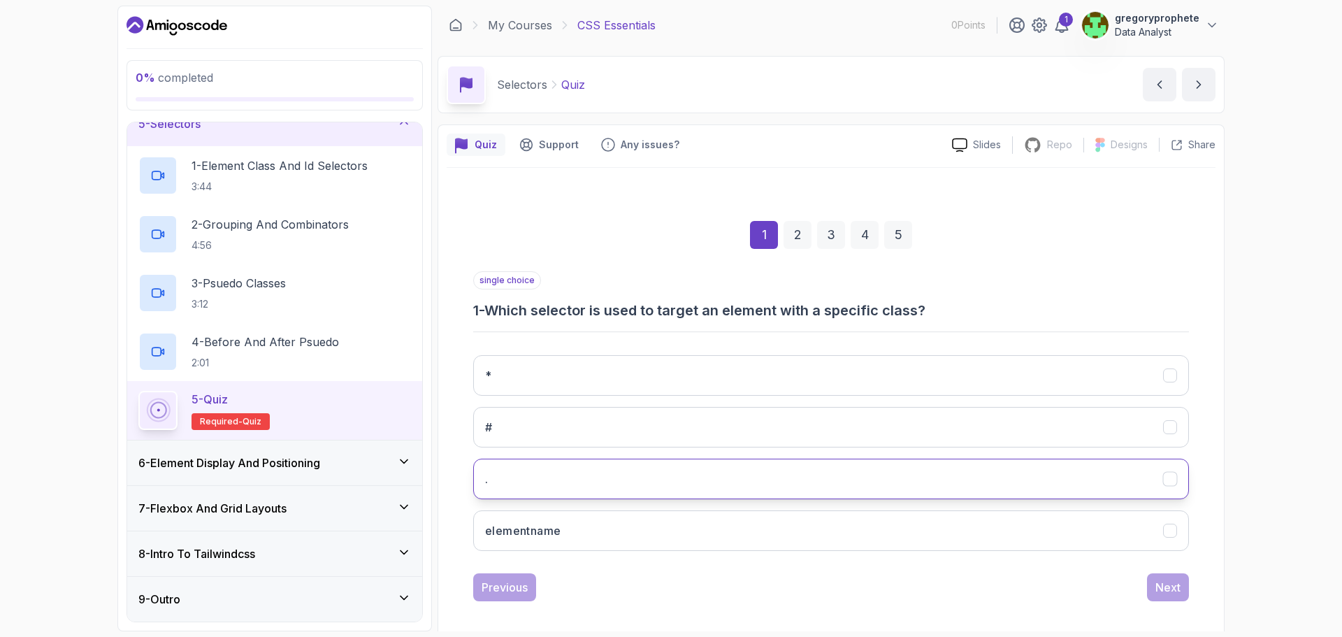
click at [532, 472] on button "." at bounding box center [831, 478] width 716 height 41
click at [1168, 593] on div "Next" at bounding box center [1167, 587] width 25 height 17
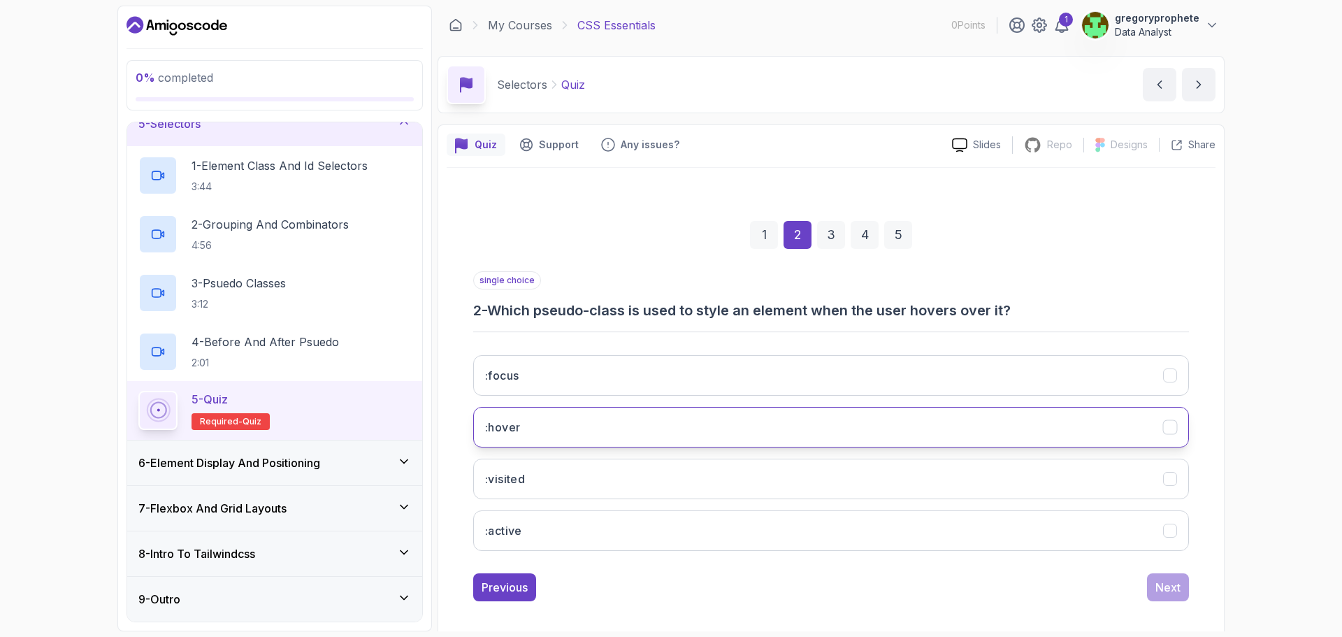
click at [563, 439] on button ":hover" at bounding box center [831, 427] width 716 height 41
click at [1184, 597] on button "Next" at bounding box center [1168, 587] width 42 height 28
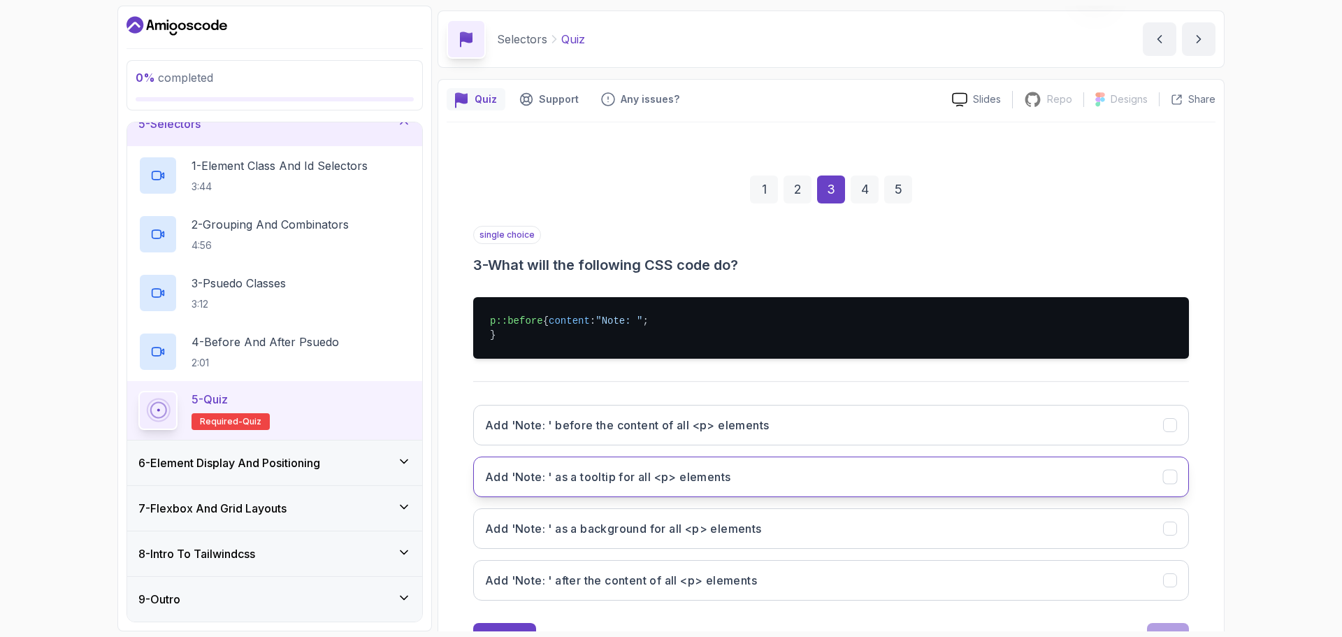
scroll to position [70, 0]
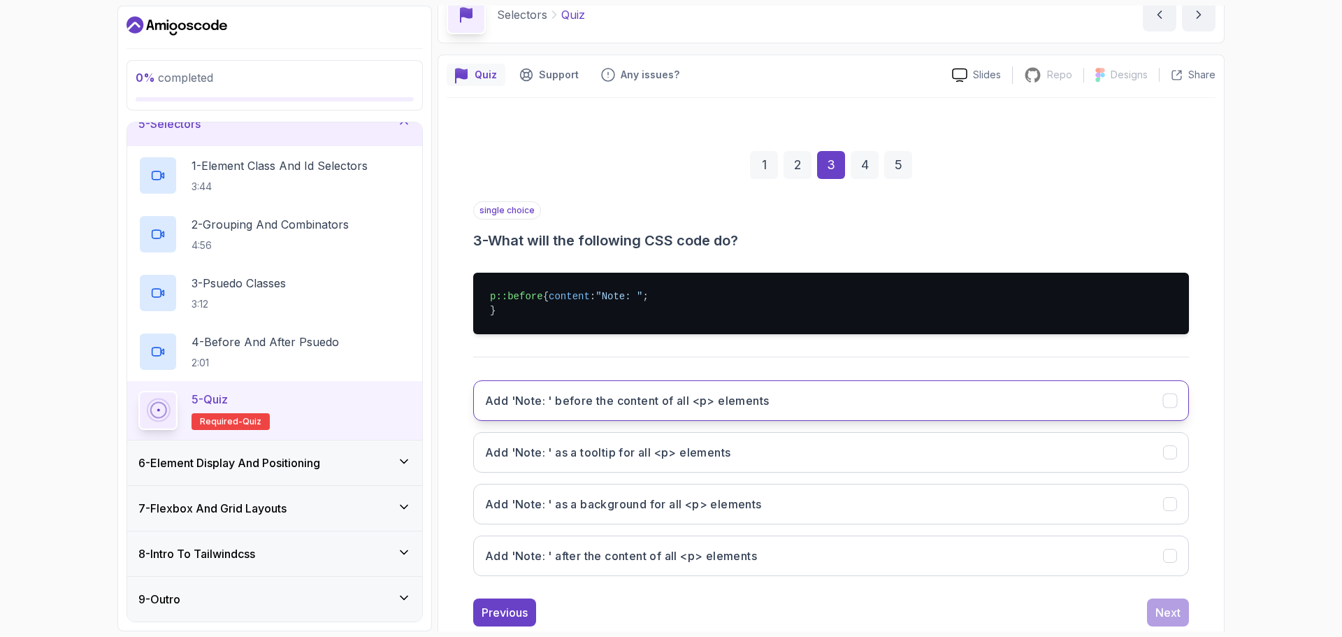
click at [660, 409] on h3 "Add 'Note: ' before the content of all <p> elements" at bounding box center [627, 400] width 284 height 17
click at [1166, 621] on div "Next" at bounding box center [1167, 612] width 25 height 17
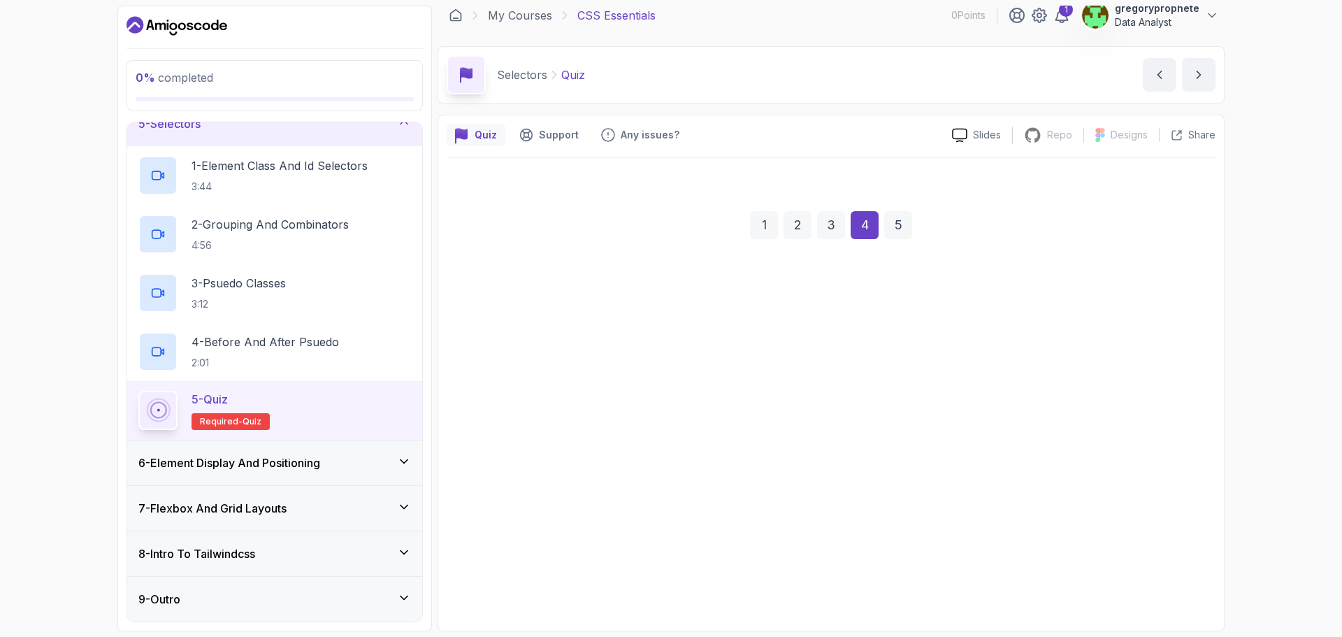
scroll to position [10, 0]
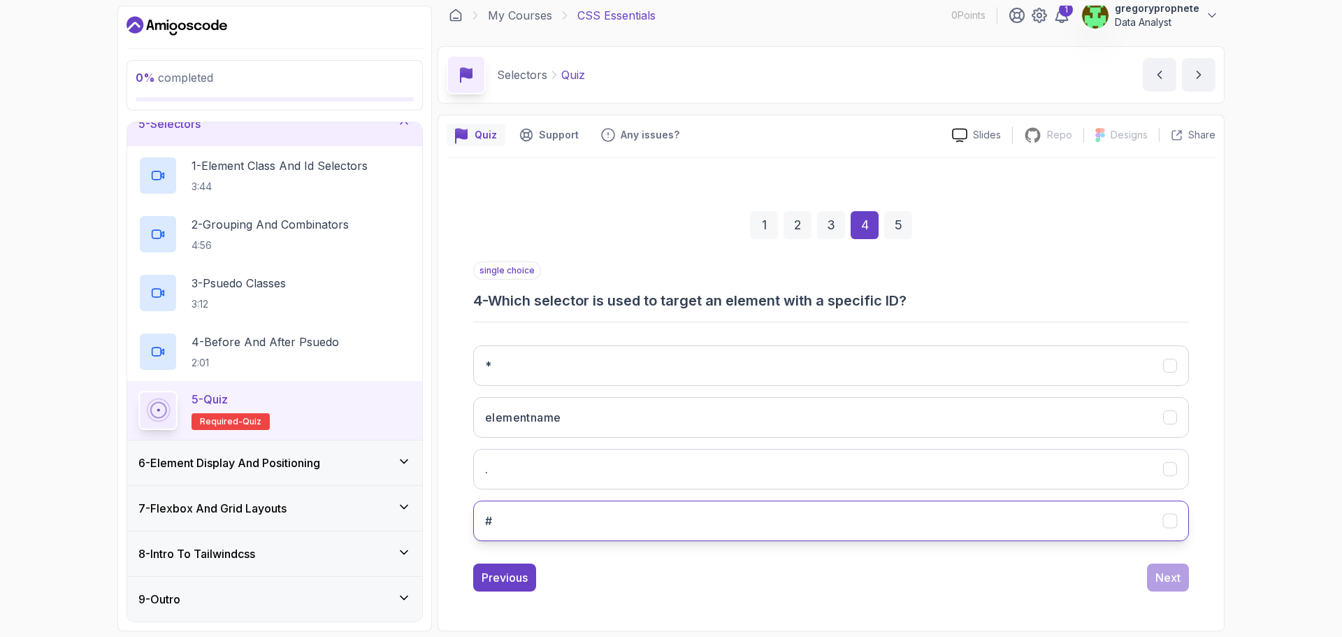
click at [568, 524] on button "#" at bounding box center [831, 520] width 716 height 41
click at [1177, 579] on div "Next" at bounding box center [1167, 577] width 25 height 17
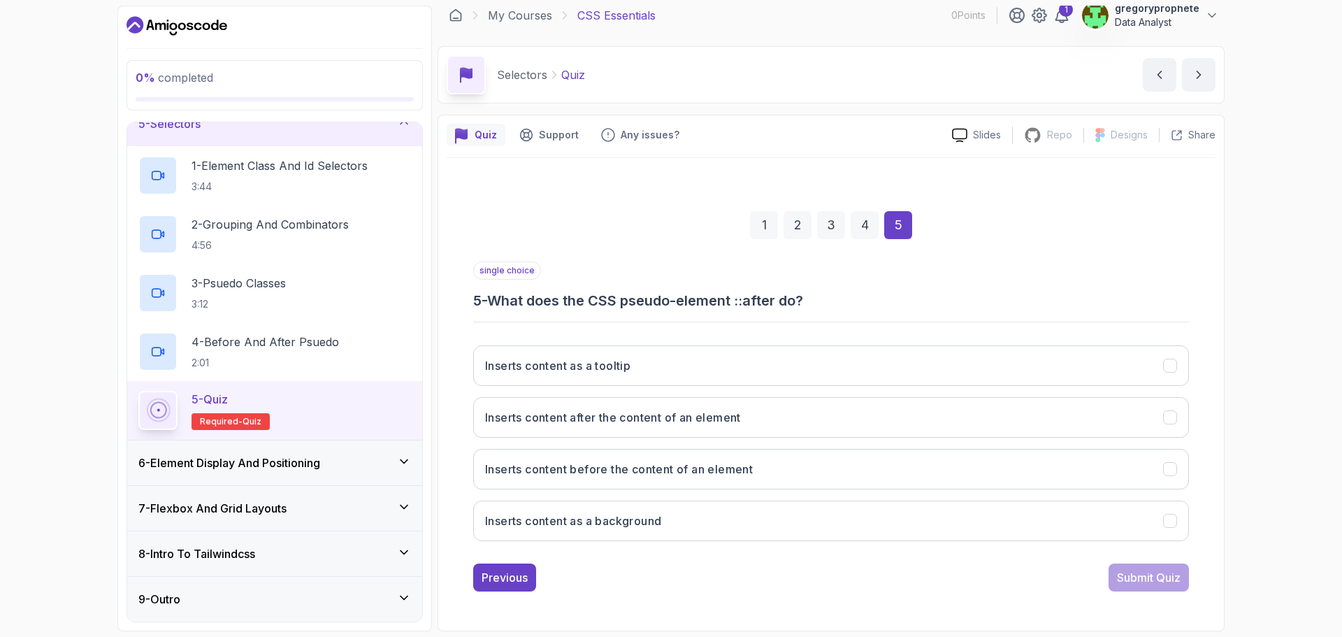
click at [234, 391] on div "5 - Quiz" at bounding box center [230, 399] width 78 height 17
click at [610, 420] on h3 "Inserts content after the content of an element" at bounding box center [613, 417] width 256 height 17
click at [1153, 574] on div "Submit Quiz" at bounding box center [1149, 577] width 64 height 17
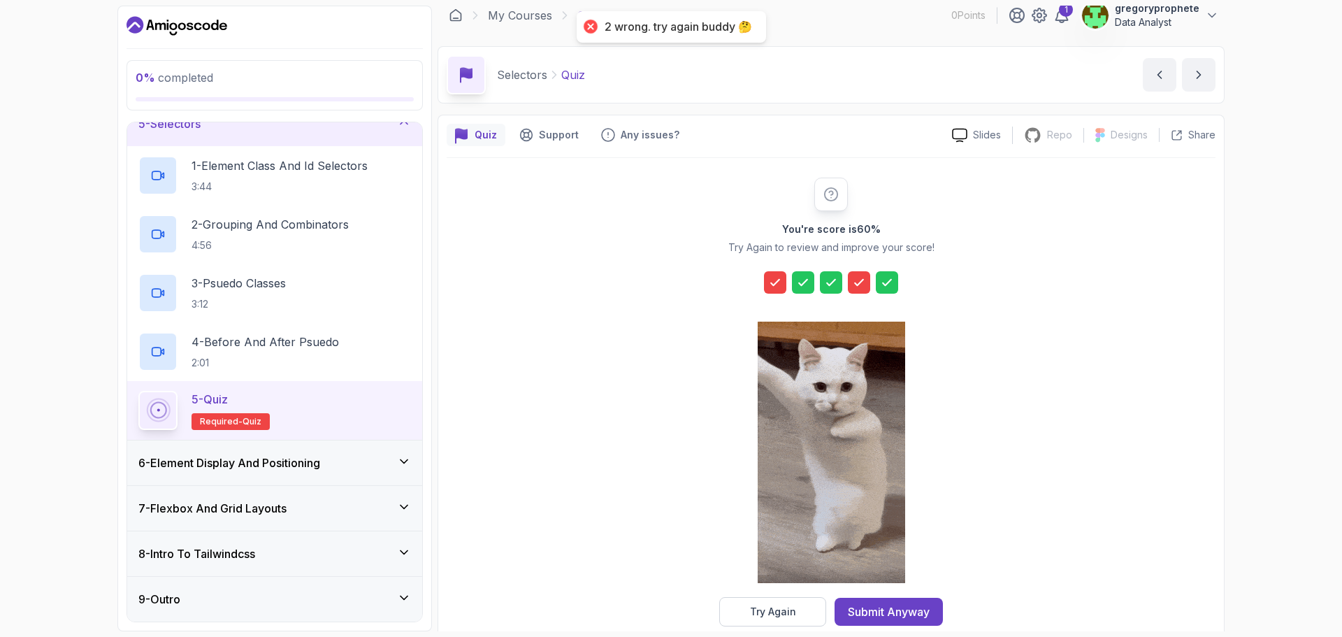
click at [782, 282] on div at bounding box center [775, 282] width 22 height 22
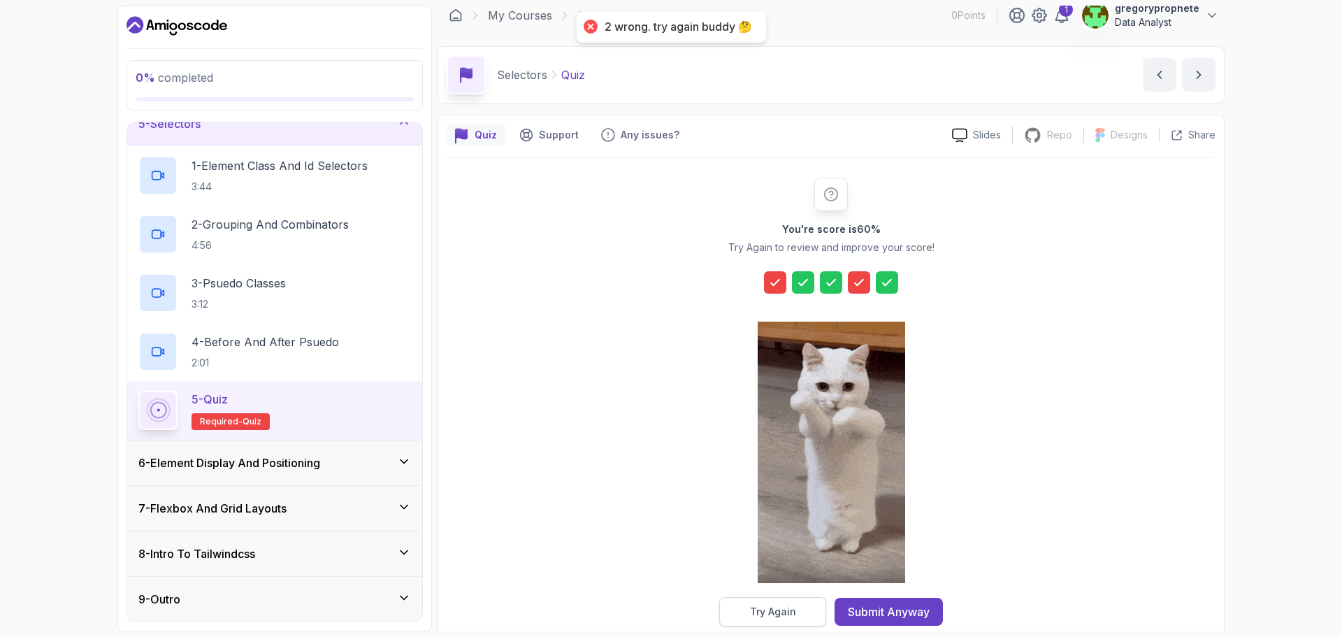
click at [792, 617] on div "Try Again" at bounding box center [773, 611] width 46 height 14
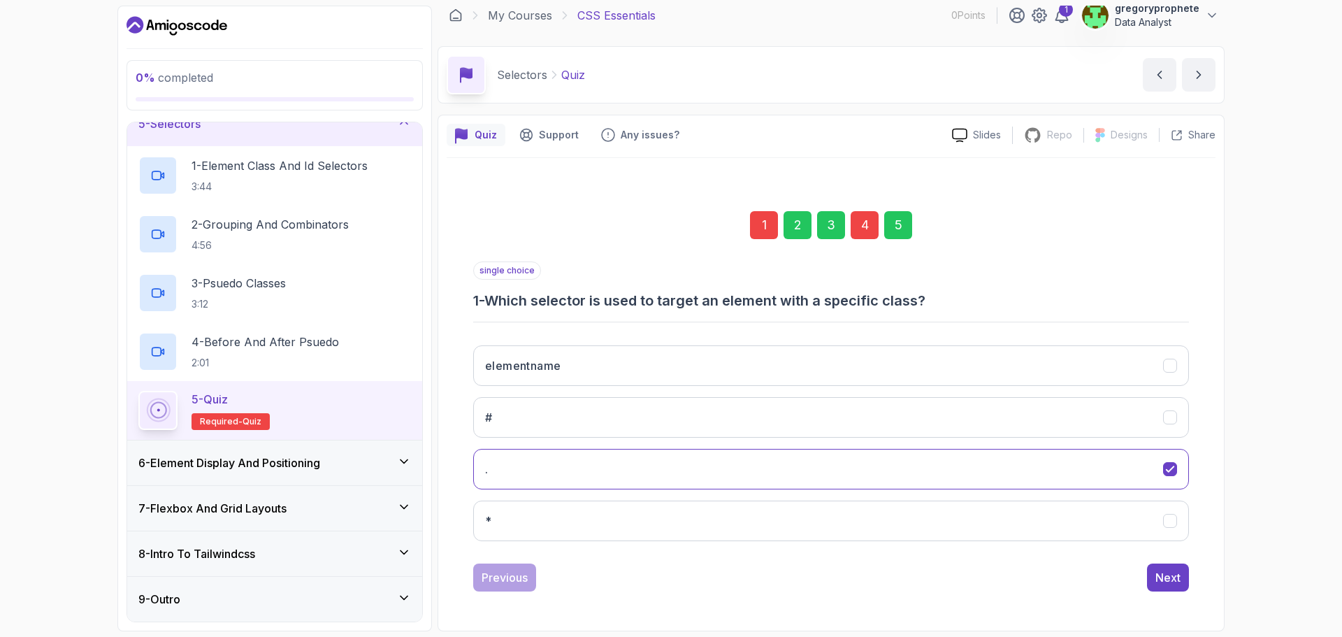
click at [762, 219] on div "1" at bounding box center [764, 225] width 28 height 28
click at [659, 367] on button "elementname" at bounding box center [831, 365] width 716 height 41
click at [1157, 576] on div "Next" at bounding box center [1167, 577] width 25 height 17
click at [859, 220] on div "4" at bounding box center [864, 225] width 28 height 28
drag, startPoint x: 645, startPoint y: 480, endPoint x: 790, endPoint y: 488, distance: 145.6
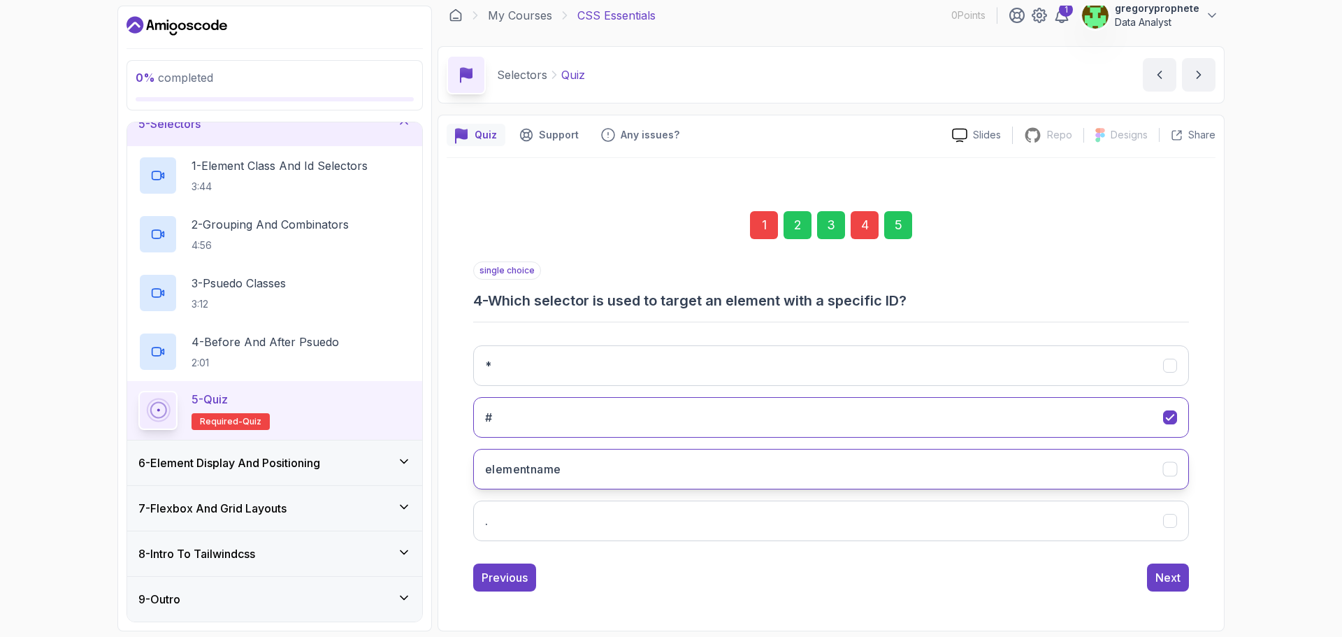
click at [646, 480] on button "elementname" at bounding box center [831, 469] width 716 height 41
click at [1177, 584] on div "Next" at bounding box center [1167, 577] width 25 height 17
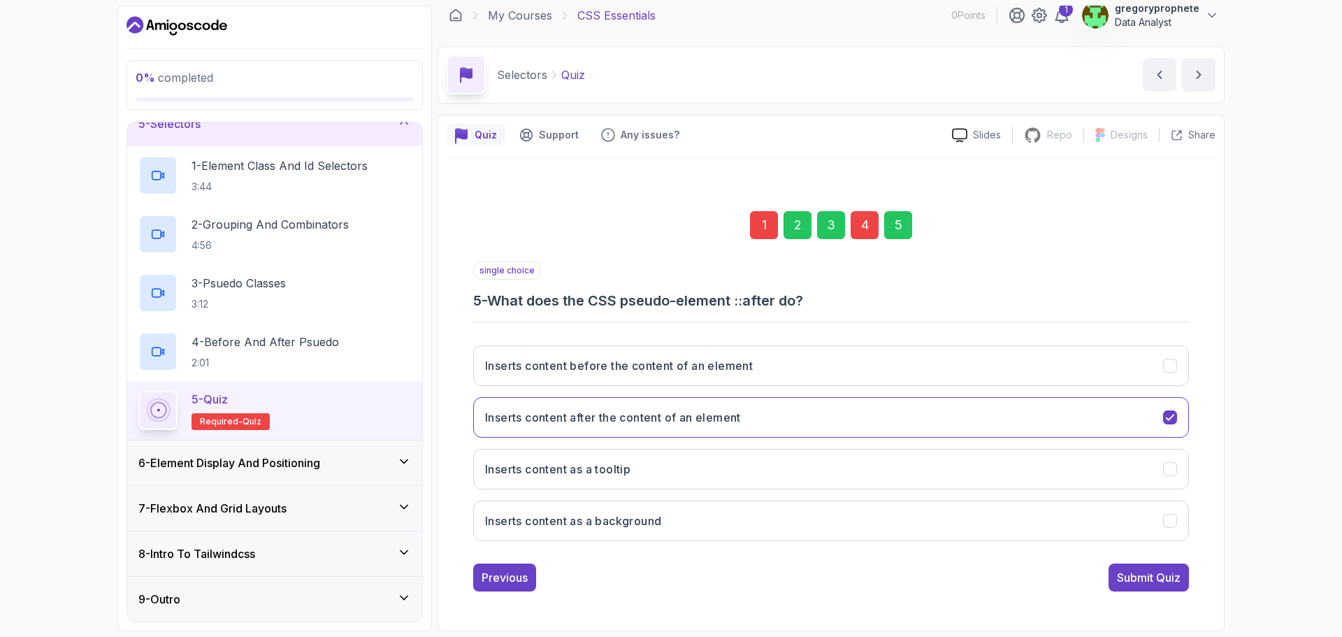
click at [1177, 584] on div "Submit Quiz" at bounding box center [1149, 577] width 64 height 17
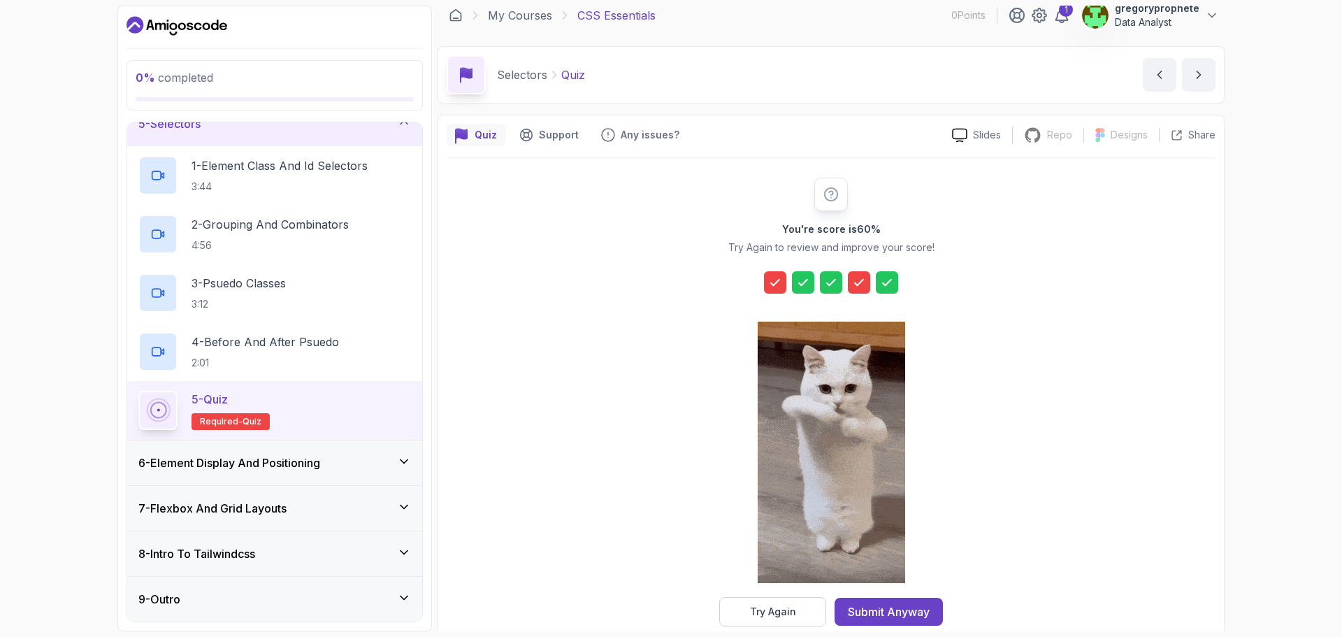
click at [778, 286] on icon at bounding box center [775, 282] width 14 height 14
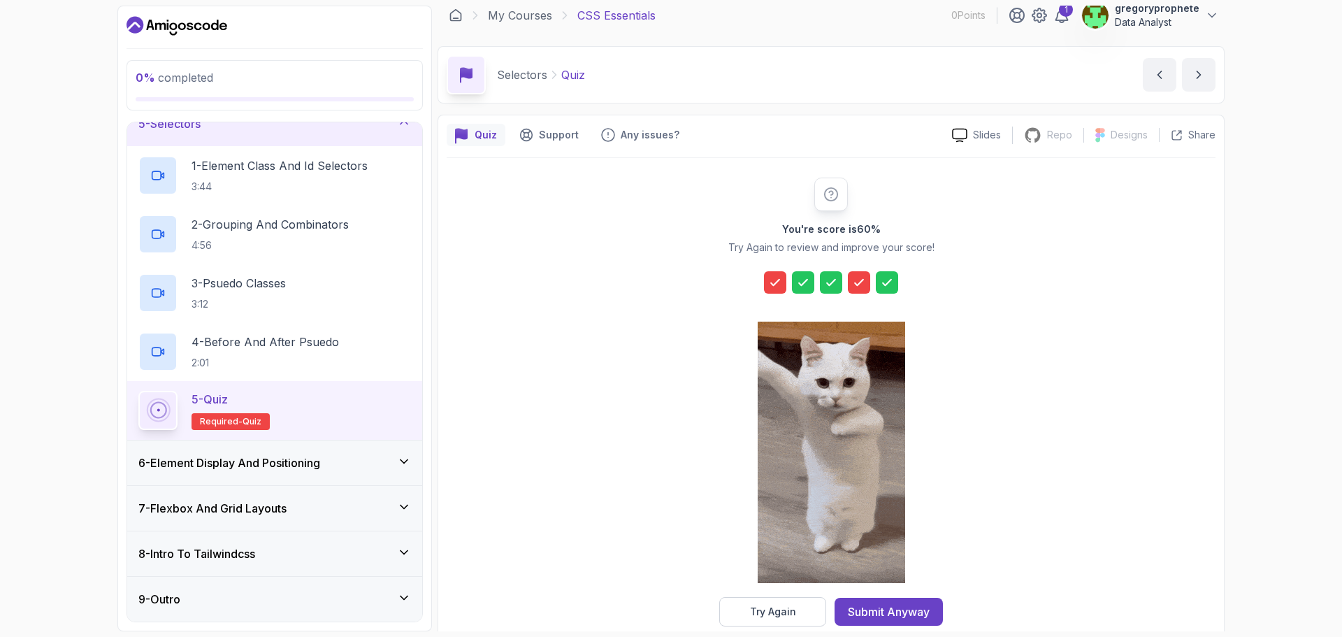
click at [781, 280] on icon at bounding box center [775, 282] width 14 height 14
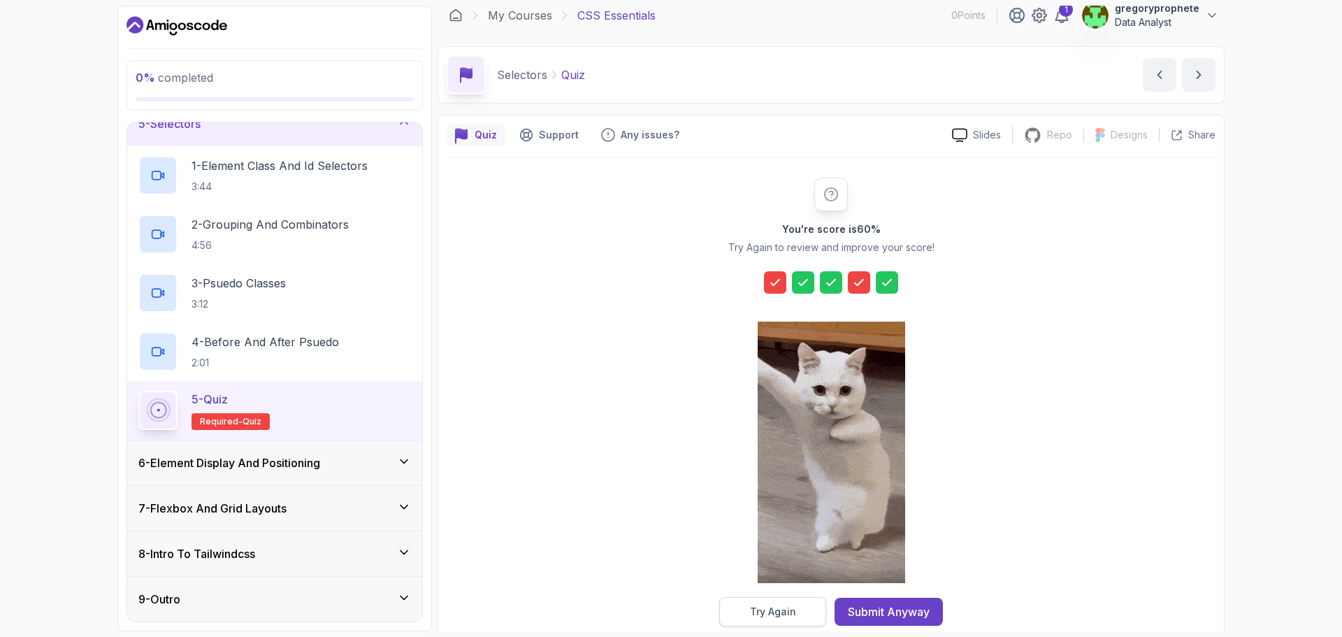
click at [784, 616] on div "Try Again" at bounding box center [773, 611] width 46 height 14
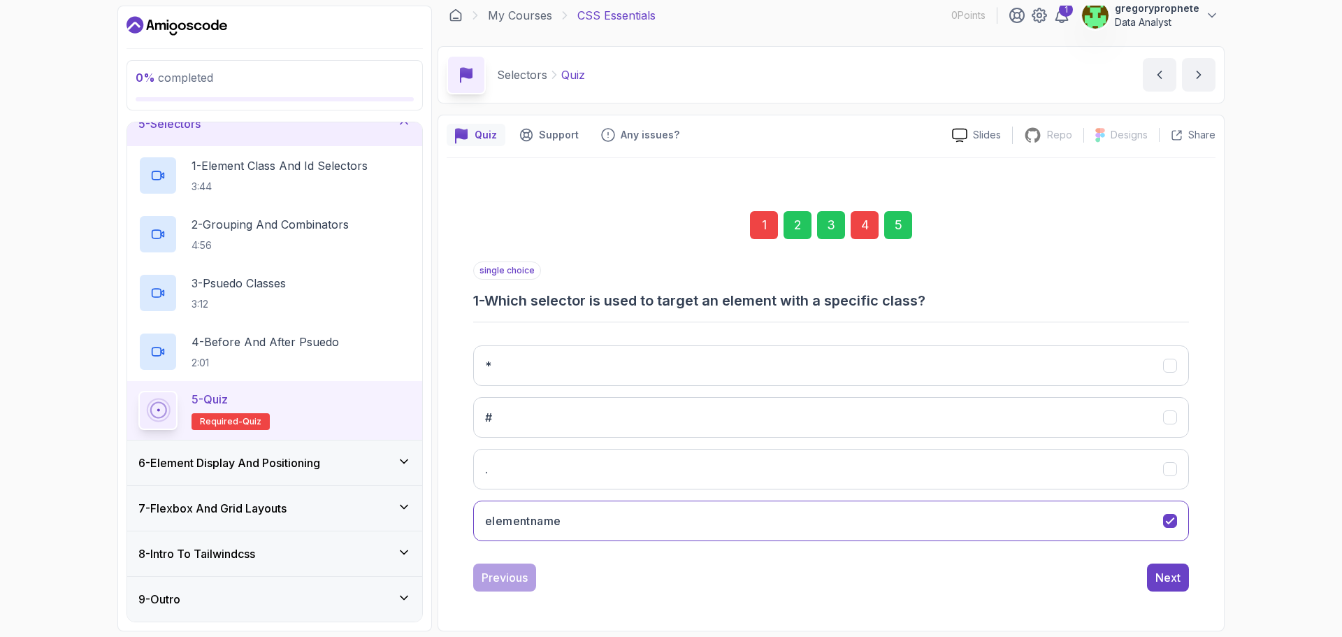
click at [767, 223] on div "1" at bounding box center [764, 225] width 28 height 28
click at [525, 369] on button "*" at bounding box center [831, 365] width 716 height 41
click at [539, 406] on button "#" at bounding box center [831, 417] width 716 height 41
click at [1168, 575] on div "Next" at bounding box center [1167, 577] width 25 height 17
click at [864, 218] on div "4" at bounding box center [864, 225] width 28 height 28
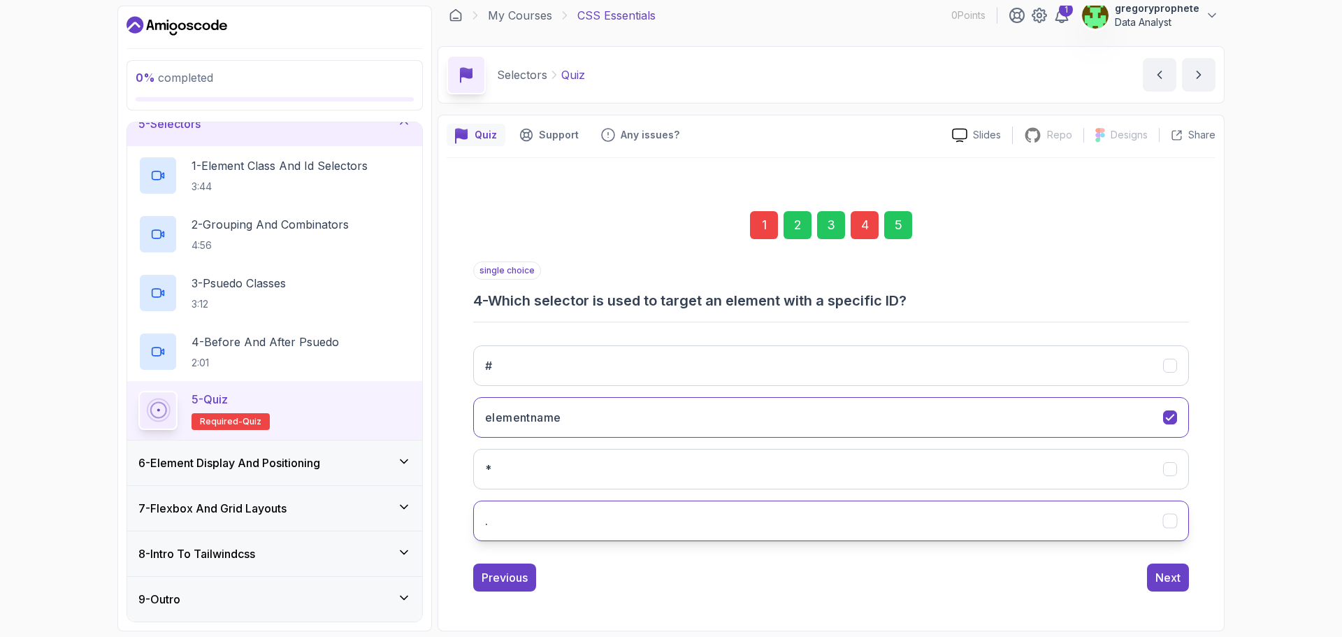
click at [560, 525] on button "." at bounding box center [831, 520] width 716 height 41
click at [1171, 572] on div "Next" at bounding box center [1167, 577] width 25 height 17
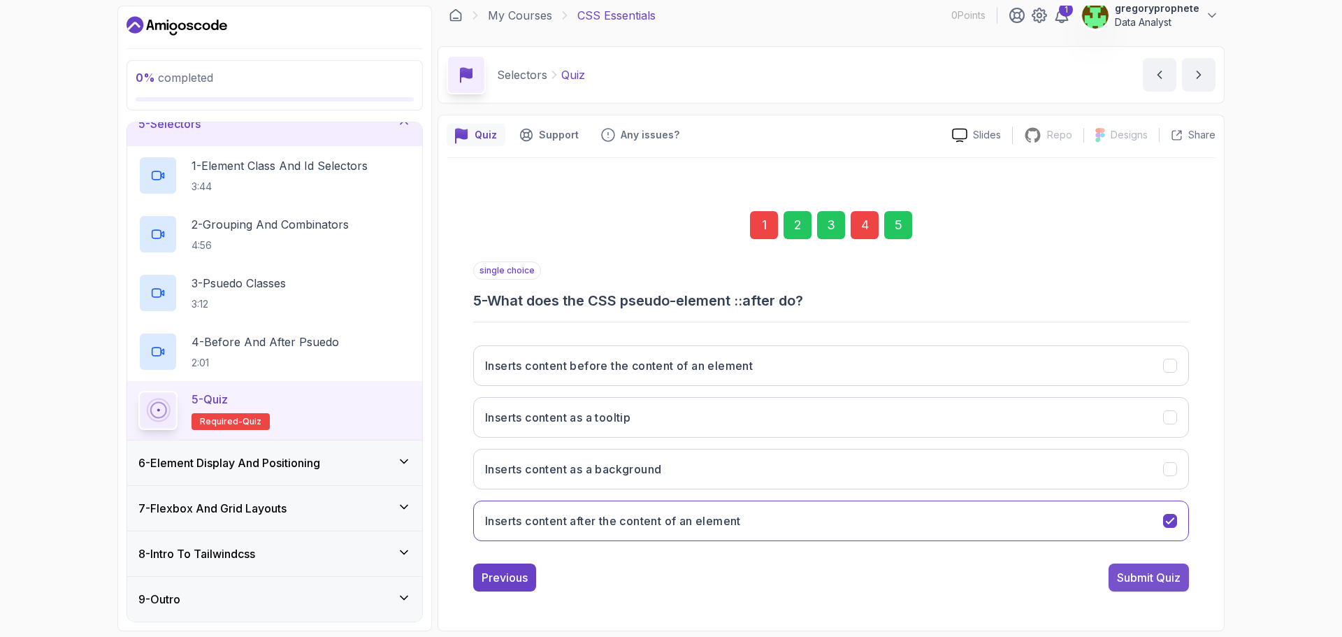
click at [1156, 577] on div "Submit Quiz" at bounding box center [1149, 577] width 64 height 17
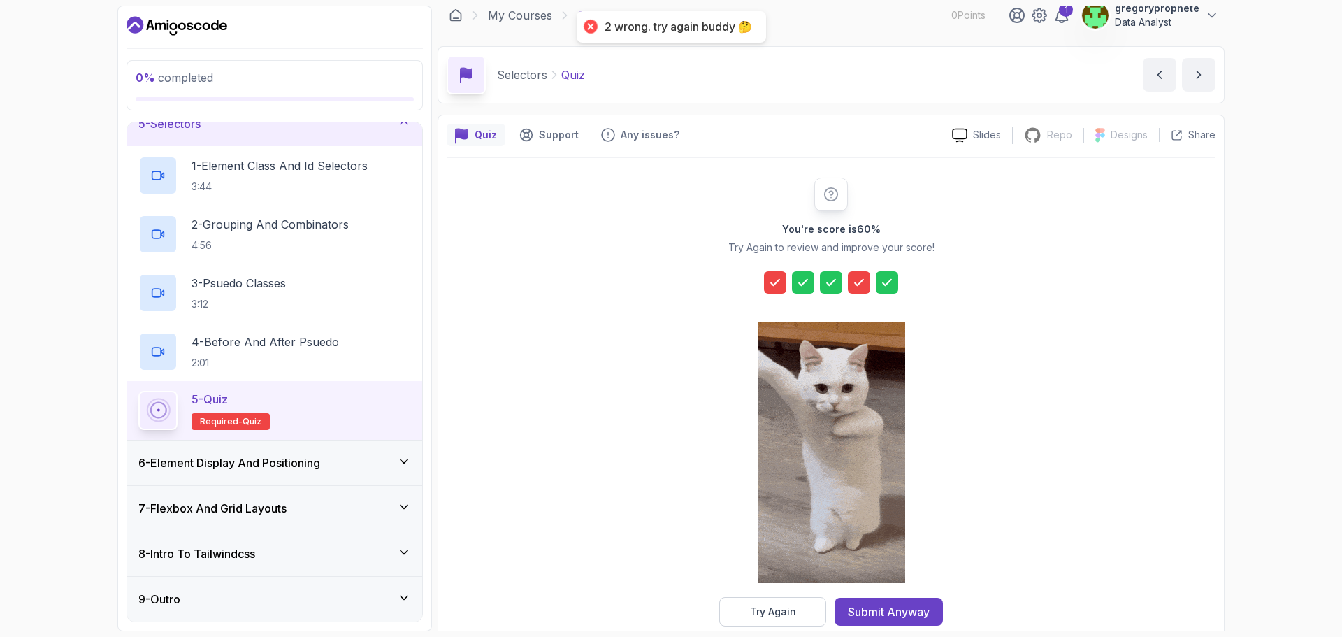
click at [786, 276] on div at bounding box center [831, 282] width 134 height 22
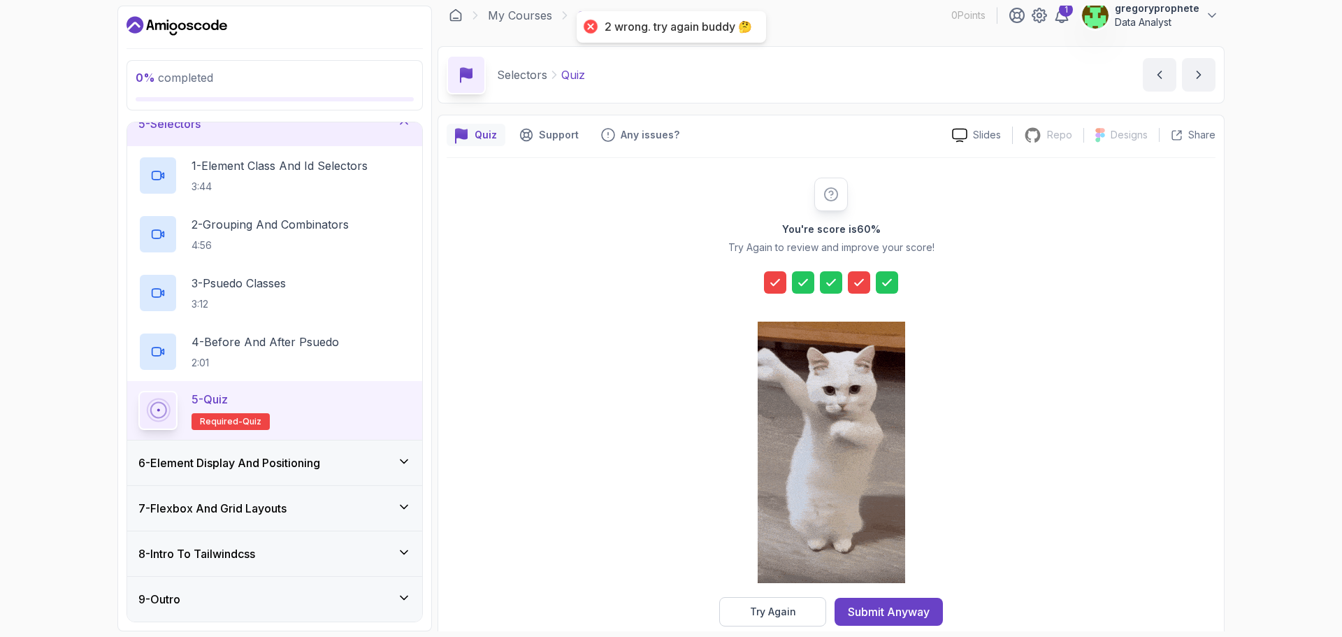
click at [766, 283] on div at bounding box center [775, 282] width 22 height 22
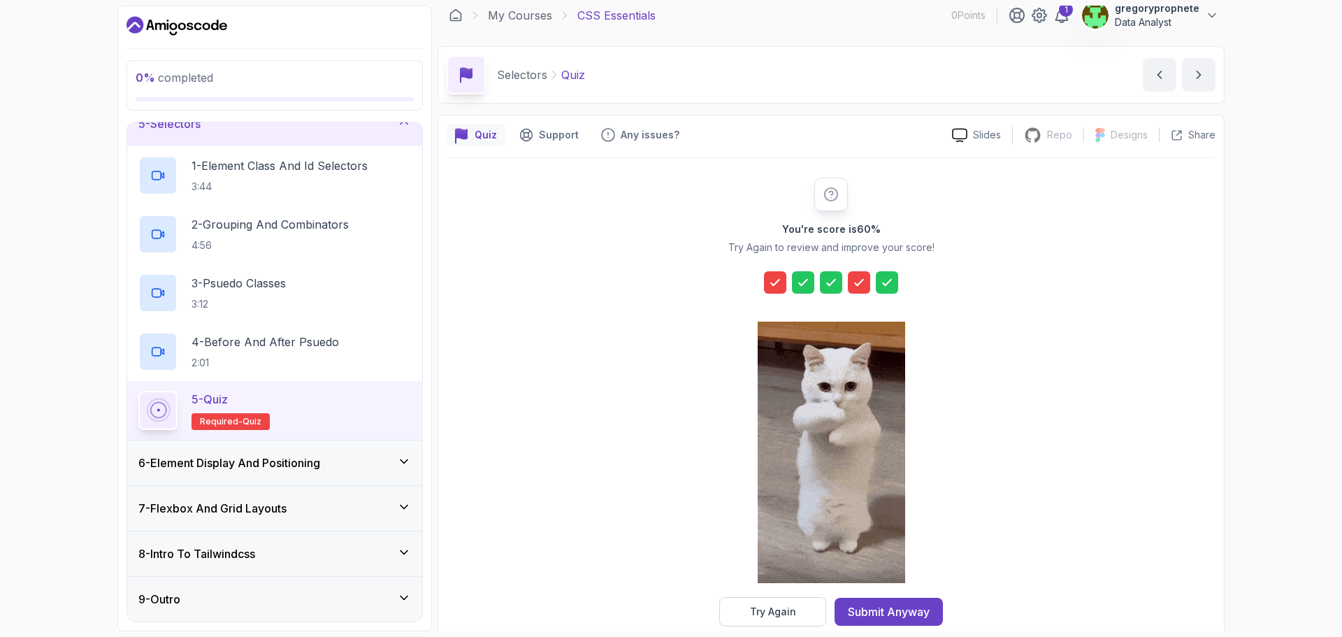
drag, startPoint x: 771, startPoint y: 282, endPoint x: 792, endPoint y: 538, distance: 256.6
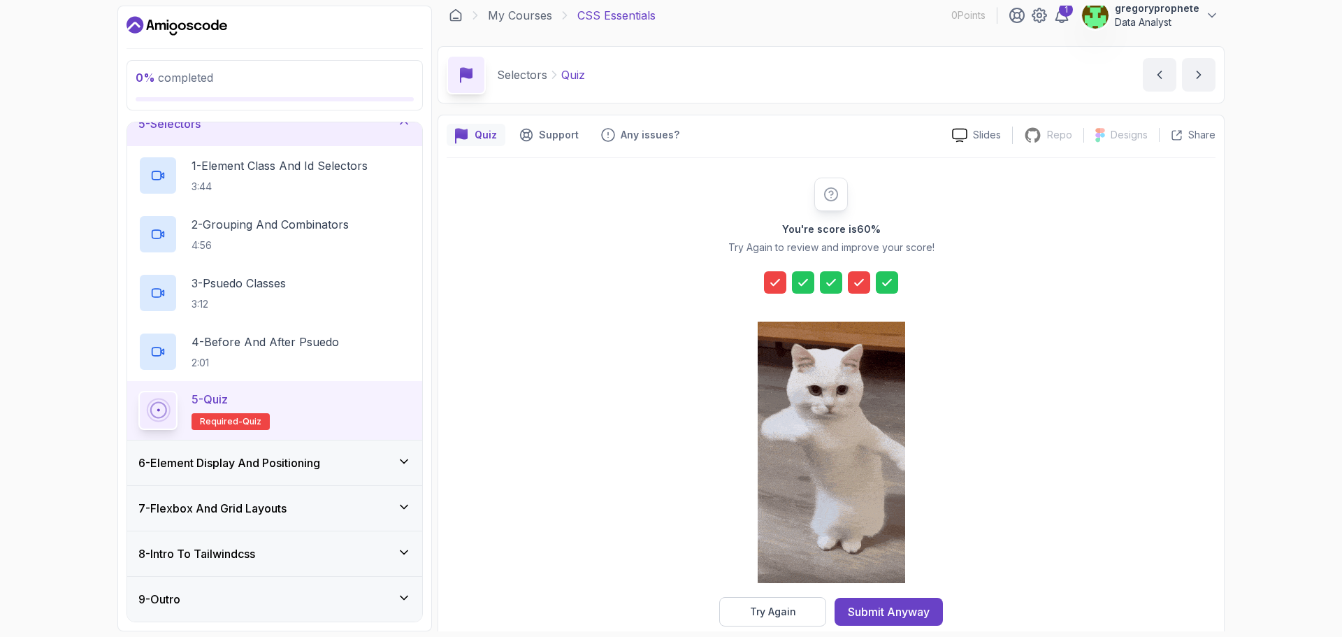
click at [771, 284] on icon at bounding box center [775, 283] width 8 height 6
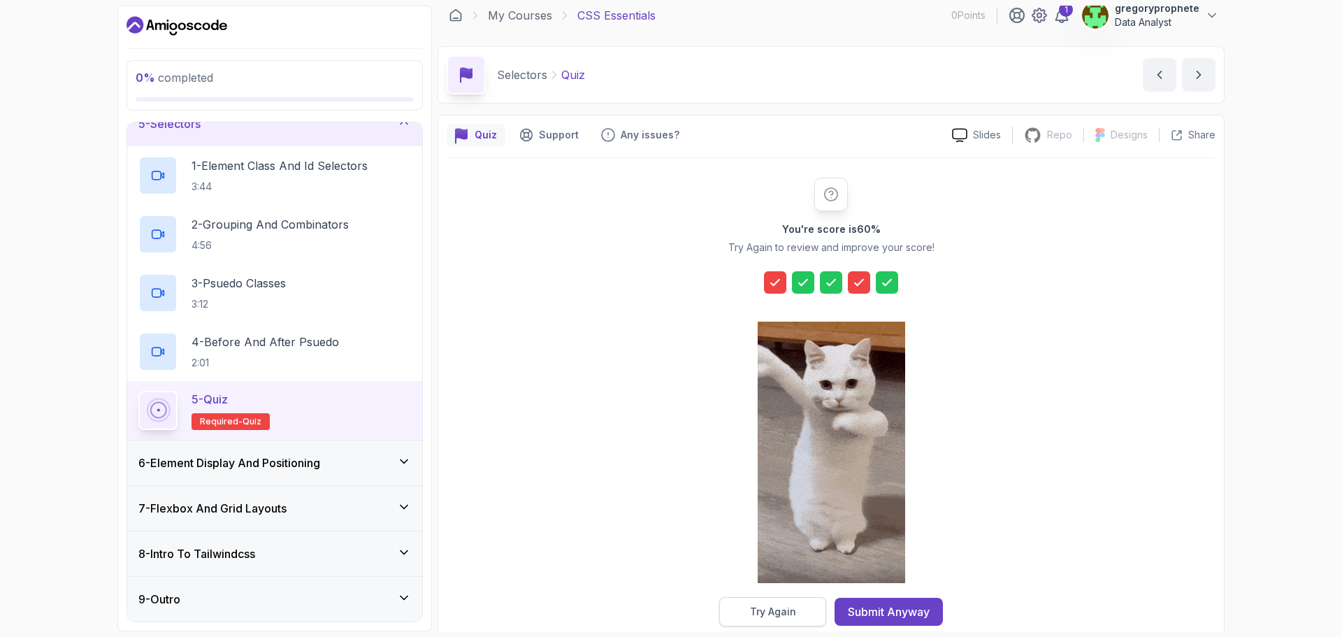
click at [780, 607] on div "Try Again" at bounding box center [773, 611] width 46 height 14
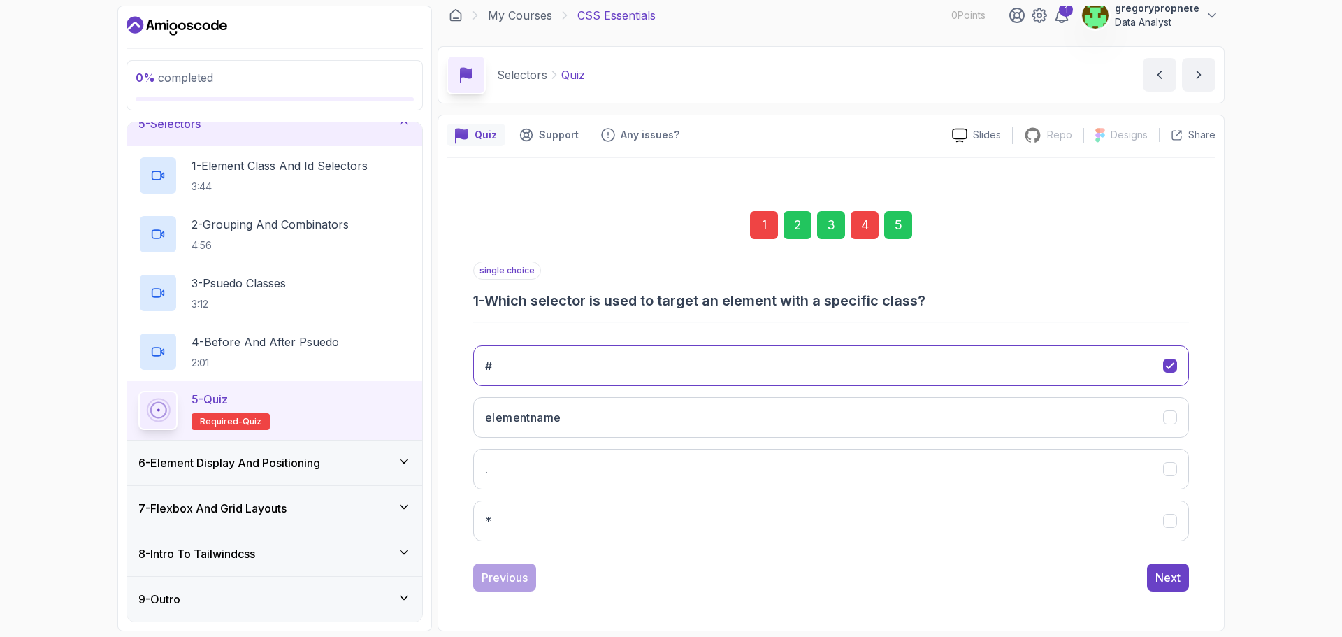
click at [767, 229] on div "1" at bounding box center [764, 225] width 28 height 28
click at [574, 514] on button "*" at bounding box center [831, 520] width 716 height 41
click at [1157, 572] on div "Next" at bounding box center [1167, 577] width 25 height 17
click at [862, 222] on div "4" at bounding box center [864, 225] width 28 height 28
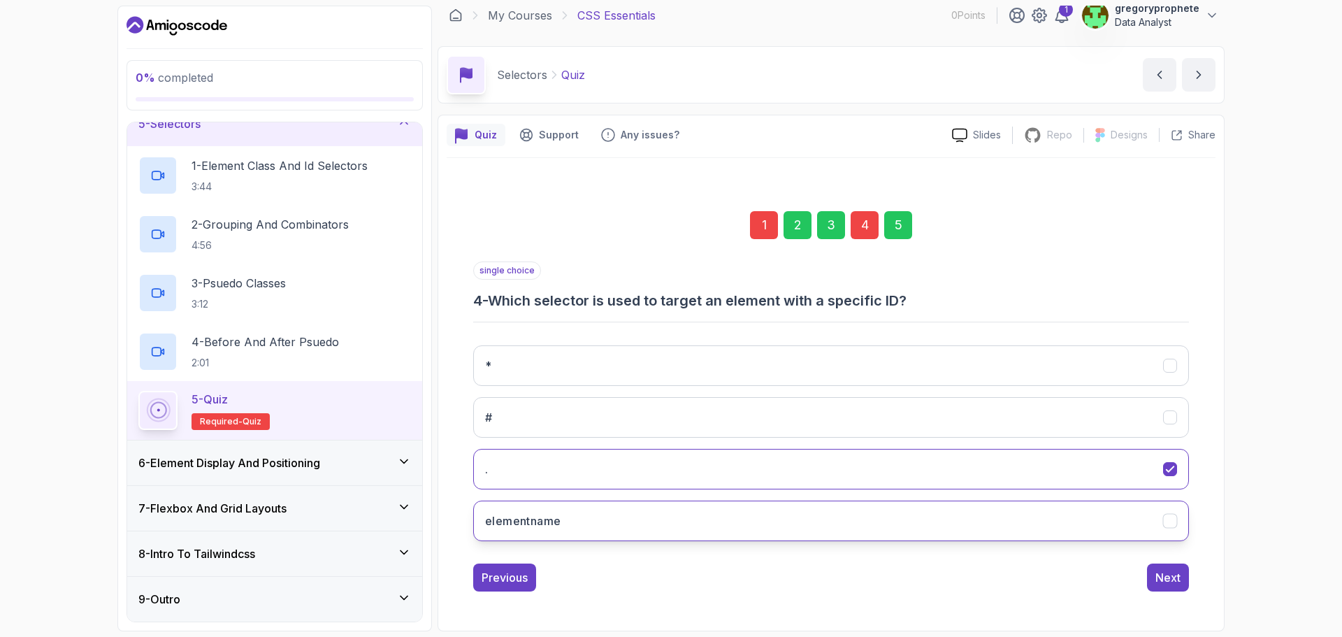
click at [574, 515] on button "elementname" at bounding box center [831, 520] width 716 height 41
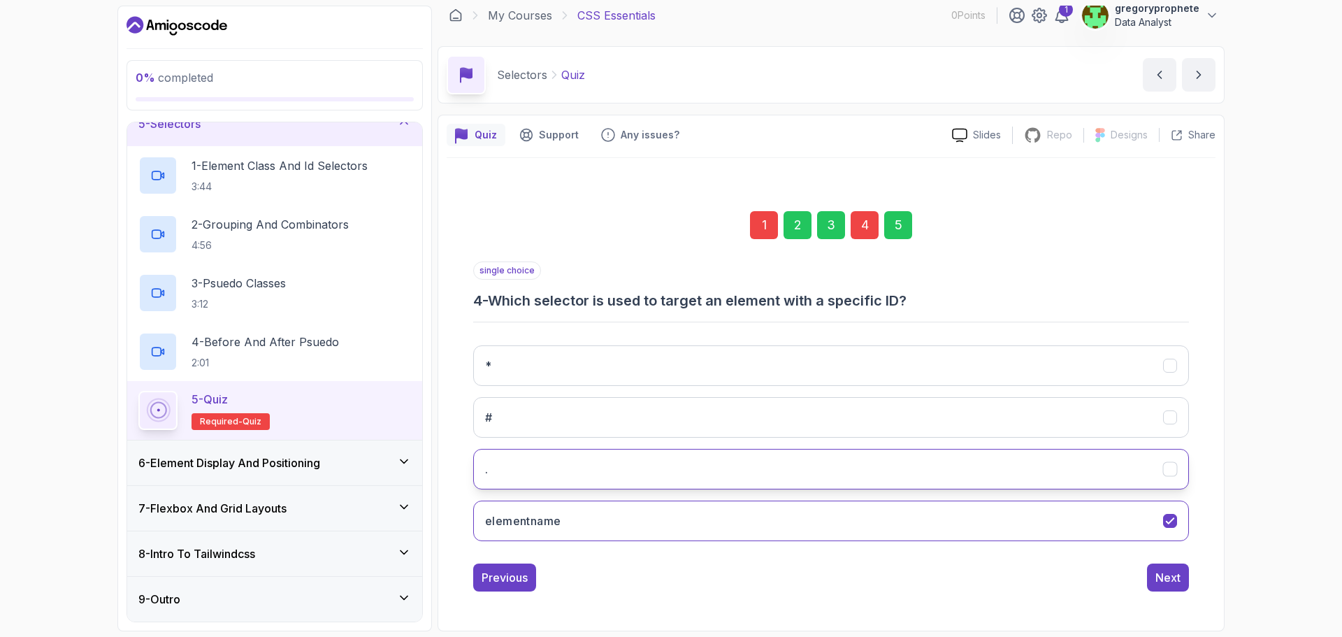
click at [1159, 454] on button "." at bounding box center [831, 469] width 716 height 41
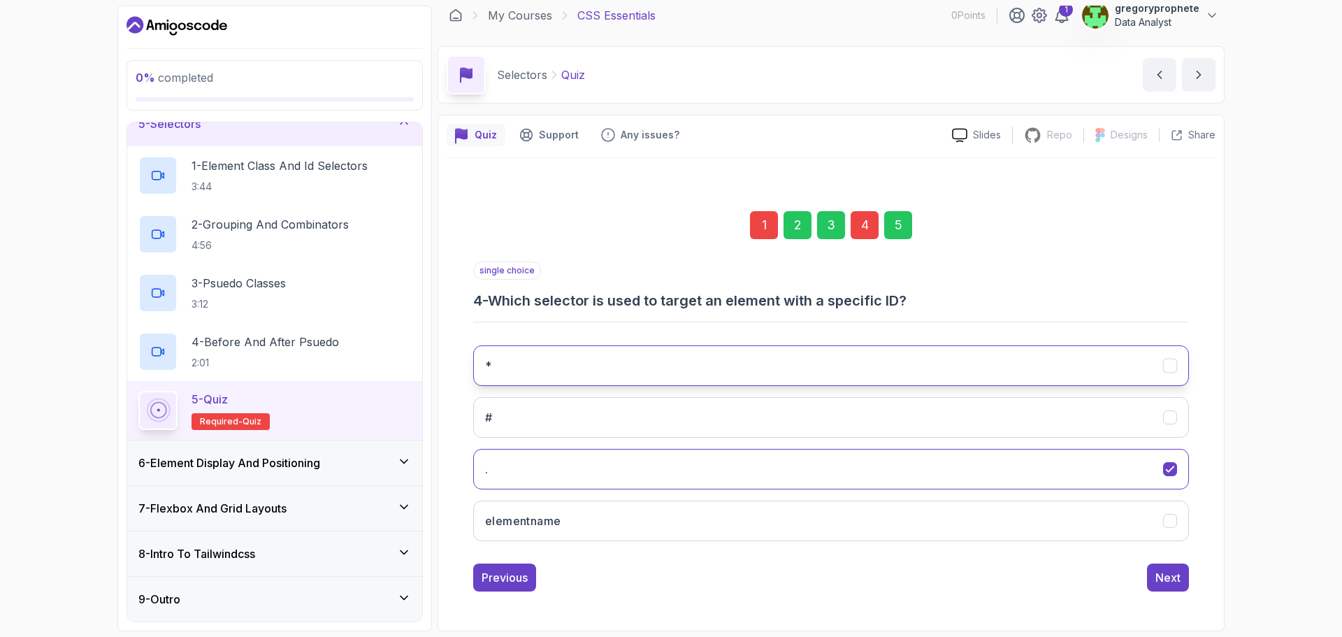
click at [1171, 372] on icon "*" at bounding box center [1169, 365] width 13 height 13
click at [1177, 572] on div "Next" at bounding box center [1167, 577] width 25 height 17
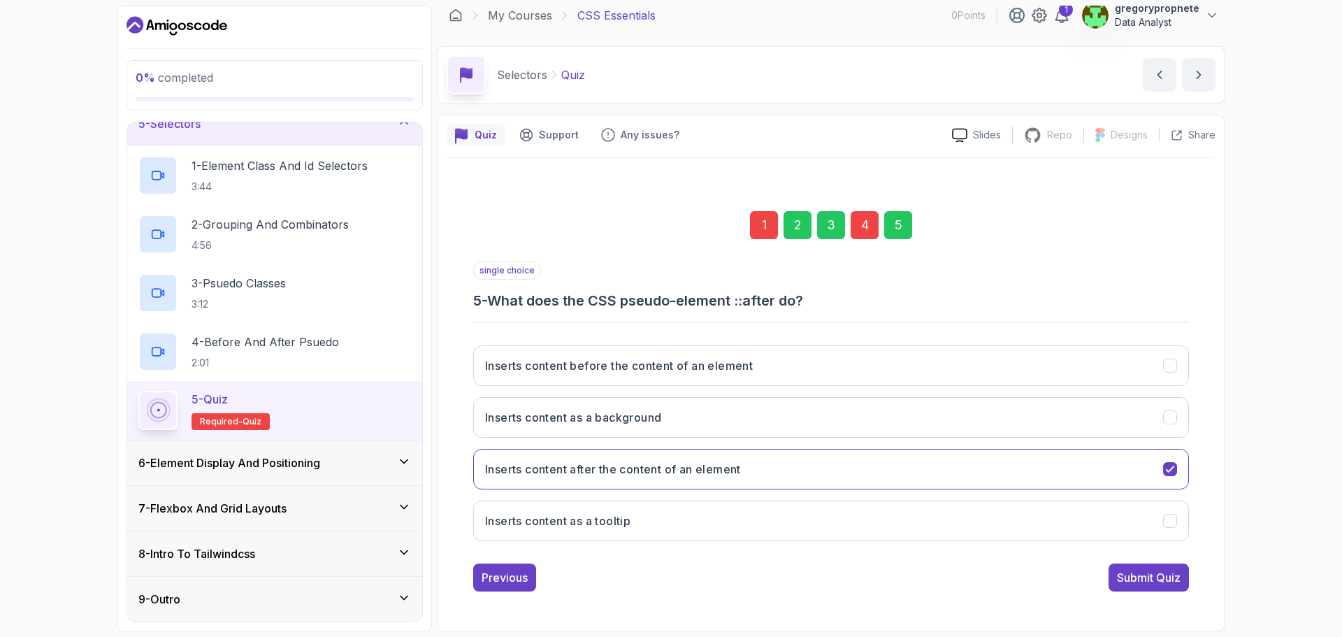
click at [1169, 581] on div "Submit Quiz" at bounding box center [1149, 577] width 64 height 17
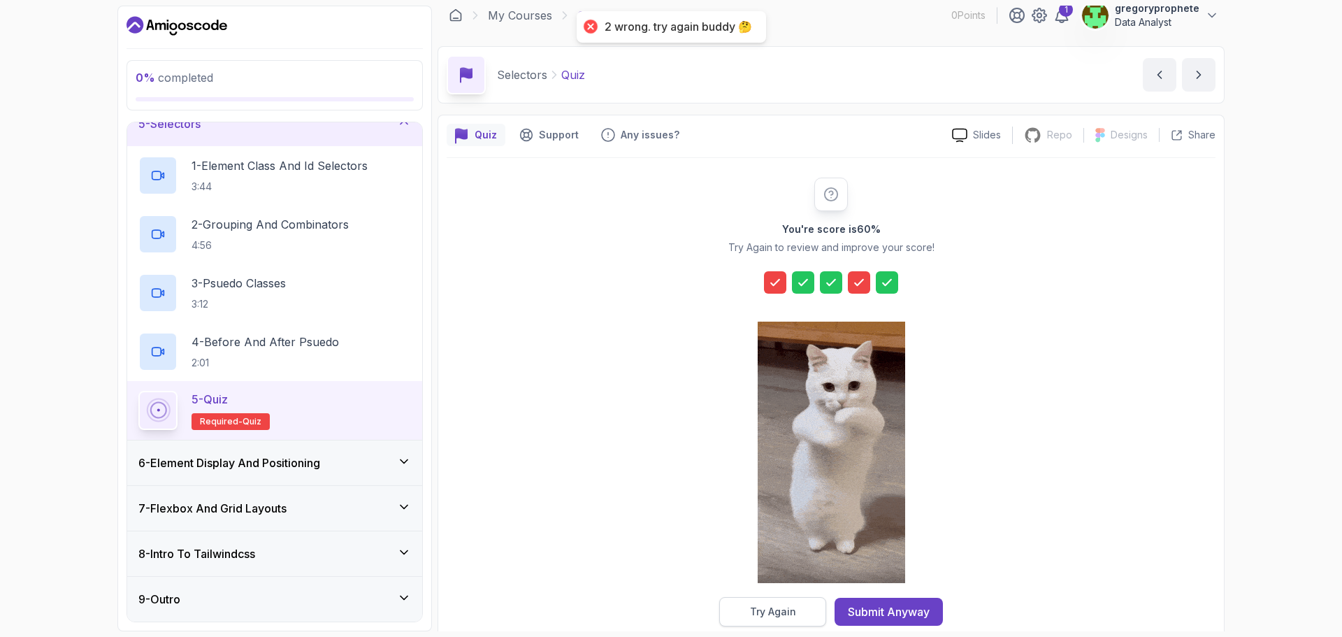
click at [782, 611] on div "Try Again" at bounding box center [773, 611] width 46 height 14
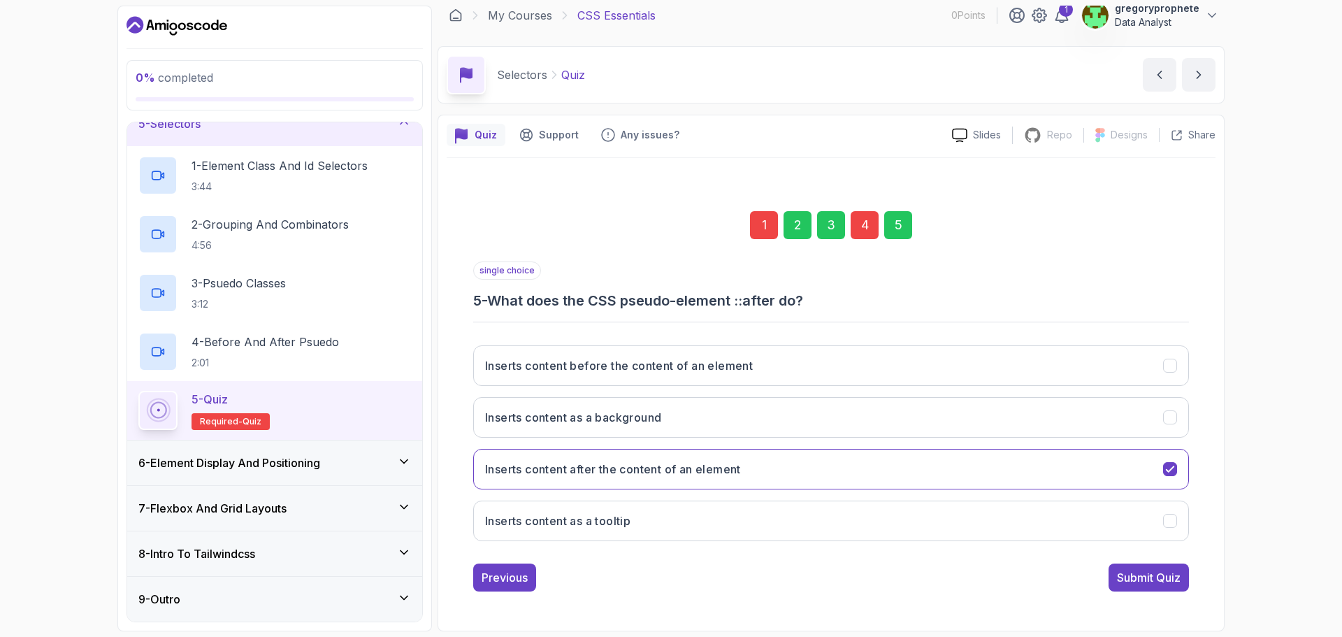
click at [769, 231] on div "1" at bounding box center [764, 225] width 28 height 28
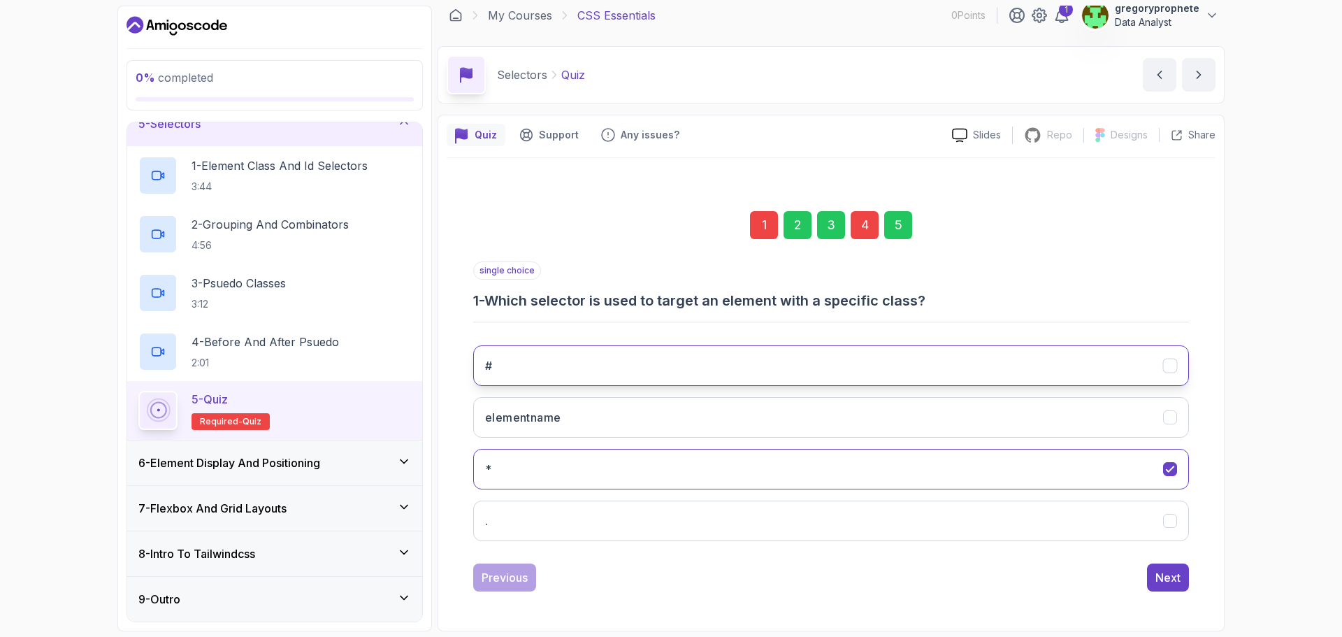
click at [628, 373] on button "#" at bounding box center [831, 365] width 716 height 41
click at [1165, 579] on div "Next" at bounding box center [1167, 577] width 25 height 17
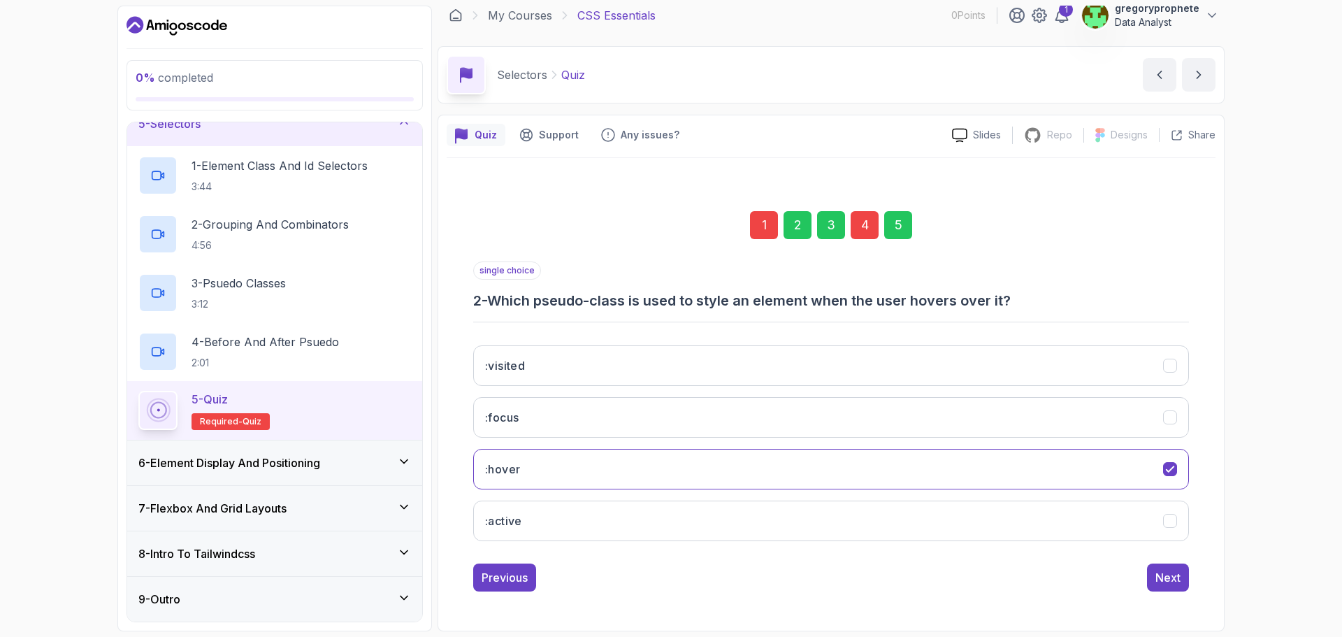
click at [869, 235] on div "4" at bounding box center [864, 225] width 28 height 28
click at [829, 474] on button "." at bounding box center [831, 469] width 716 height 41
click at [1162, 574] on div "Next" at bounding box center [1167, 577] width 25 height 17
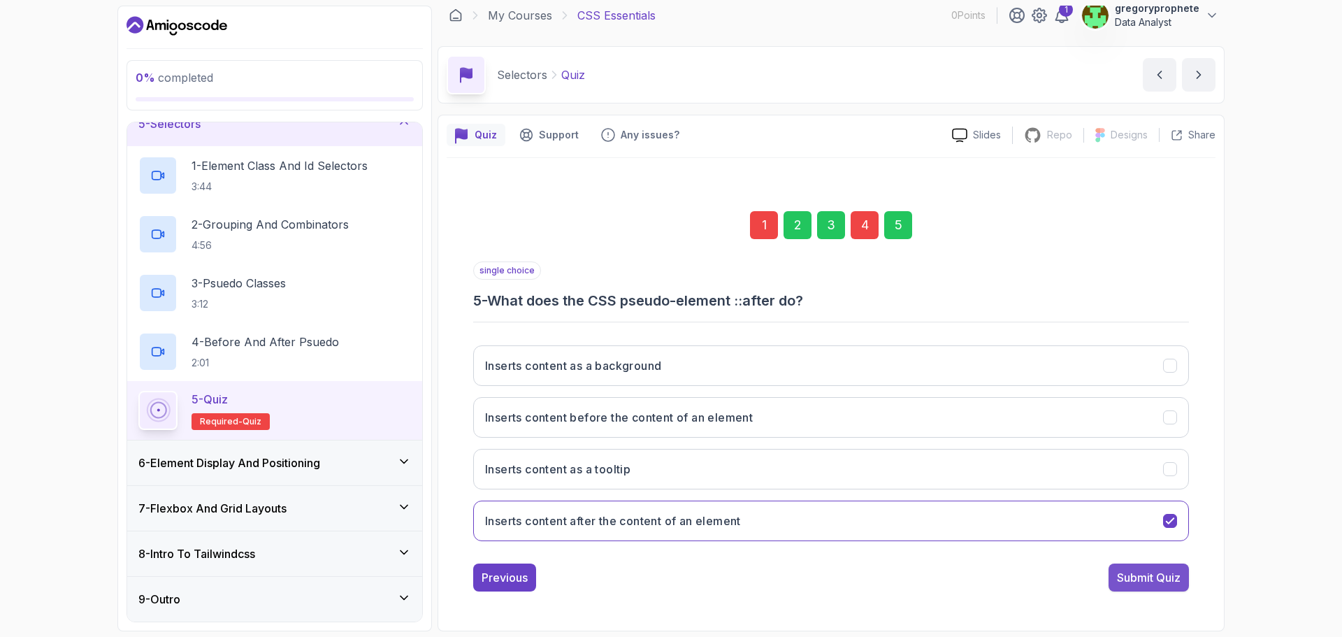
click at [1175, 584] on div "Submit Quiz" at bounding box center [1149, 577] width 64 height 17
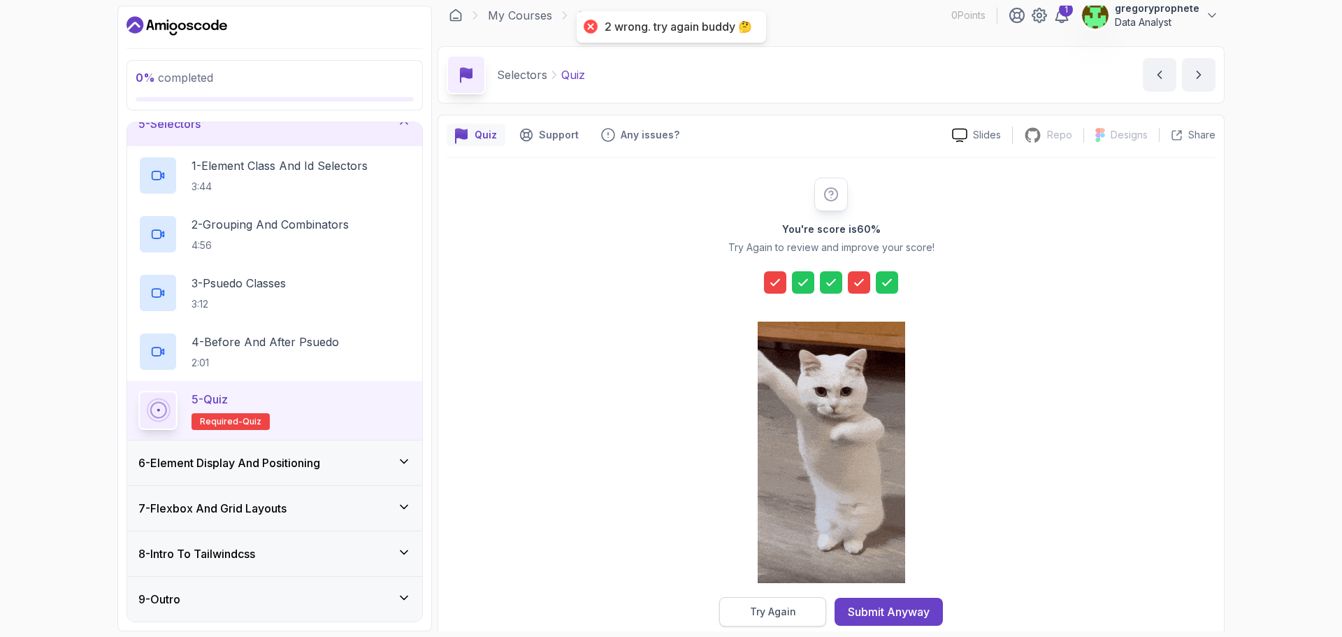
click at [795, 609] on div "Try Again" at bounding box center [773, 611] width 46 height 14
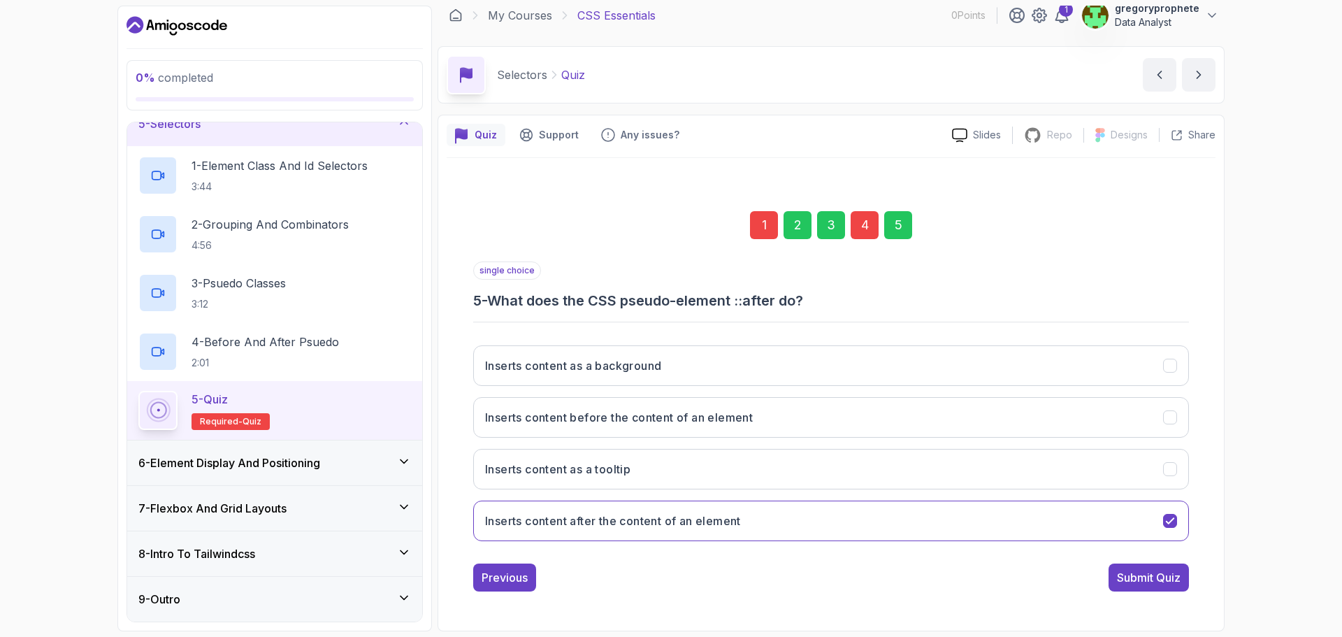
click at [764, 223] on div "1" at bounding box center [764, 225] width 28 height 28
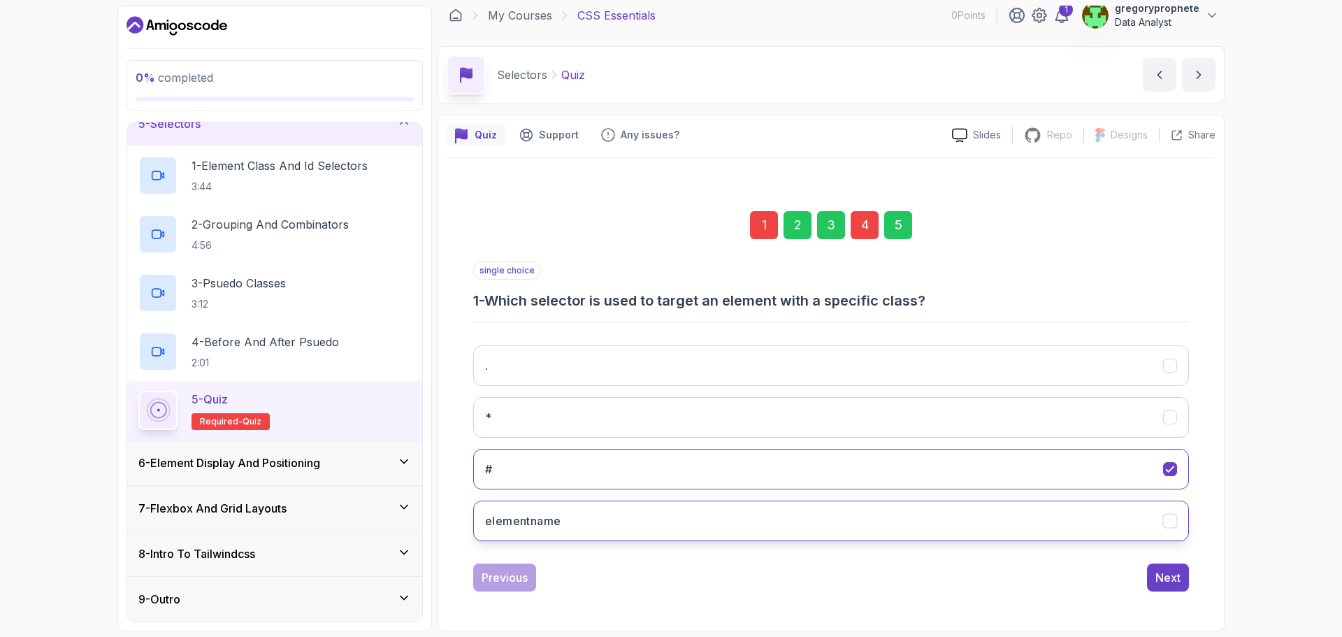
click at [577, 512] on button "elementname" at bounding box center [831, 520] width 716 height 41
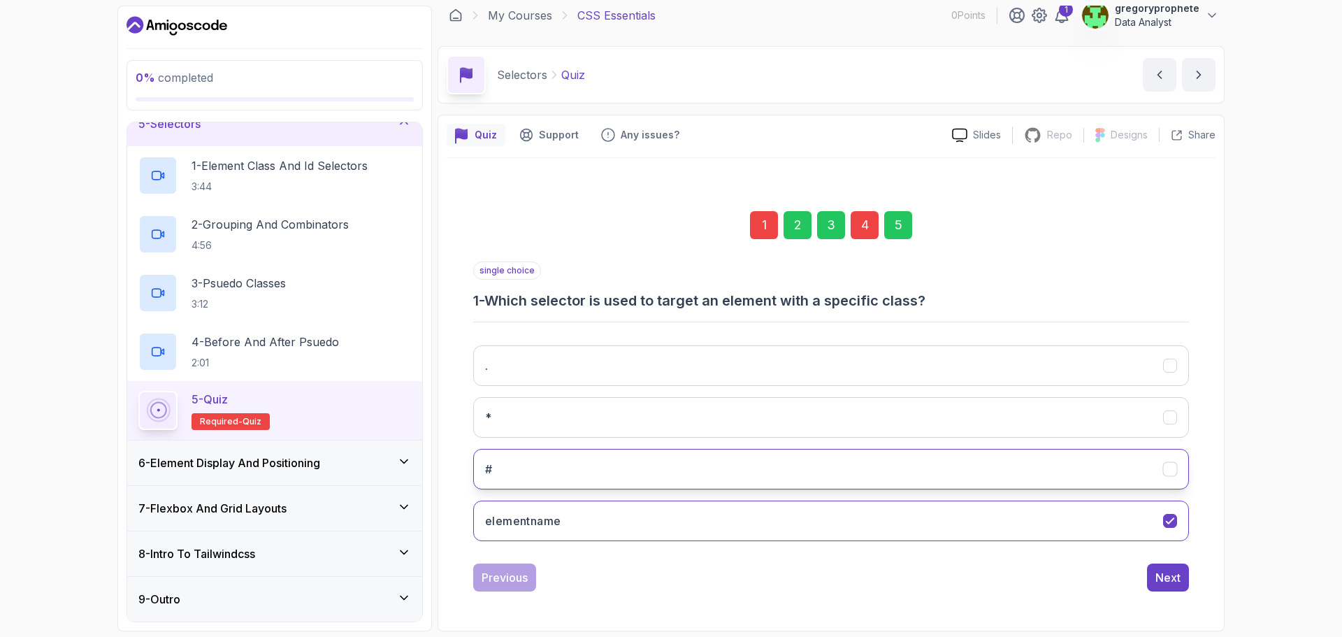
click at [623, 479] on button "#" at bounding box center [831, 469] width 716 height 41
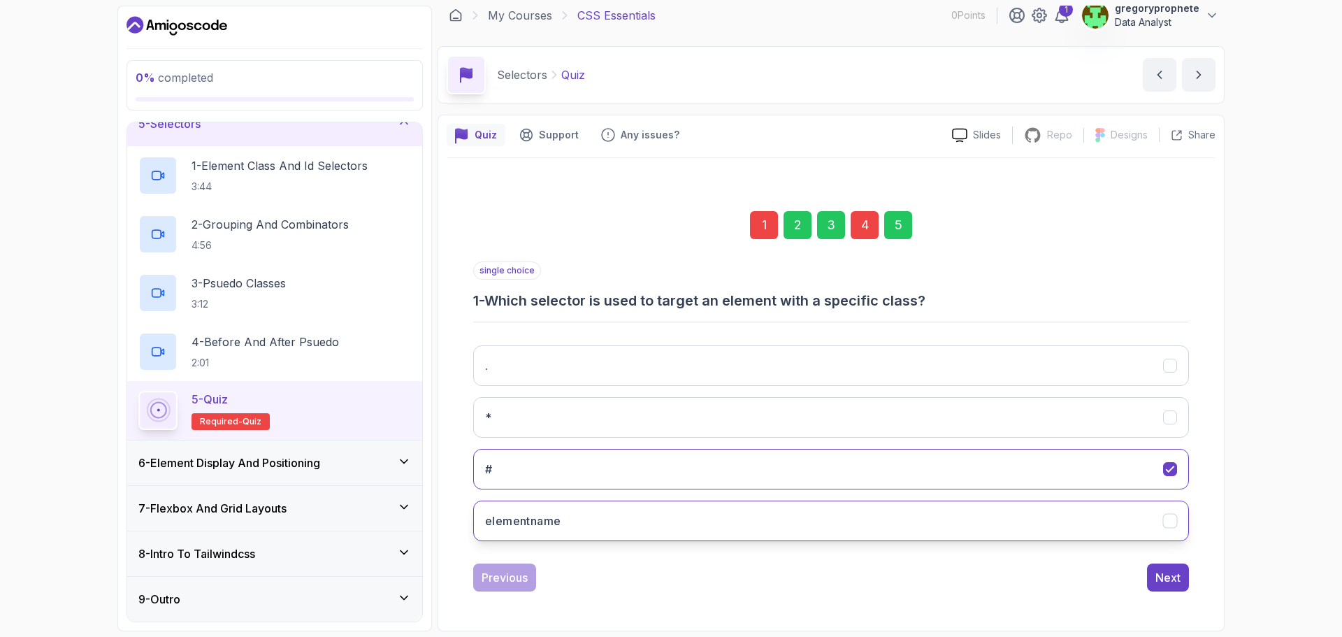
click at [612, 508] on button "elementname" at bounding box center [831, 520] width 716 height 41
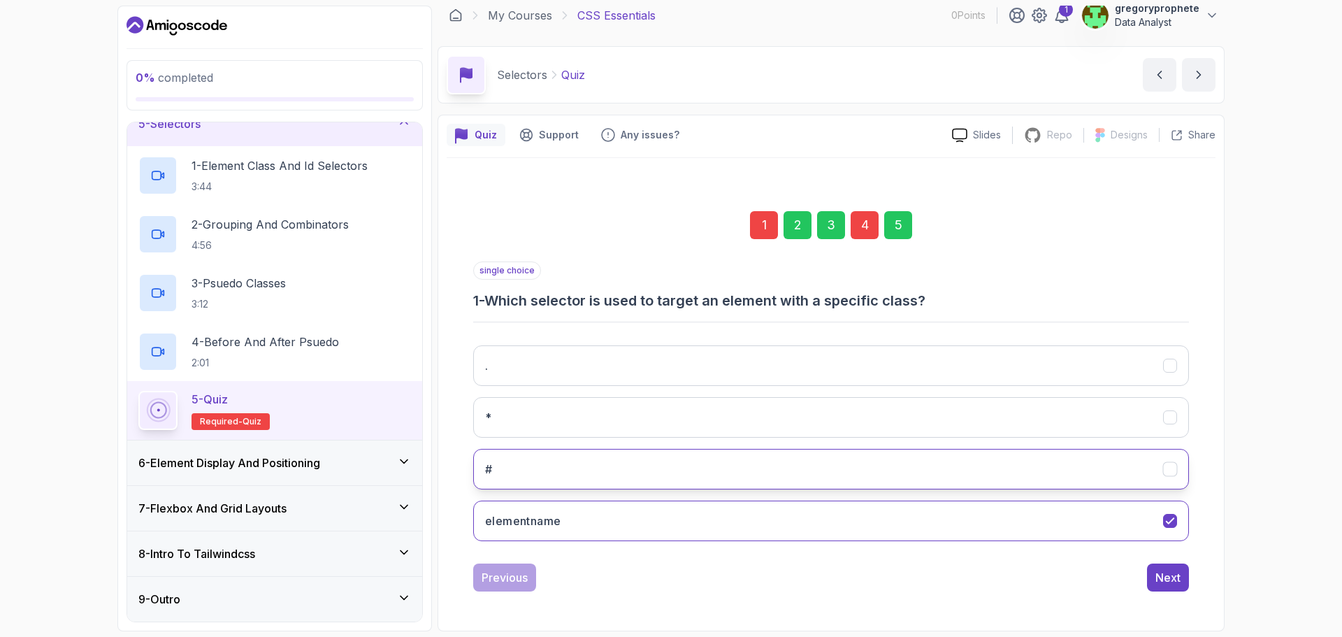
click at [621, 457] on button "#" at bounding box center [831, 469] width 716 height 41
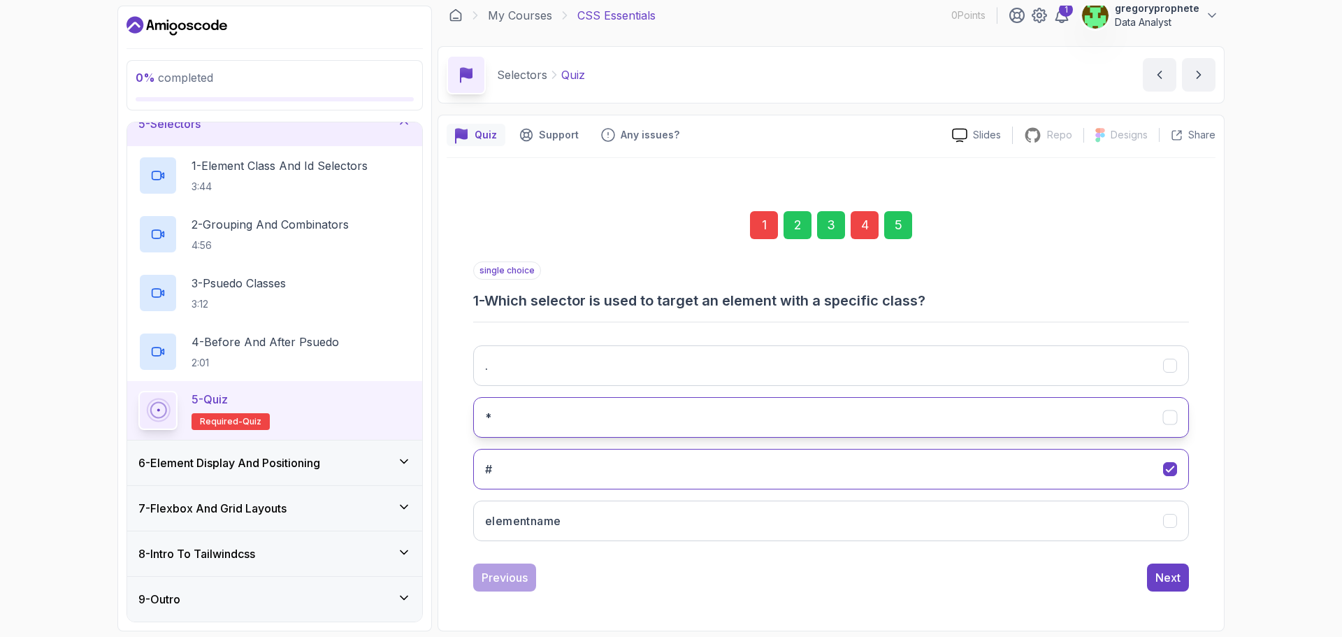
click at [654, 412] on button "*" at bounding box center [831, 417] width 716 height 41
click at [1172, 574] on div "Next" at bounding box center [1167, 577] width 25 height 17
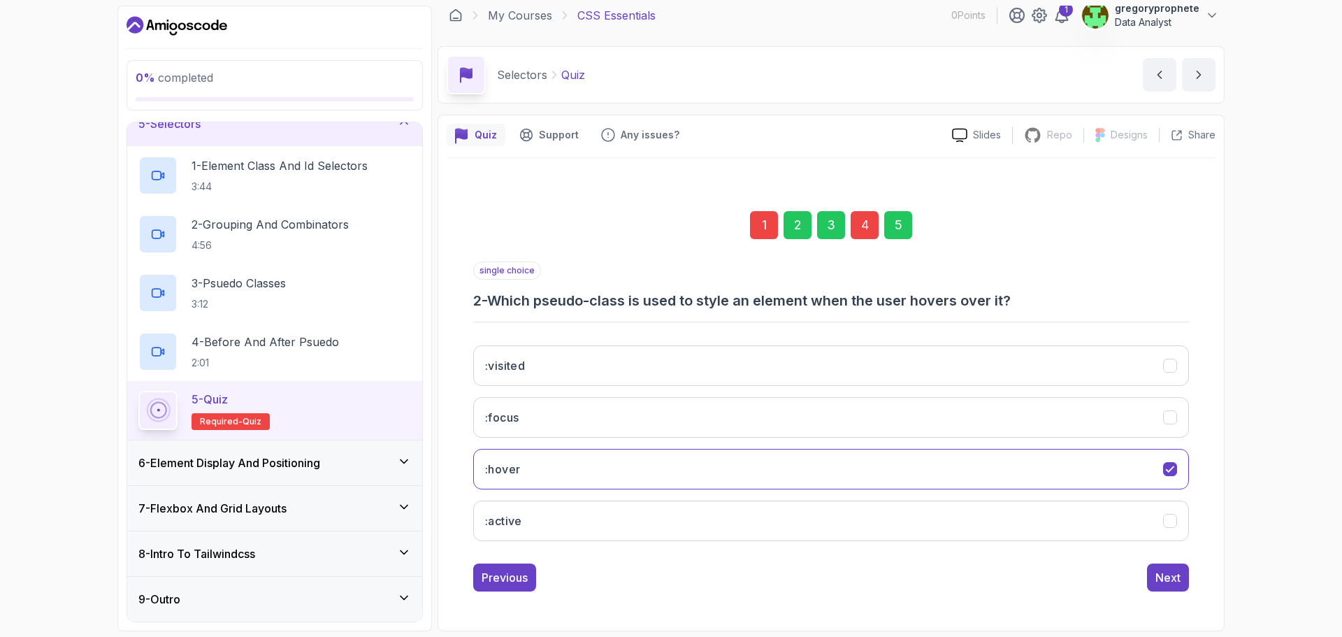
drag, startPoint x: 899, startPoint y: 234, endPoint x: 913, endPoint y: 252, distance: 23.4
click at [899, 235] on div "5" at bounding box center [898, 225] width 28 height 28
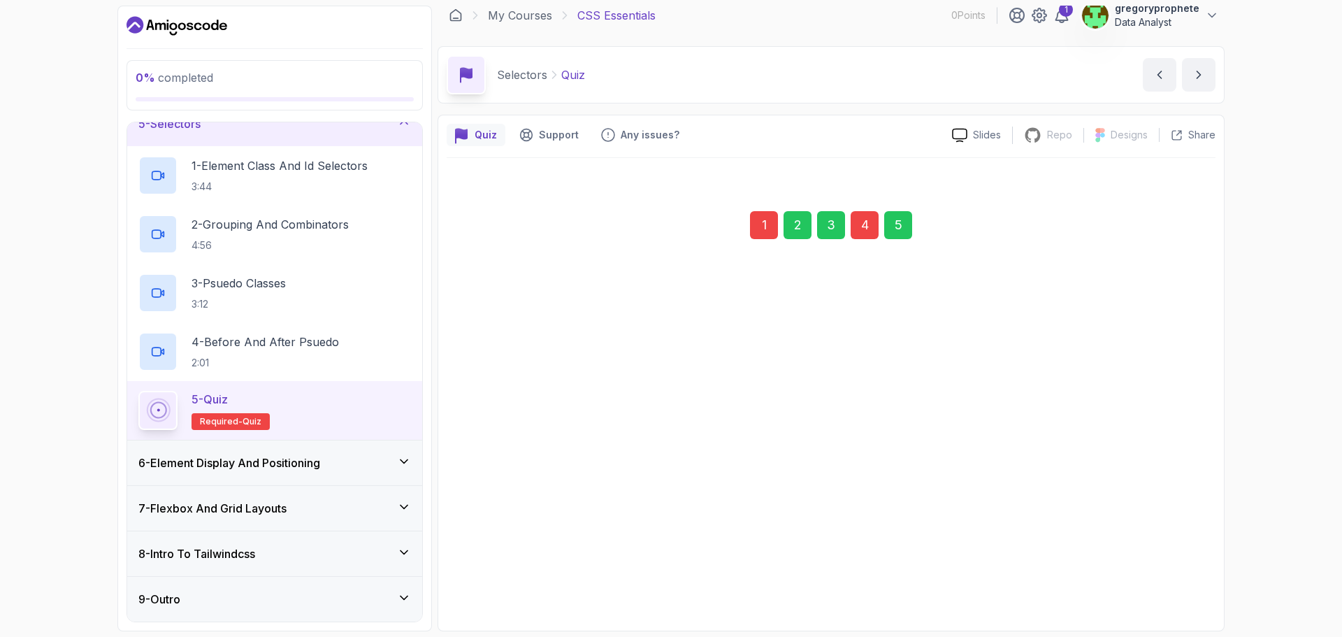
click at [1170, 572] on div "Submit Quiz" at bounding box center [1149, 577] width 64 height 17
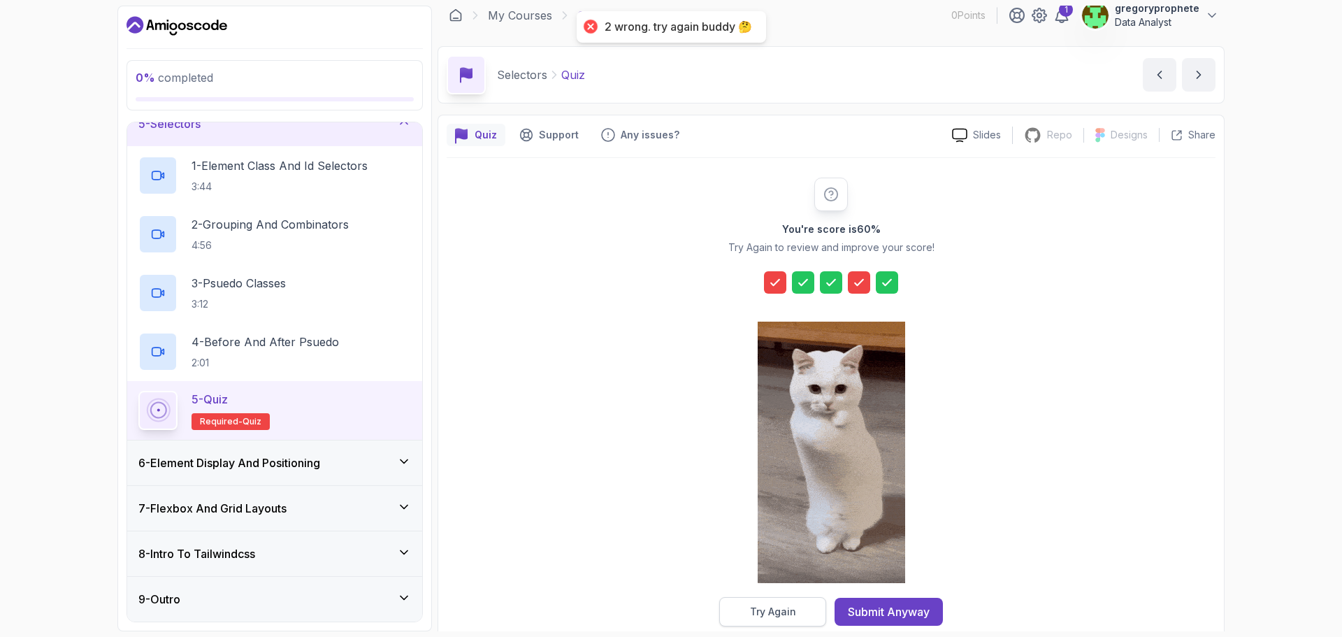
click at [771, 613] on div "Try Again" at bounding box center [773, 611] width 46 height 14
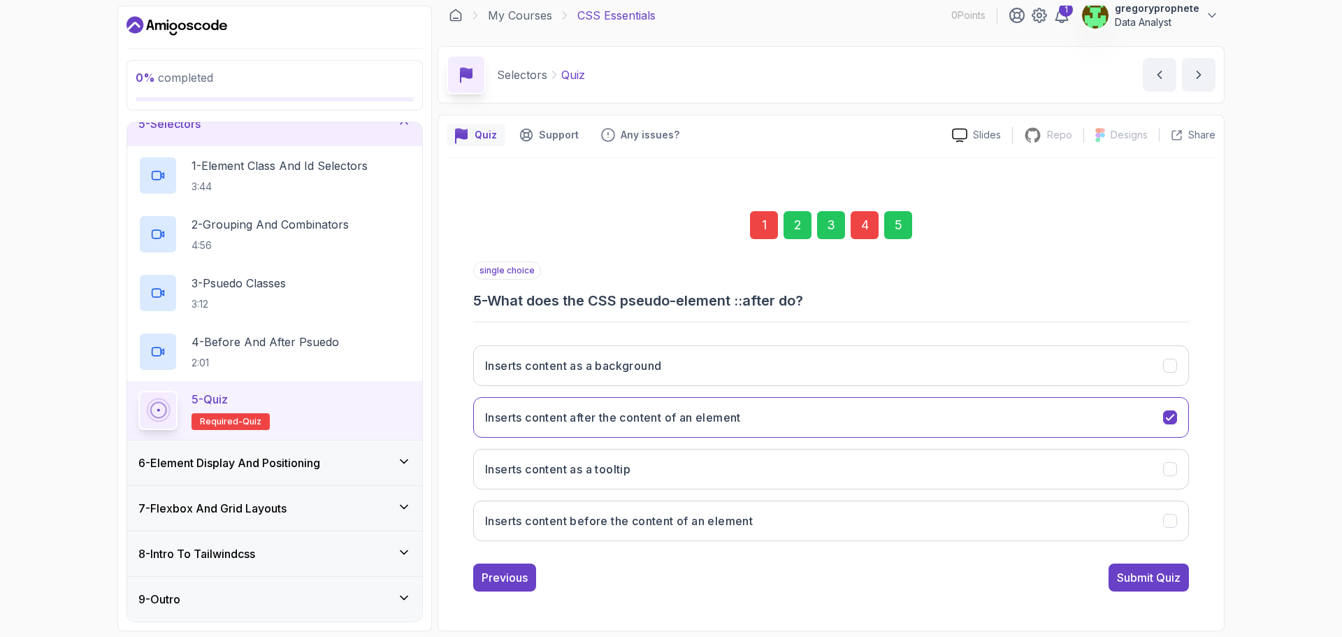
click at [754, 222] on div "1" at bounding box center [764, 225] width 28 height 28
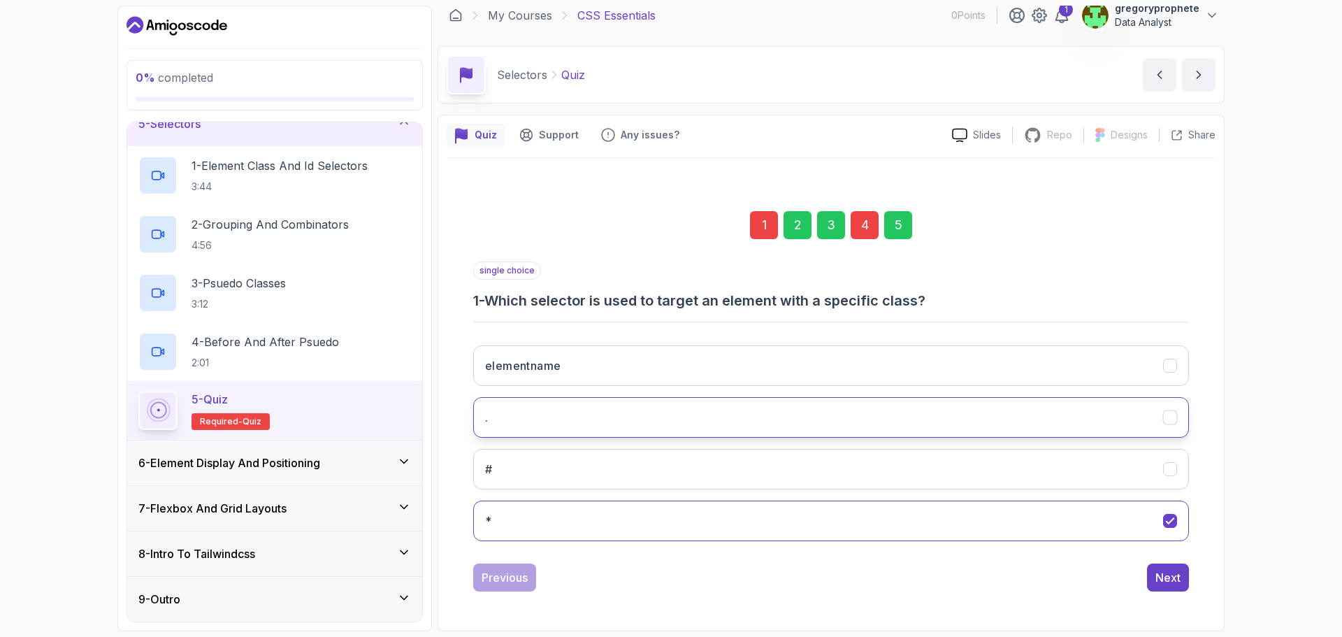
click at [532, 428] on button "." at bounding box center [831, 417] width 716 height 41
click at [1167, 574] on div "Next" at bounding box center [1167, 577] width 25 height 17
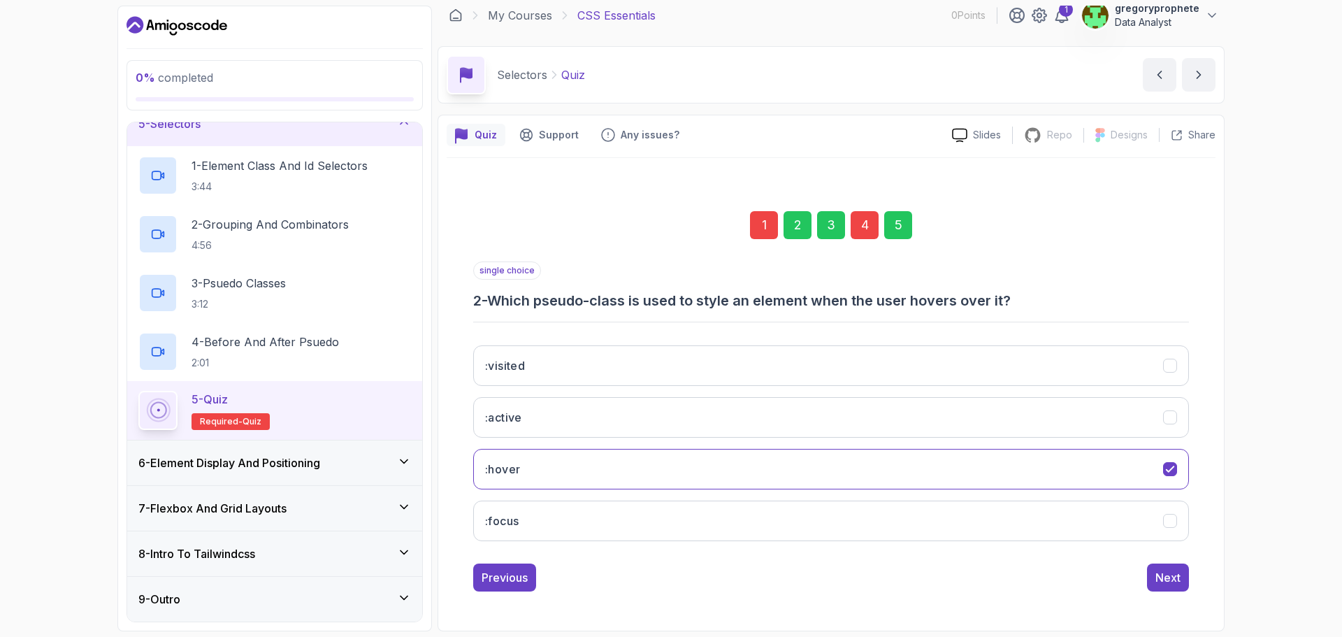
click at [906, 217] on div "5" at bounding box center [898, 225] width 28 height 28
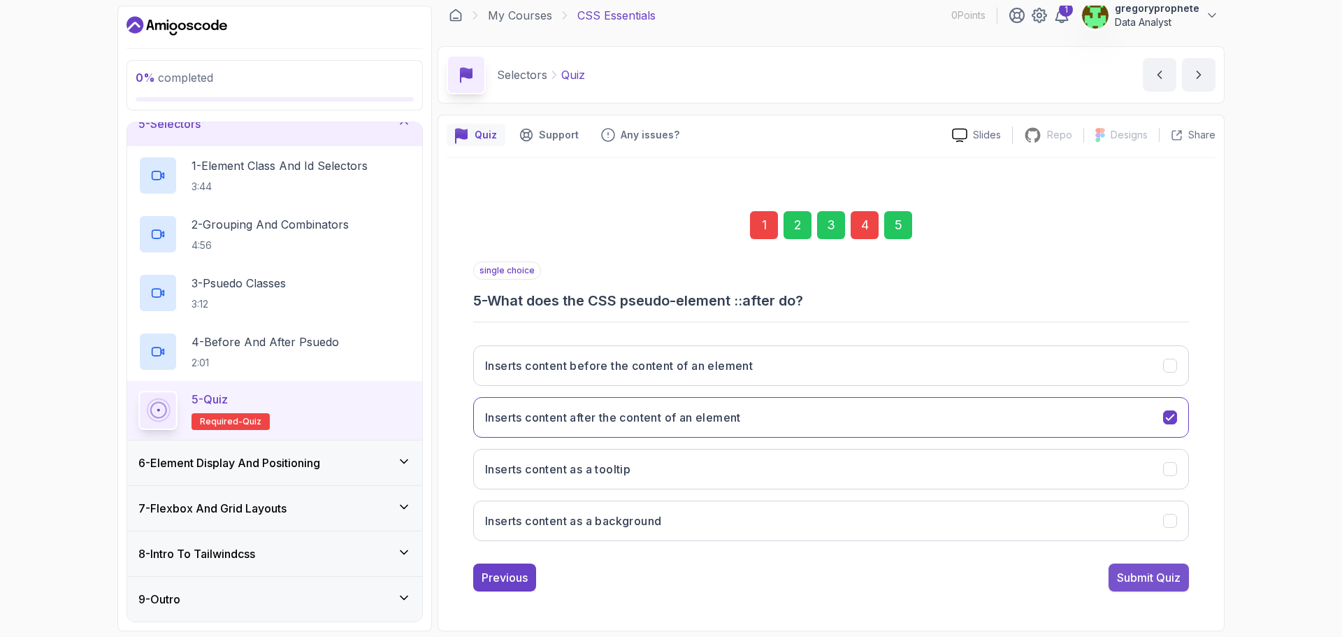
click at [1158, 566] on button "Submit Quiz" at bounding box center [1148, 577] width 80 height 28
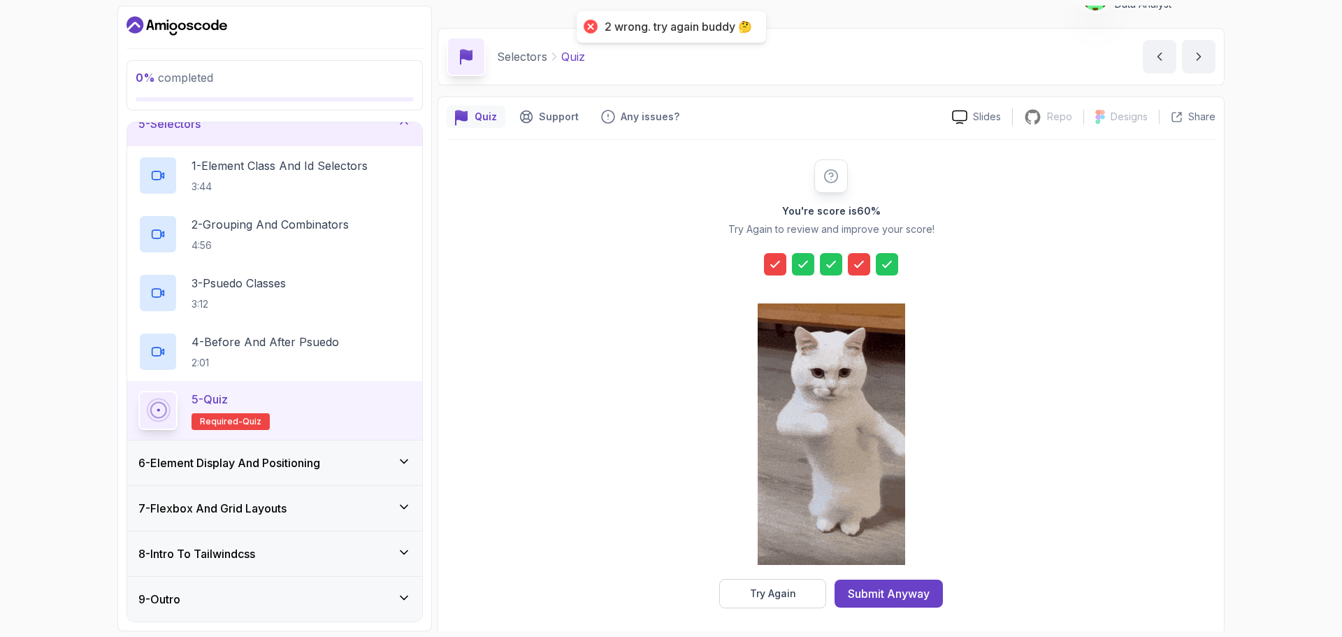
scroll to position [34, 0]
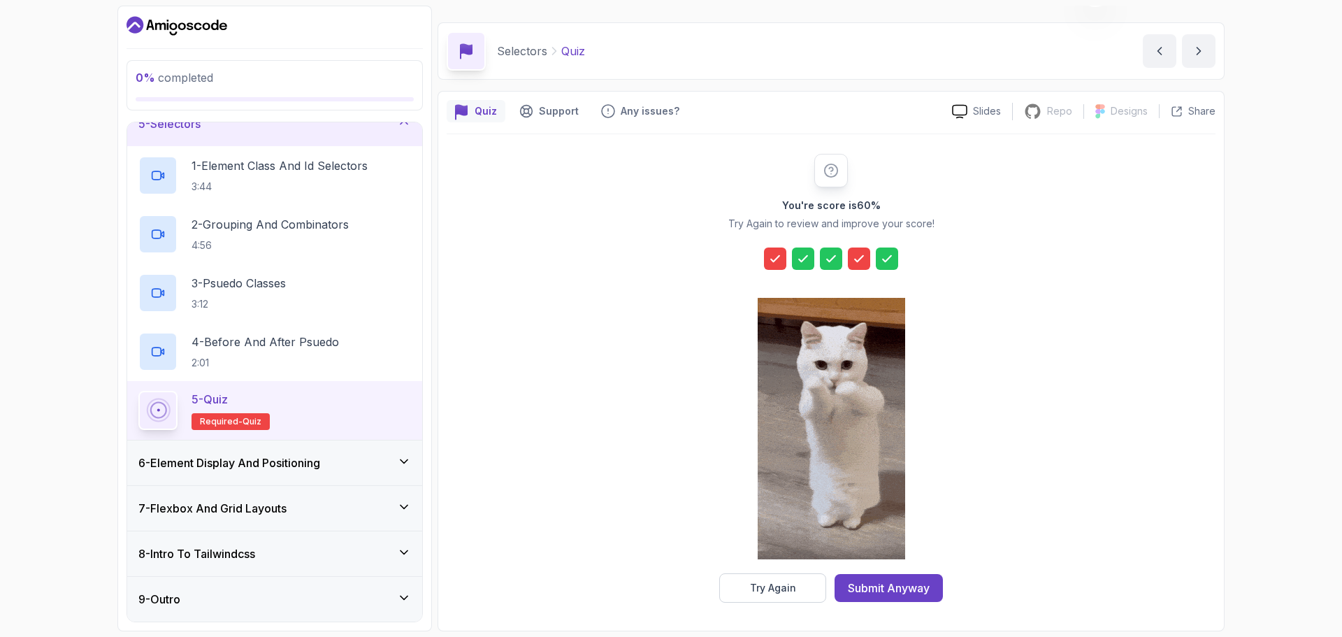
click at [993, 121] on div "Slides Repo Repository not available Designs Design not available Share" at bounding box center [1078, 111] width 275 height 22
click at [991, 110] on p "Slides" at bounding box center [987, 111] width 28 height 14
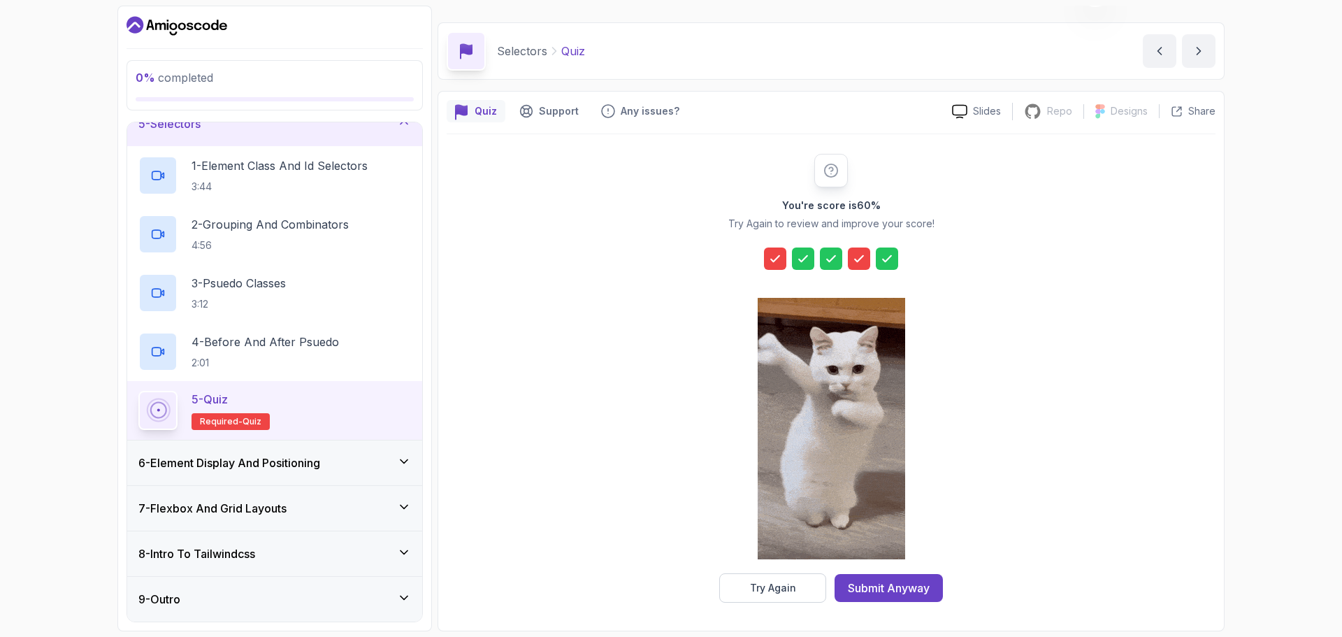
click at [775, 260] on icon at bounding box center [775, 259] width 8 height 6
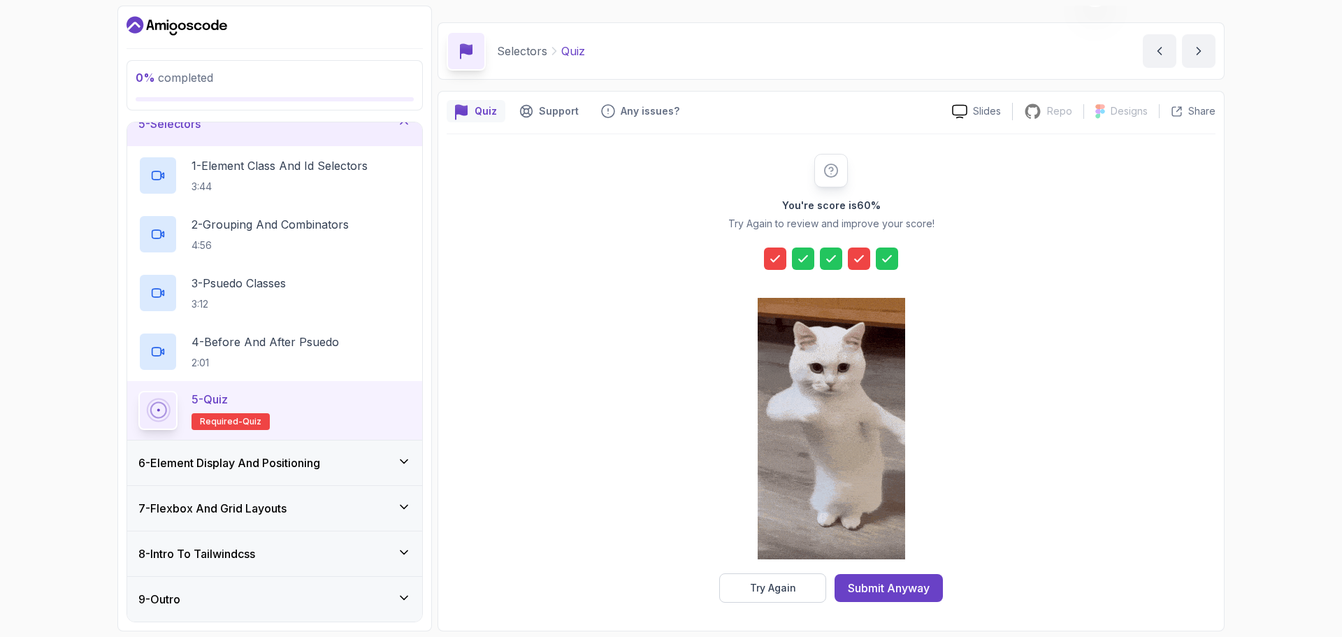
click at [775, 260] on icon at bounding box center [775, 259] width 8 height 6
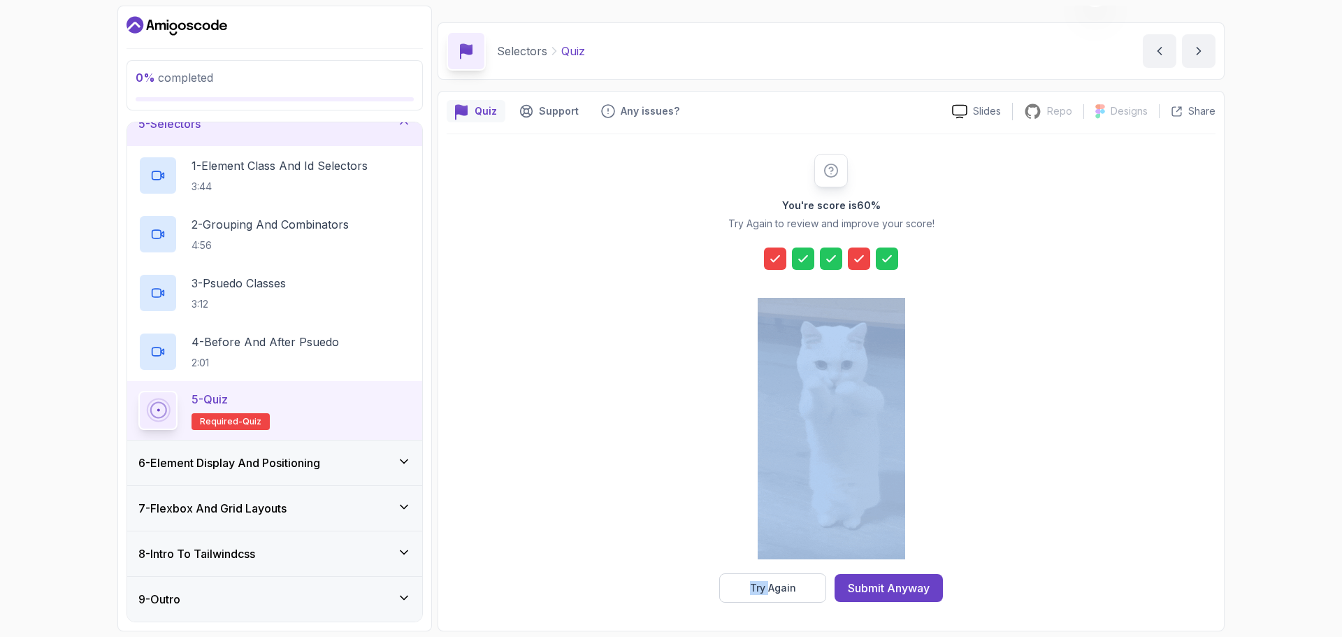
click at [775, 260] on icon at bounding box center [775, 259] width 8 height 6
click at [795, 595] on button "Try Again" at bounding box center [772, 587] width 107 height 29
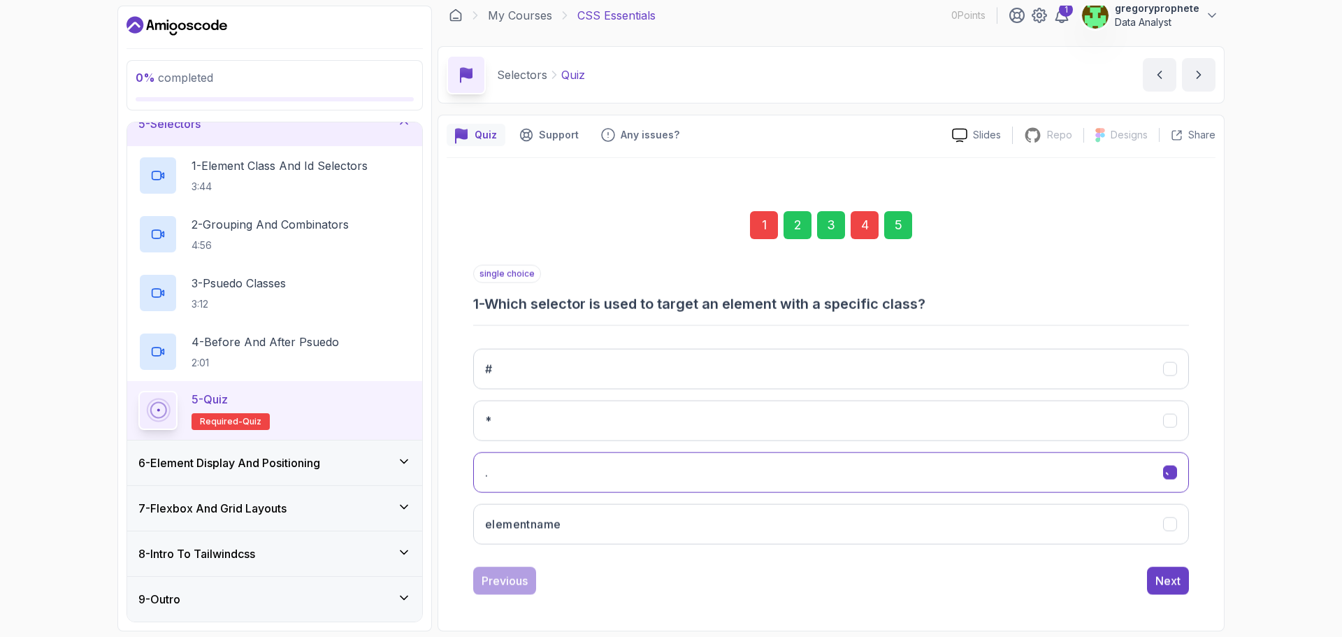
scroll to position [10, 0]
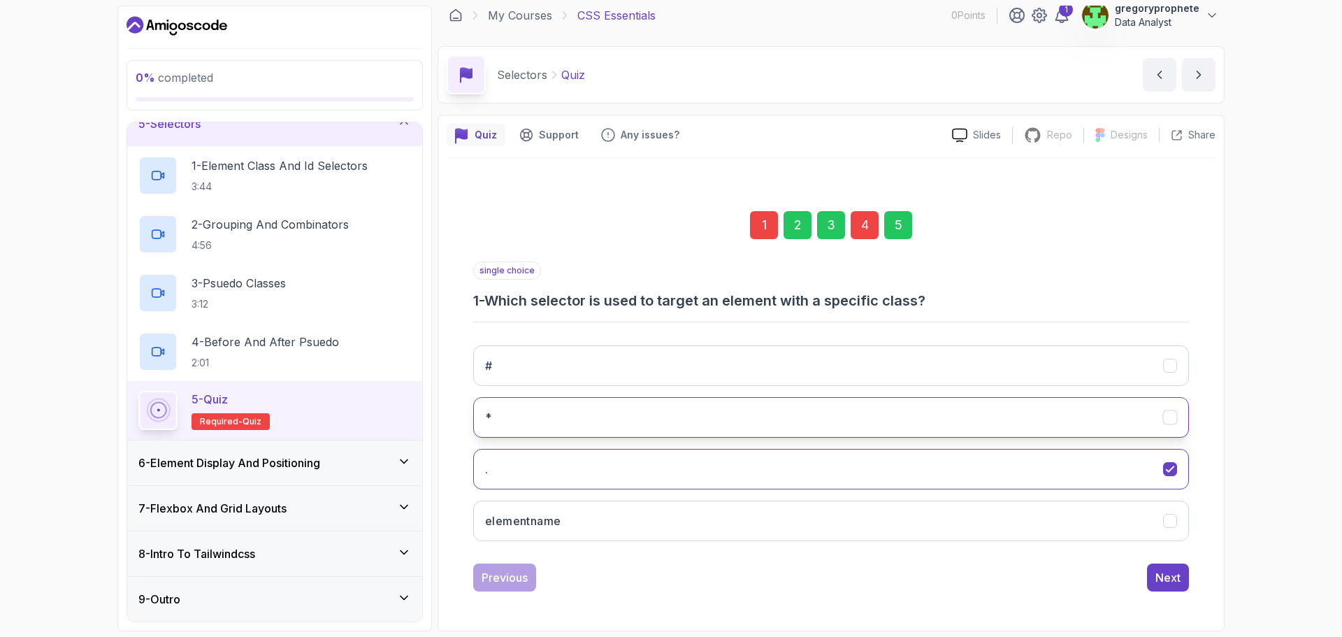
click at [563, 408] on button "*" at bounding box center [831, 417] width 716 height 41
click at [775, 468] on button "." at bounding box center [831, 469] width 716 height 41
click at [785, 431] on button "*" at bounding box center [831, 417] width 716 height 41
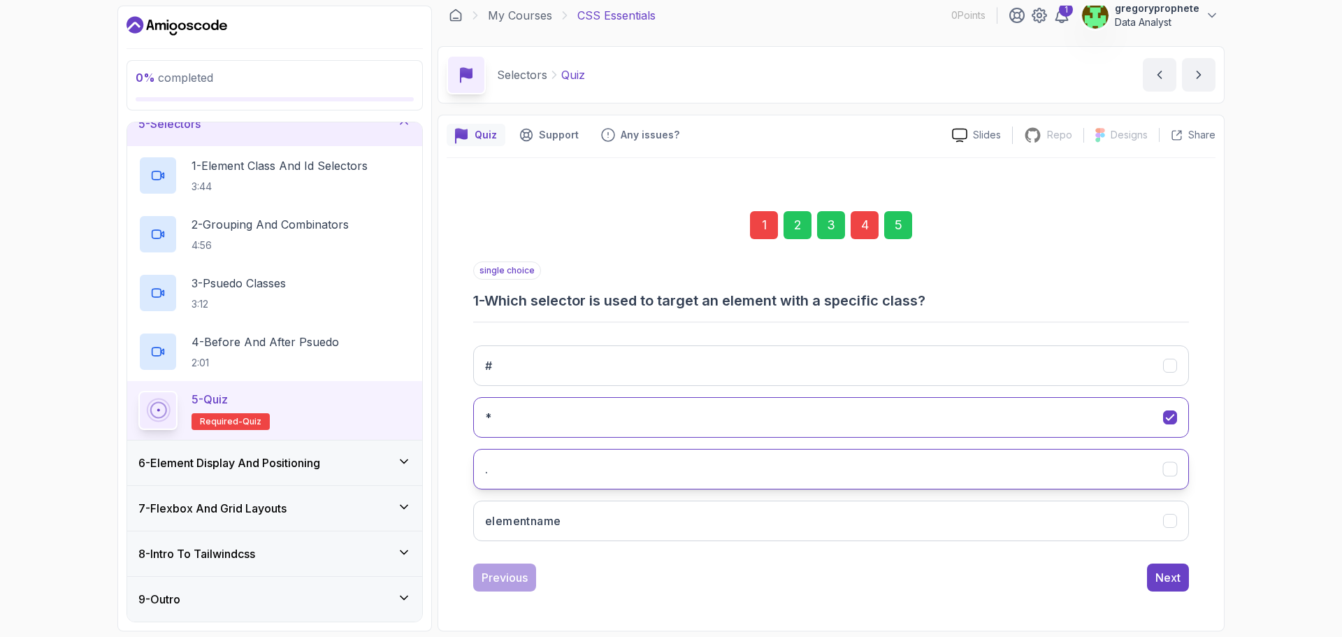
click at [769, 473] on button "." at bounding box center [831, 469] width 716 height 41
click at [1174, 577] on div "Next" at bounding box center [1167, 577] width 25 height 17
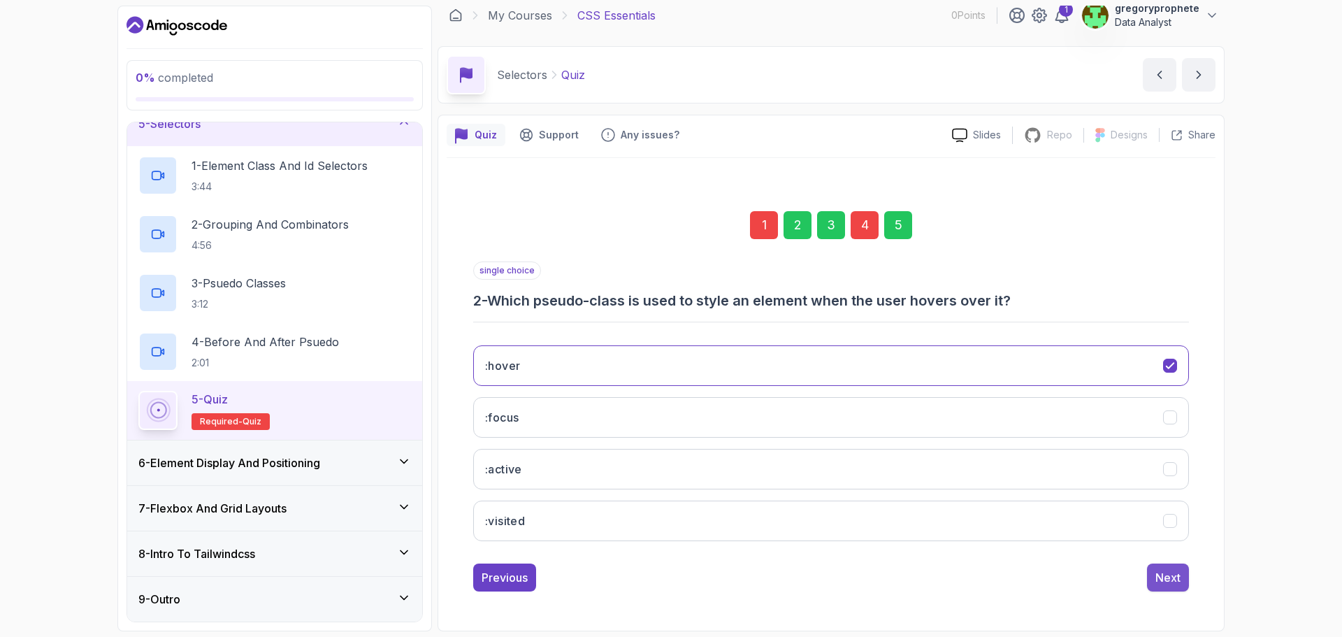
click at [1167, 579] on div "Next" at bounding box center [1167, 577] width 25 height 17
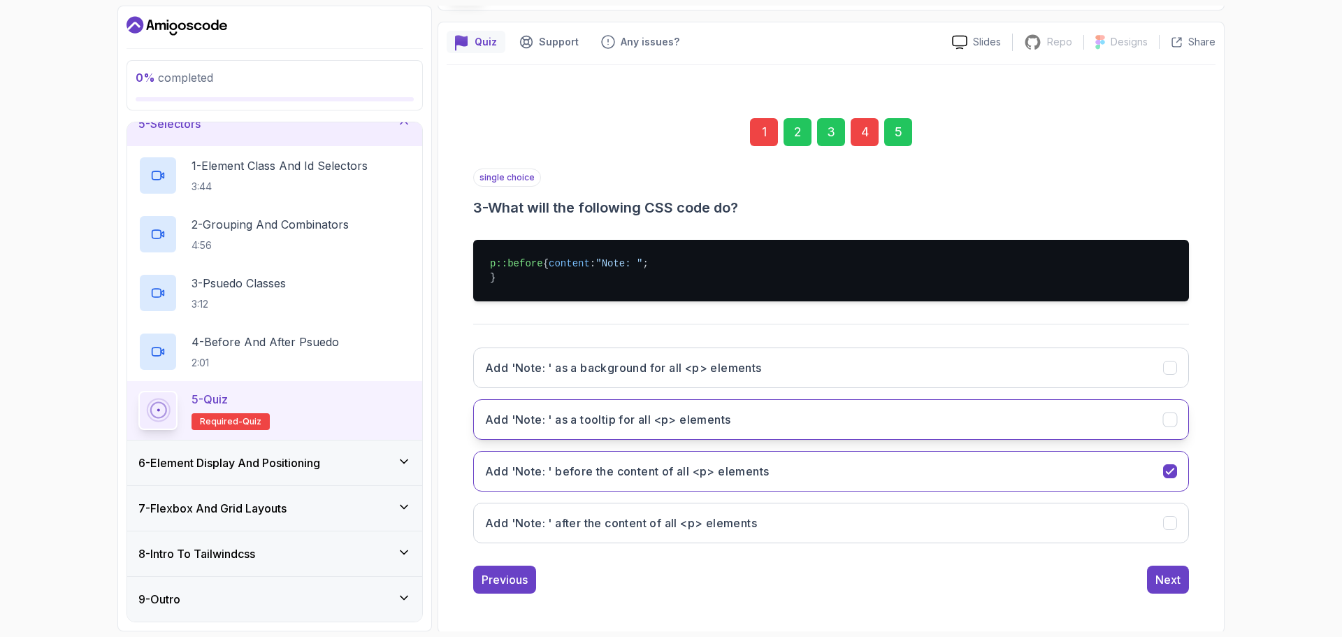
scroll to position [119, 0]
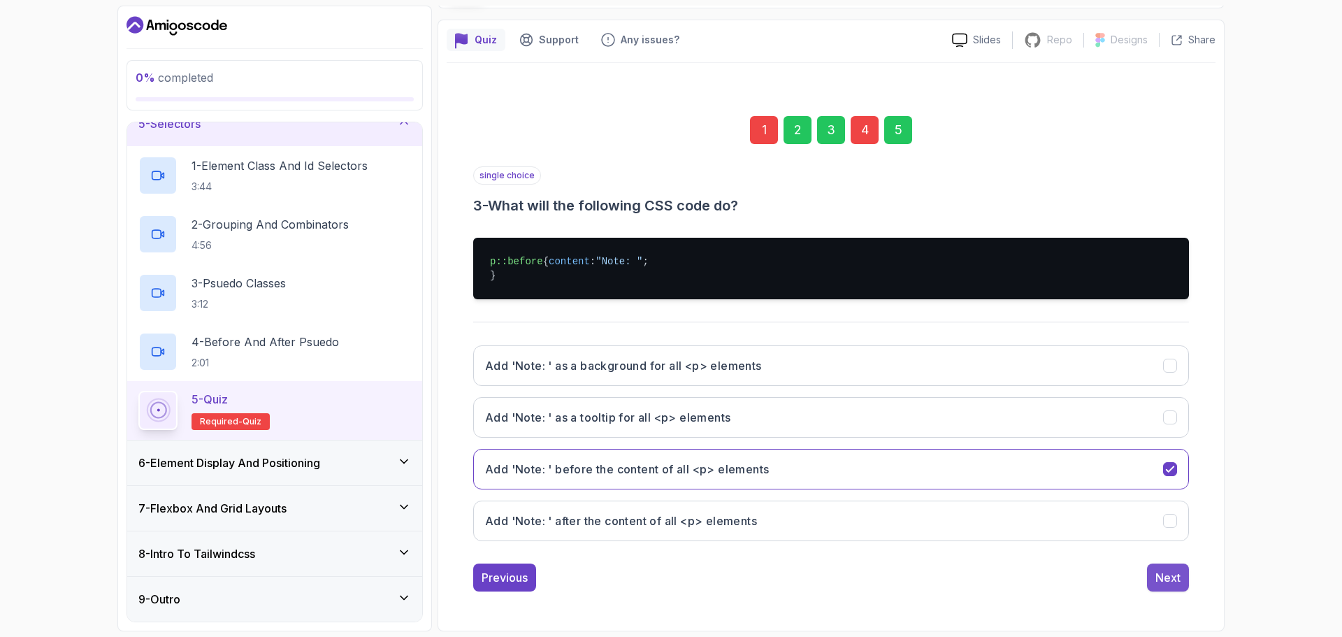
click at [1180, 582] on button "Next" at bounding box center [1168, 577] width 42 height 28
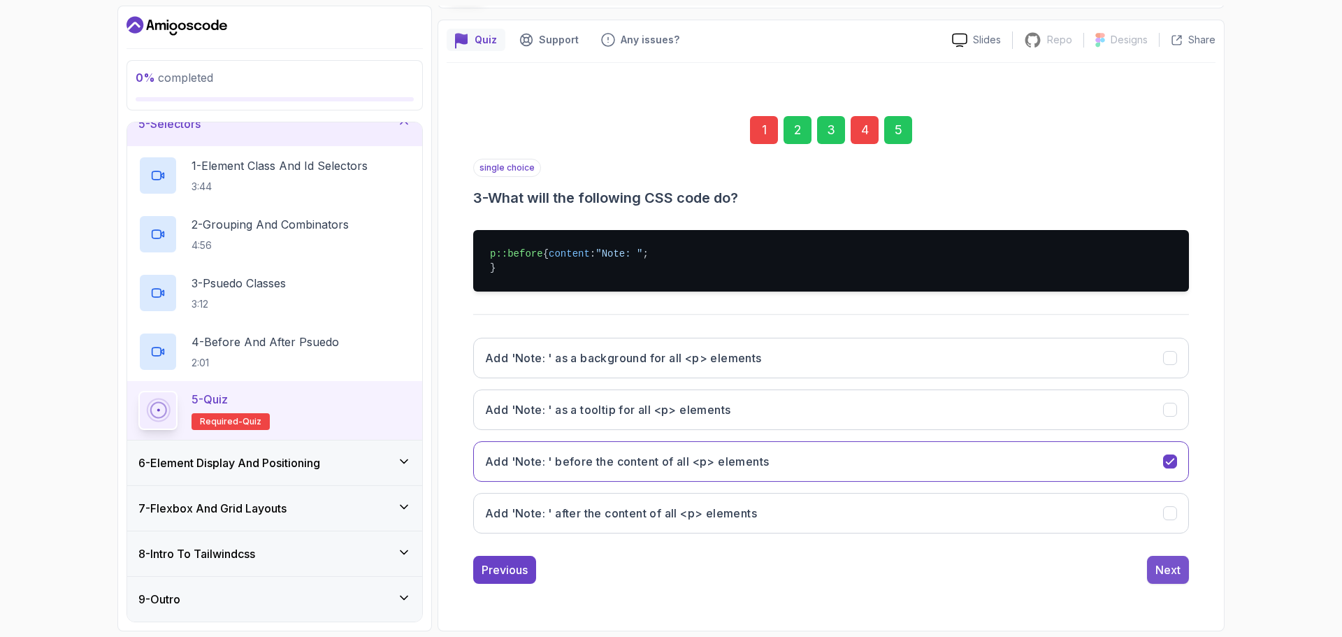
scroll to position [10, 0]
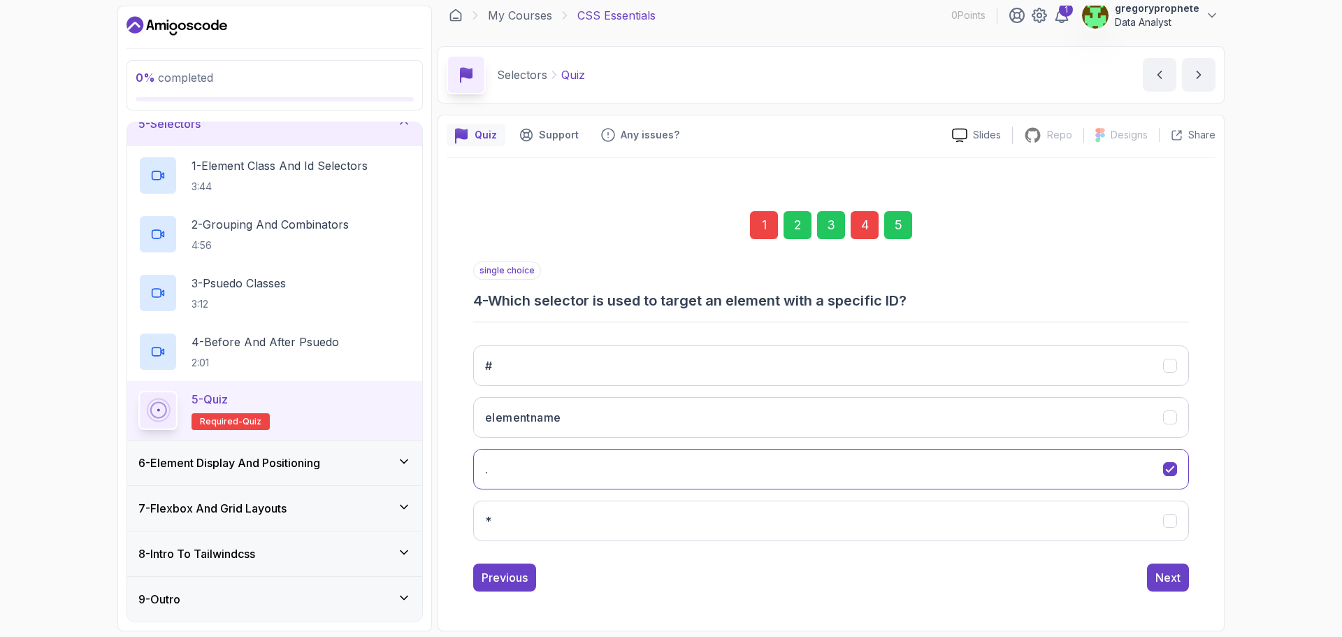
click at [1180, 582] on button "Next" at bounding box center [1168, 577] width 42 height 28
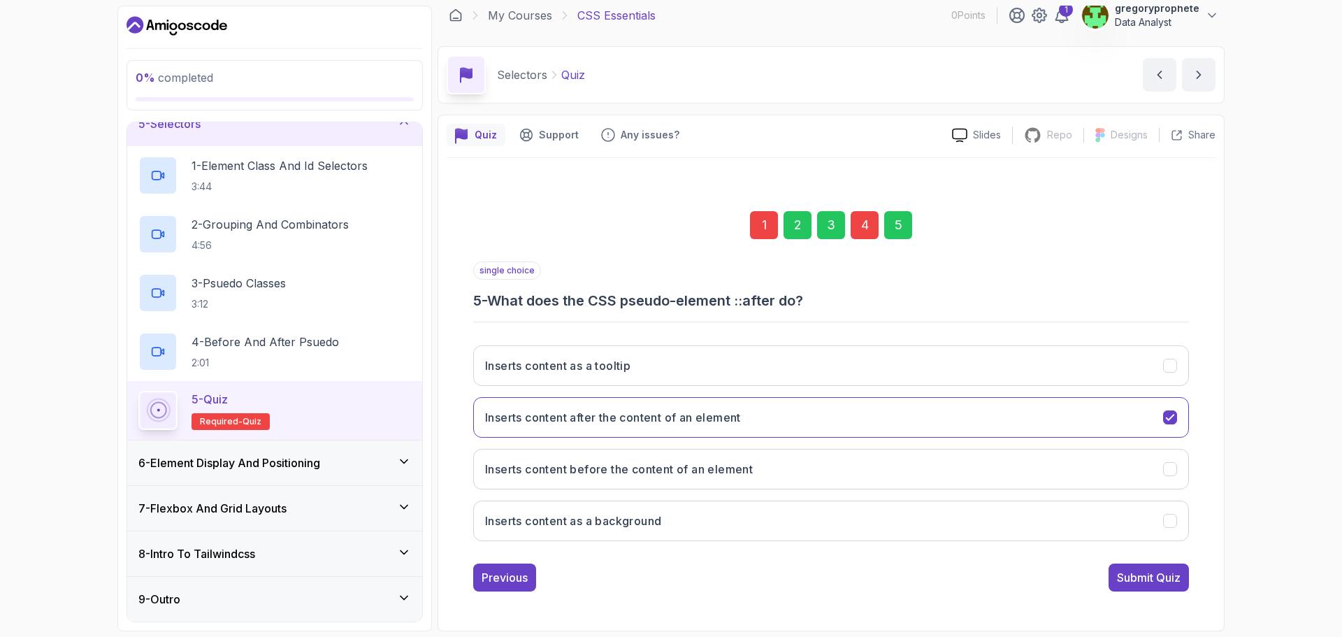
click at [1180, 582] on button "Submit Quiz" at bounding box center [1148, 577] width 80 height 28
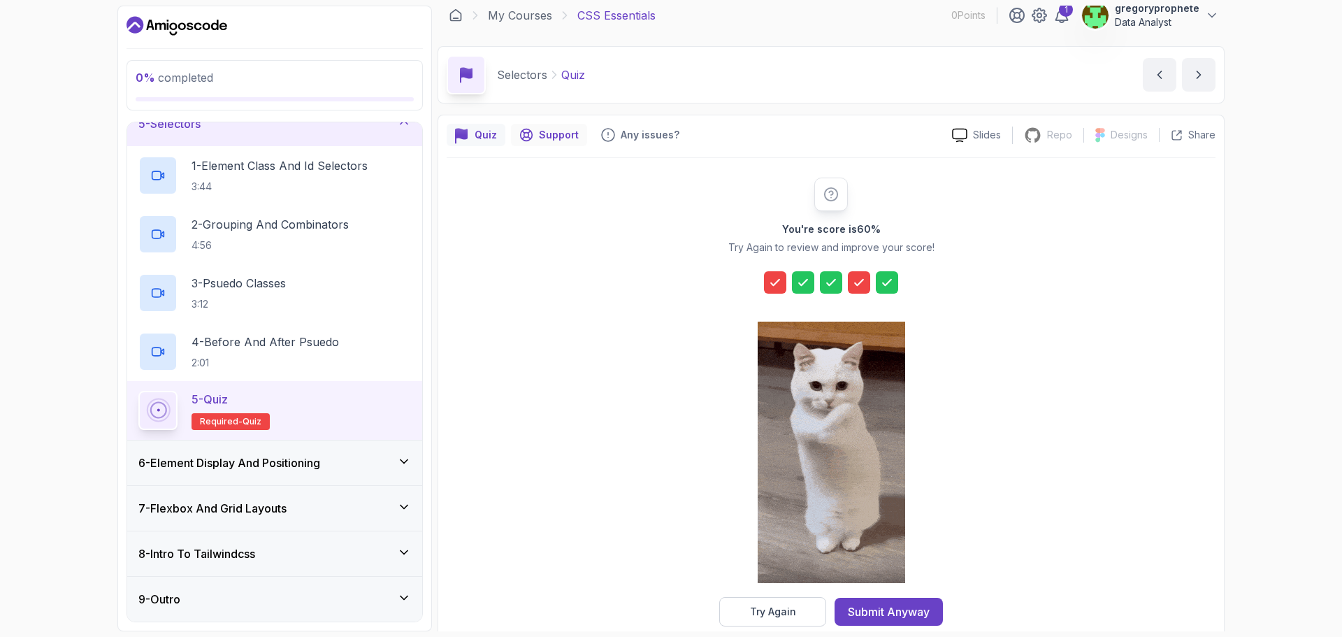
click at [547, 129] on p "Support" at bounding box center [559, 135] width 40 height 14
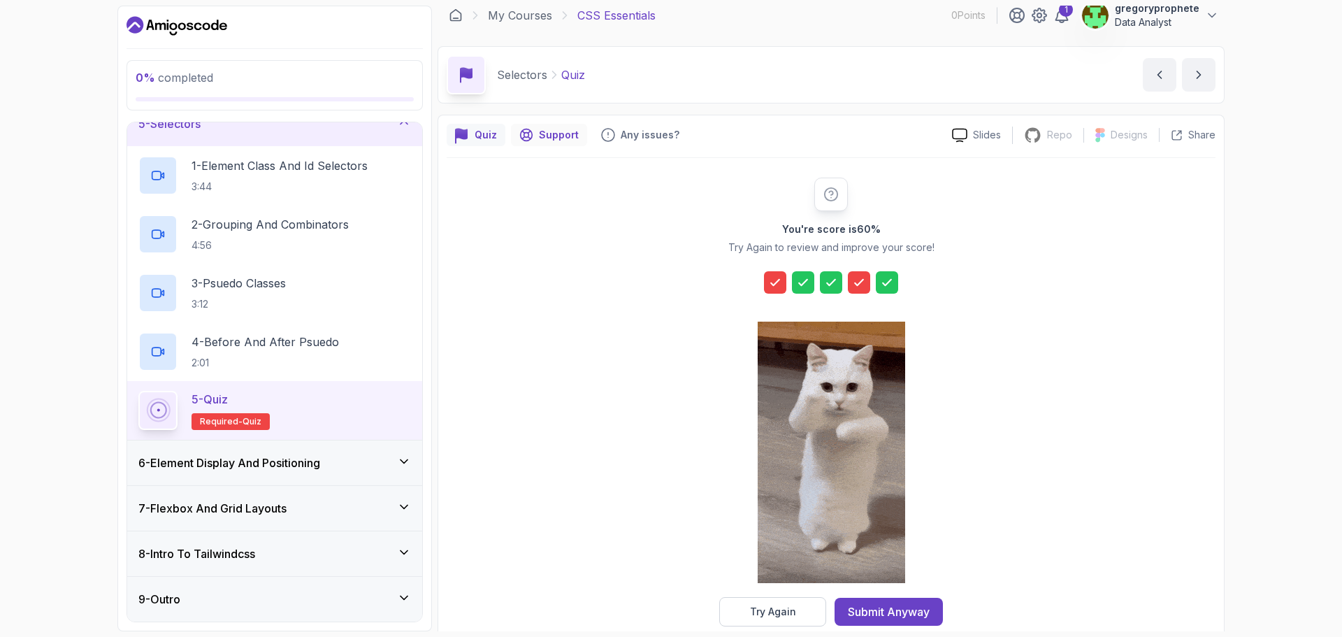
scroll to position [0, 0]
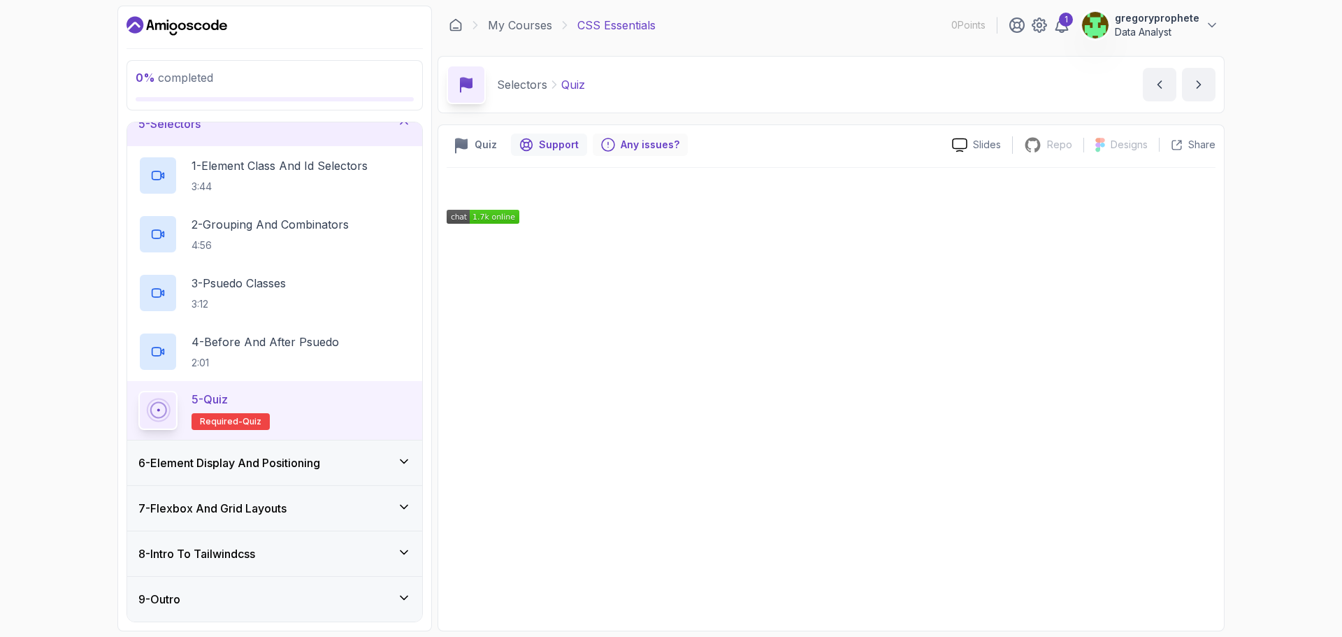
click at [617, 145] on div "Any issues?" at bounding box center [640, 144] width 95 height 22
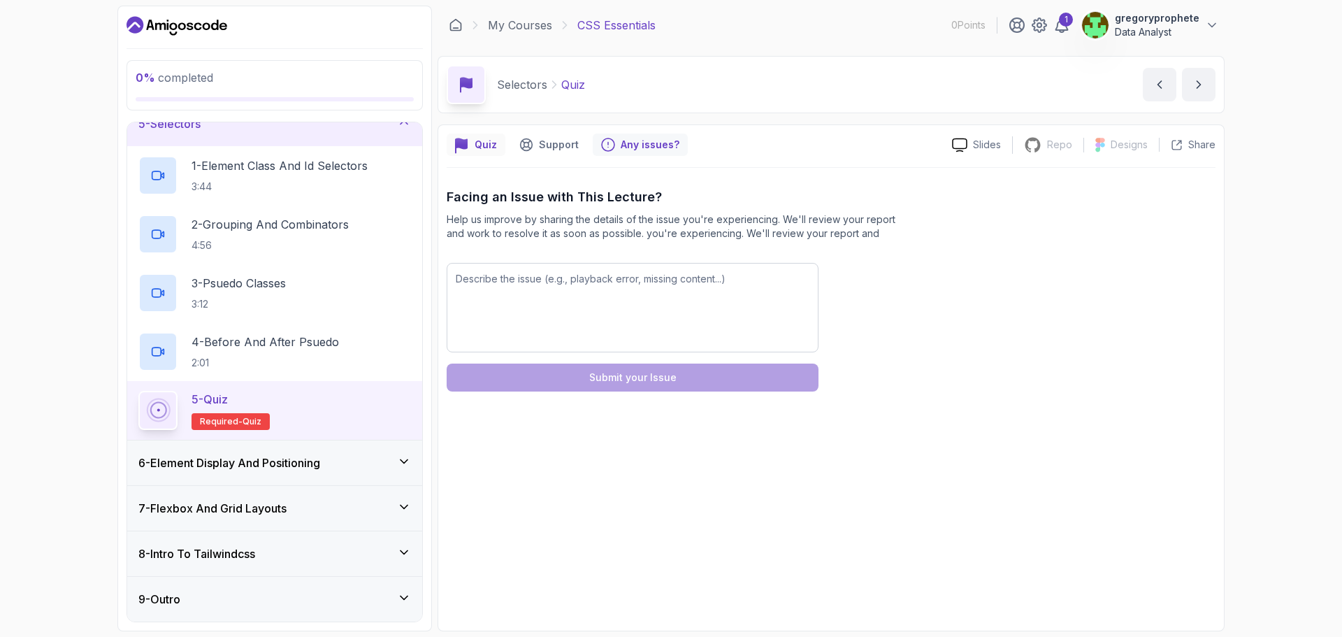
click at [472, 139] on div "Quiz" at bounding box center [476, 144] width 59 height 22
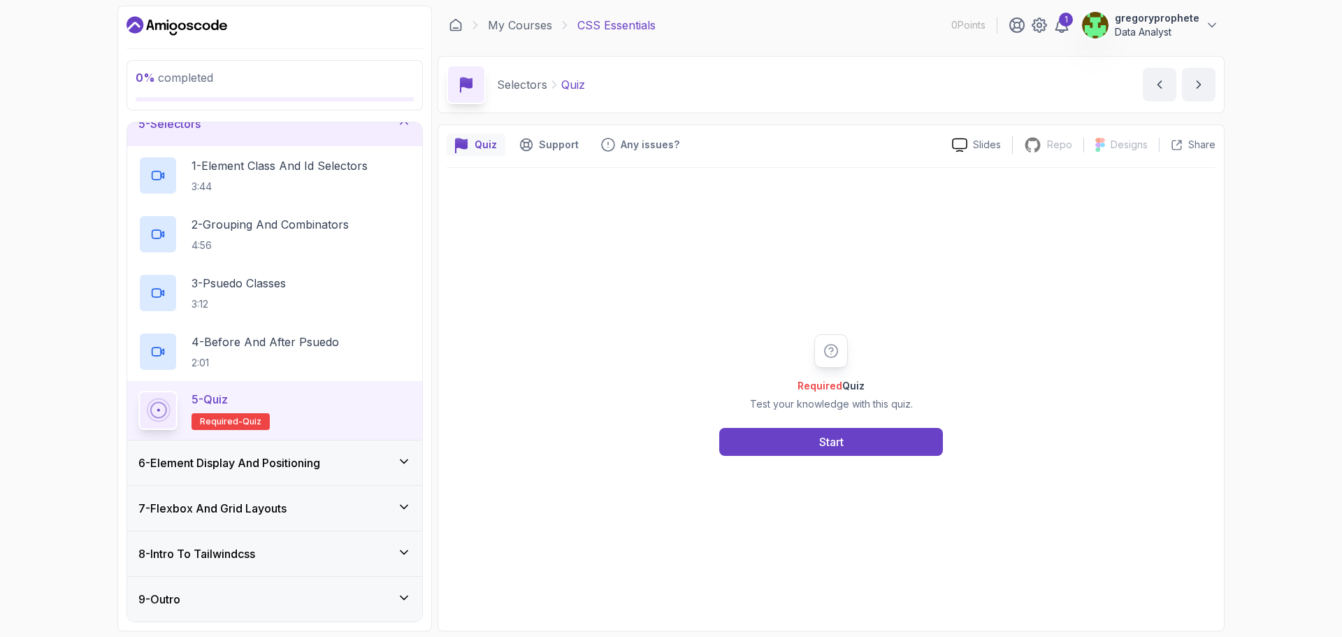
click at [263, 467] on h3 "6 - Element Display And Positioning" at bounding box center [229, 462] width 182 height 17
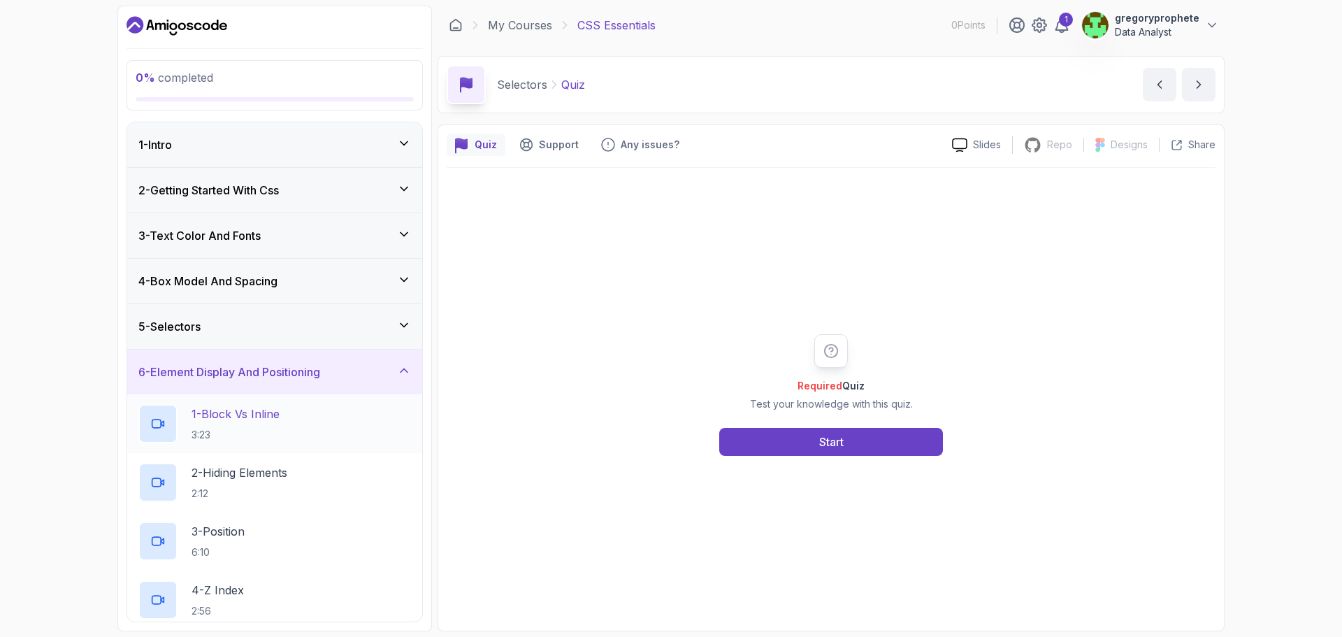
click at [344, 429] on div "1 - Block Vs Inline 3:23" at bounding box center [274, 423] width 273 height 39
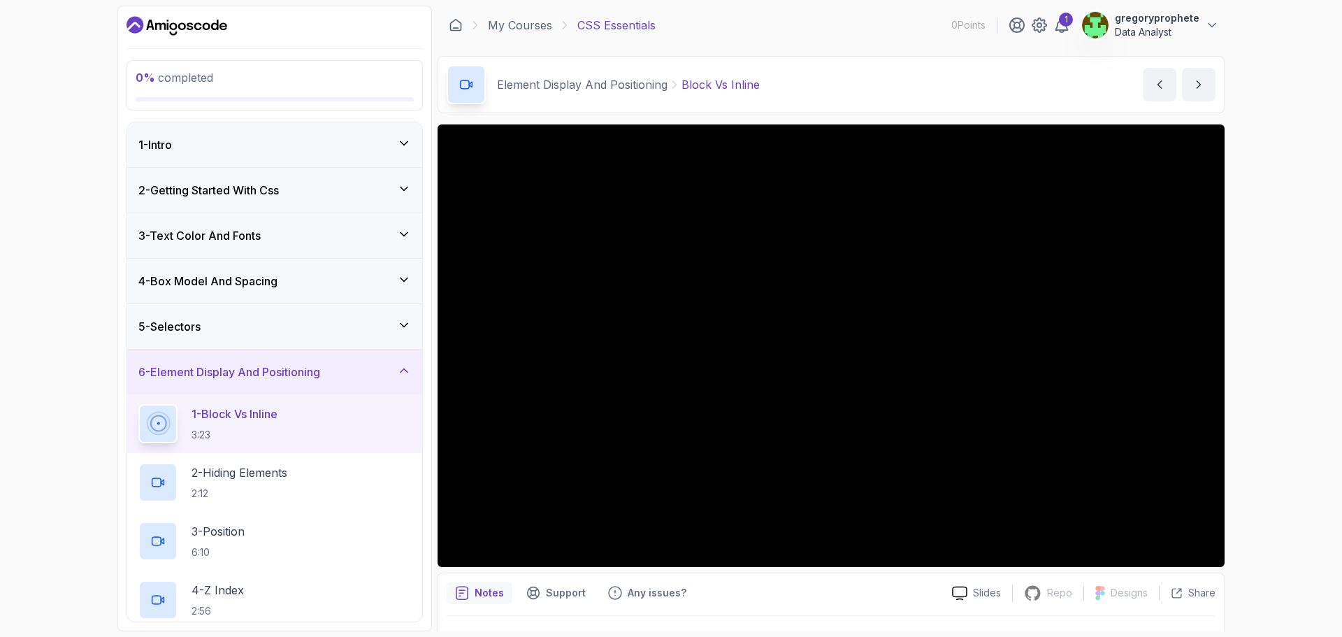
click at [247, 328] on div "5 - Selectors" at bounding box center [274, 326] width 273 height 17
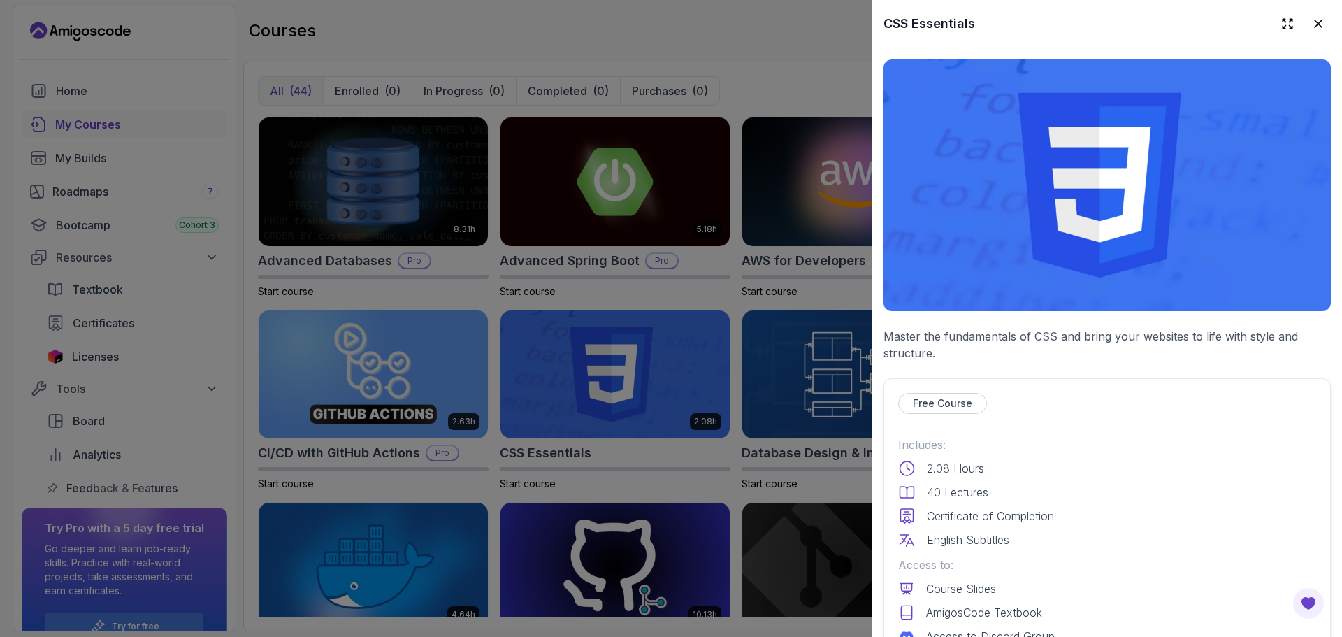
scroll to position [419, 0]
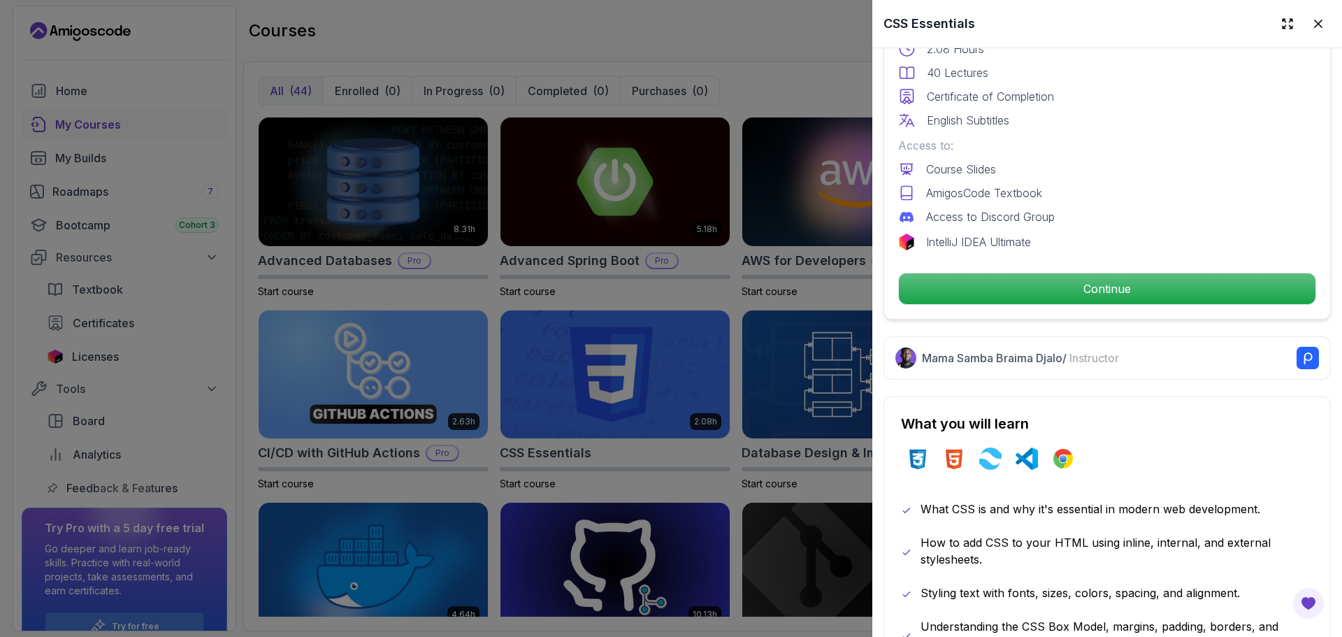
click at [562, 235] on div at bounding box center [671, 318] width 1342 height 637
